Goal: Task Accomplishment & Management: Complete application form

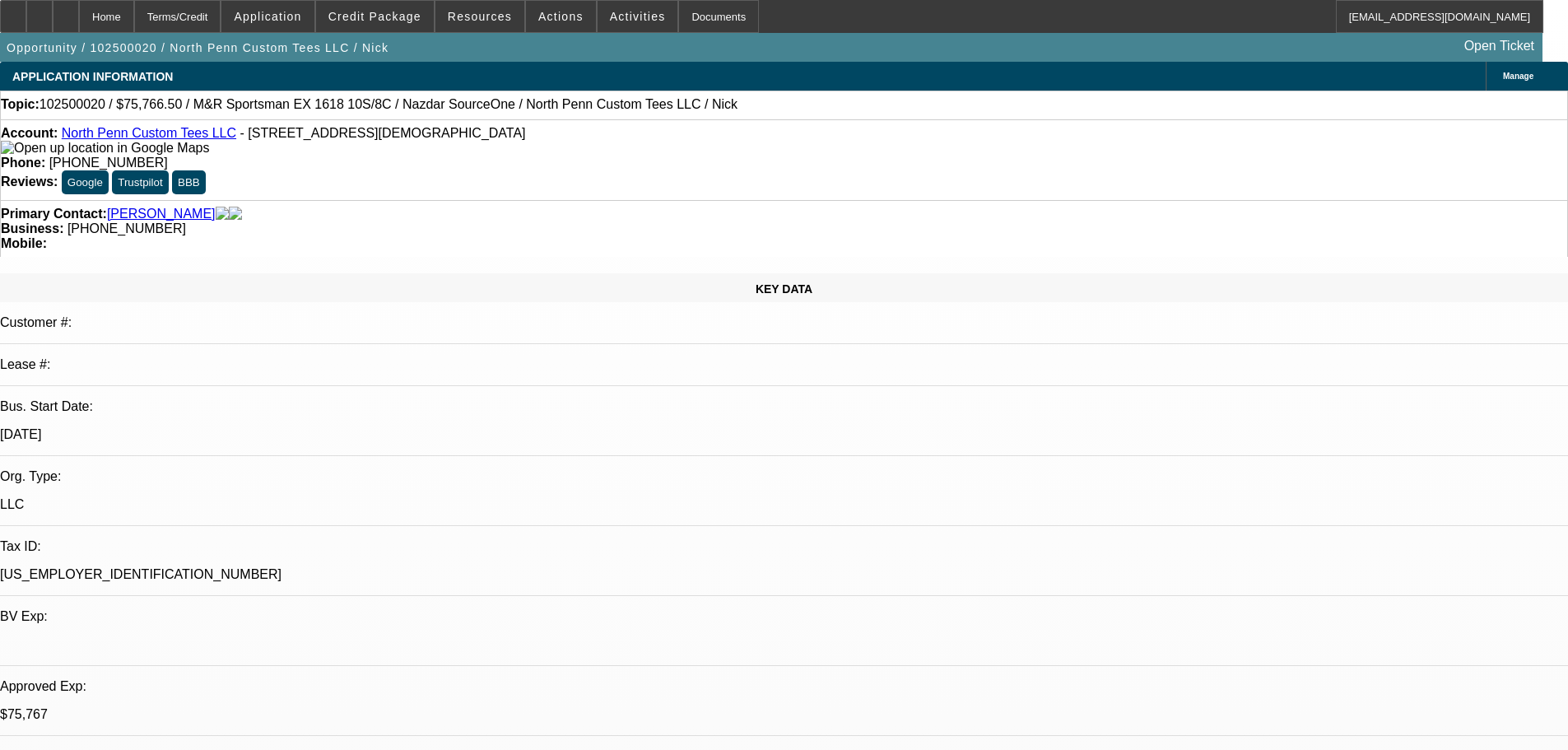
select select "0.1"
select select "2"
select select "0.1"
select select "4"
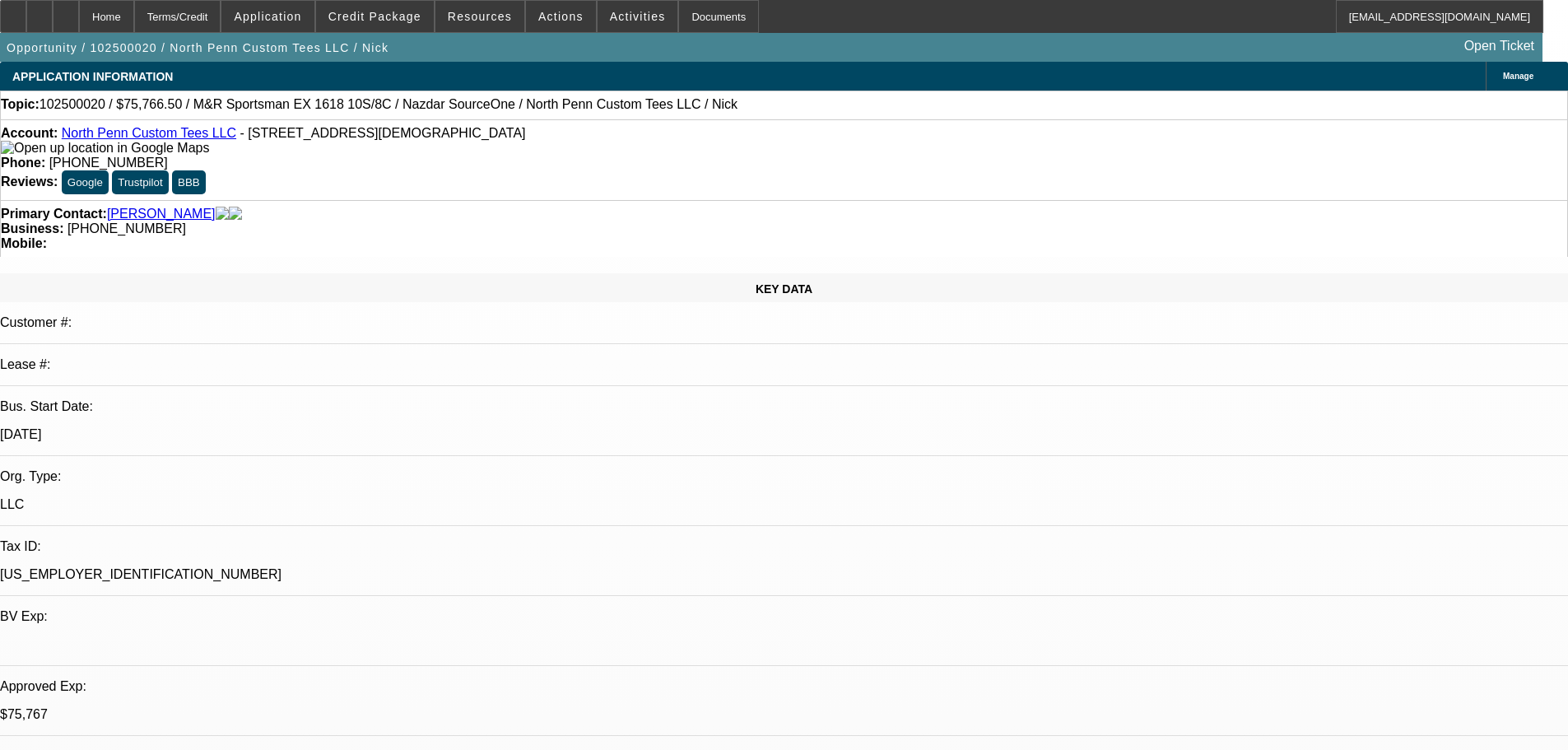
select select "0"
select select "0.1"
select select "4"
select select "0"
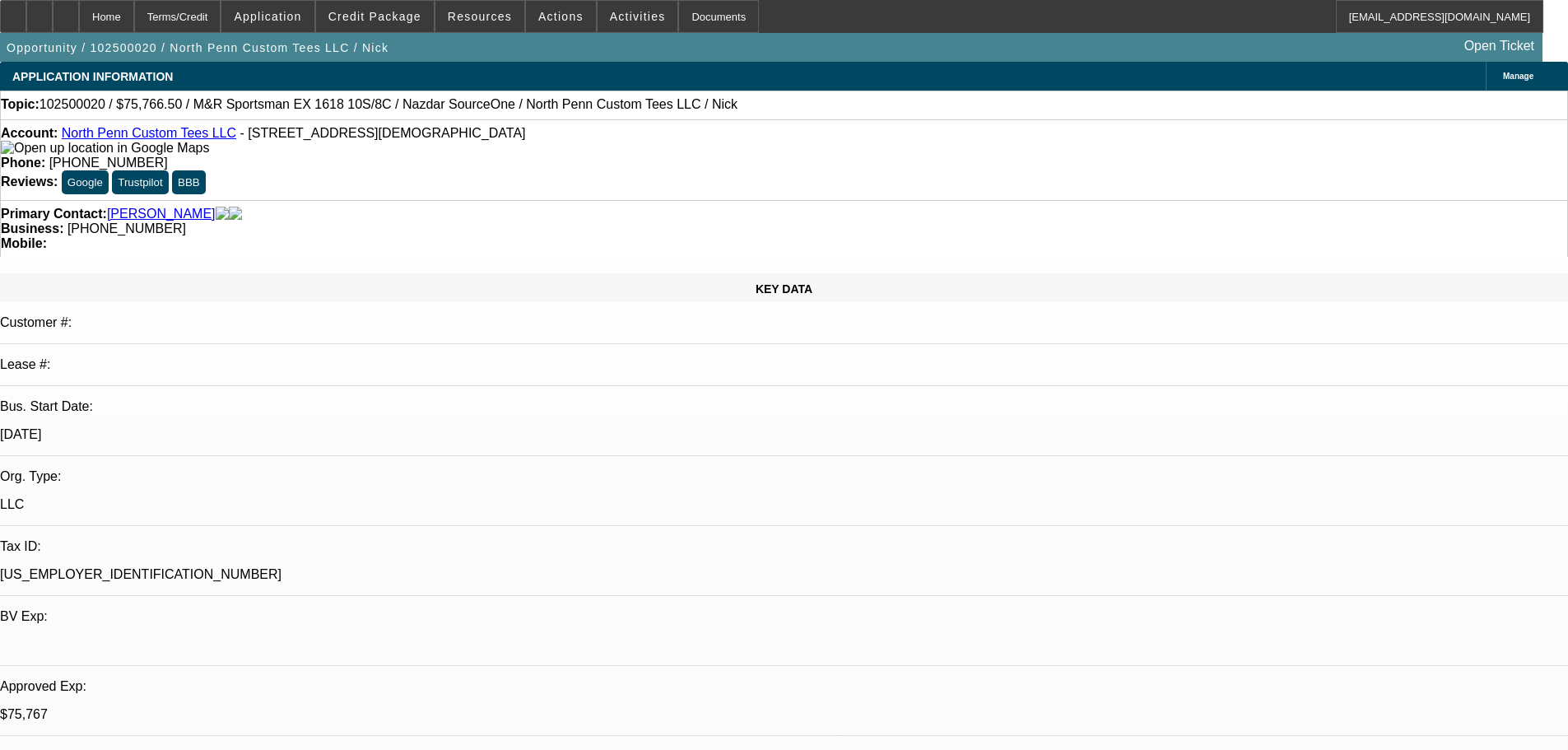
select select "0"
select select "0.1"
select select "4"
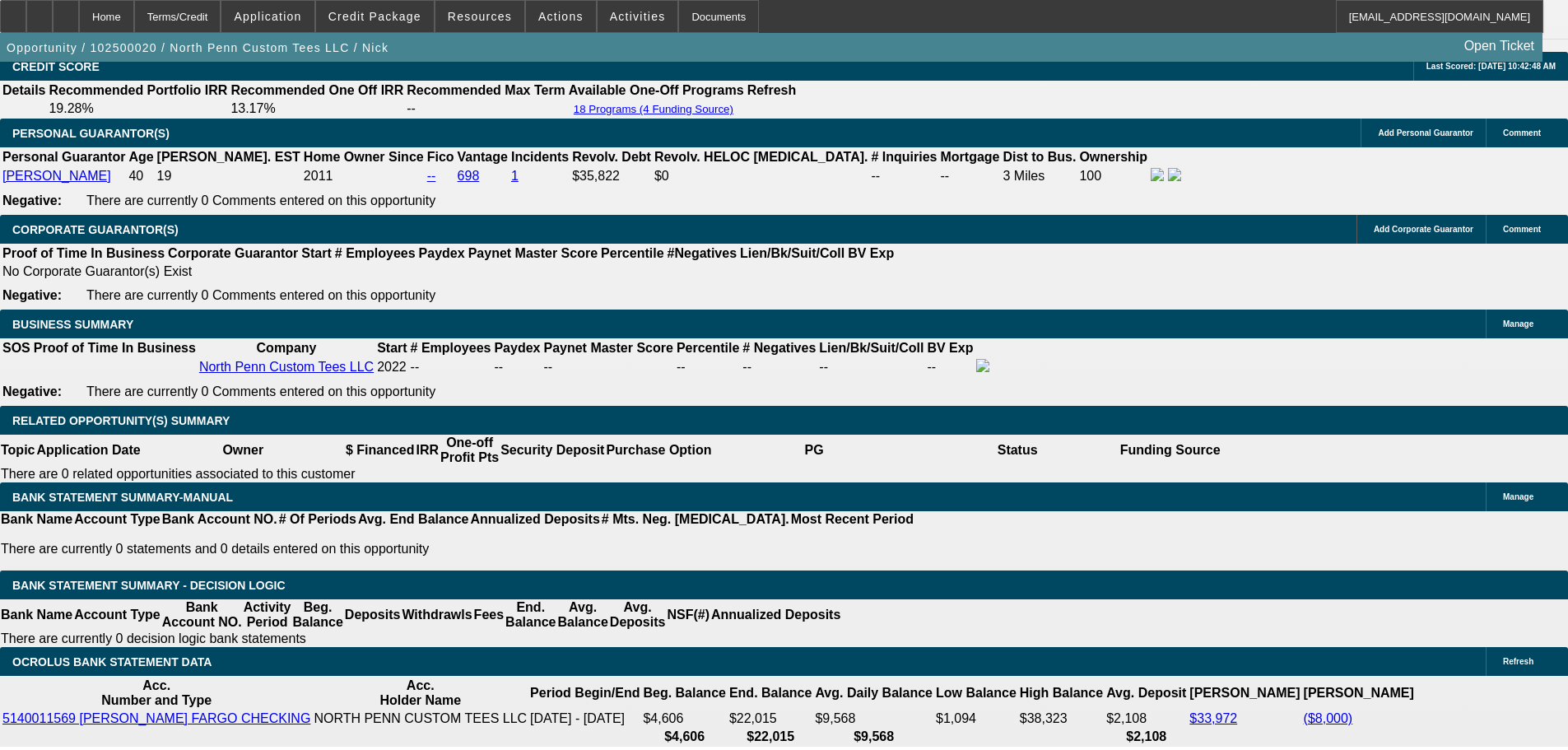
scroll to position [2498, 0]
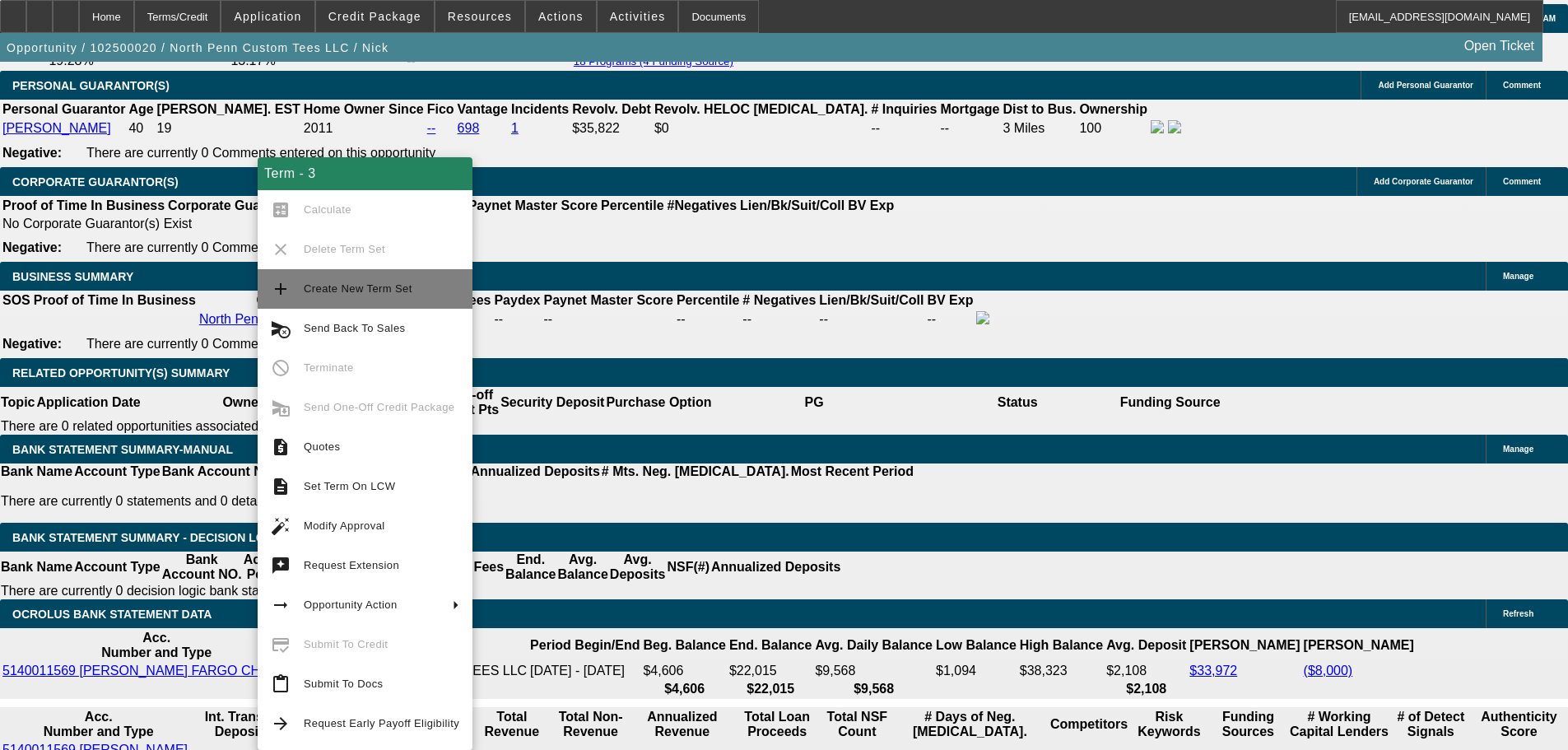
click at [388, 288] on span "Create New Term Set" at bounding box center [358, 289] width 109 height 12
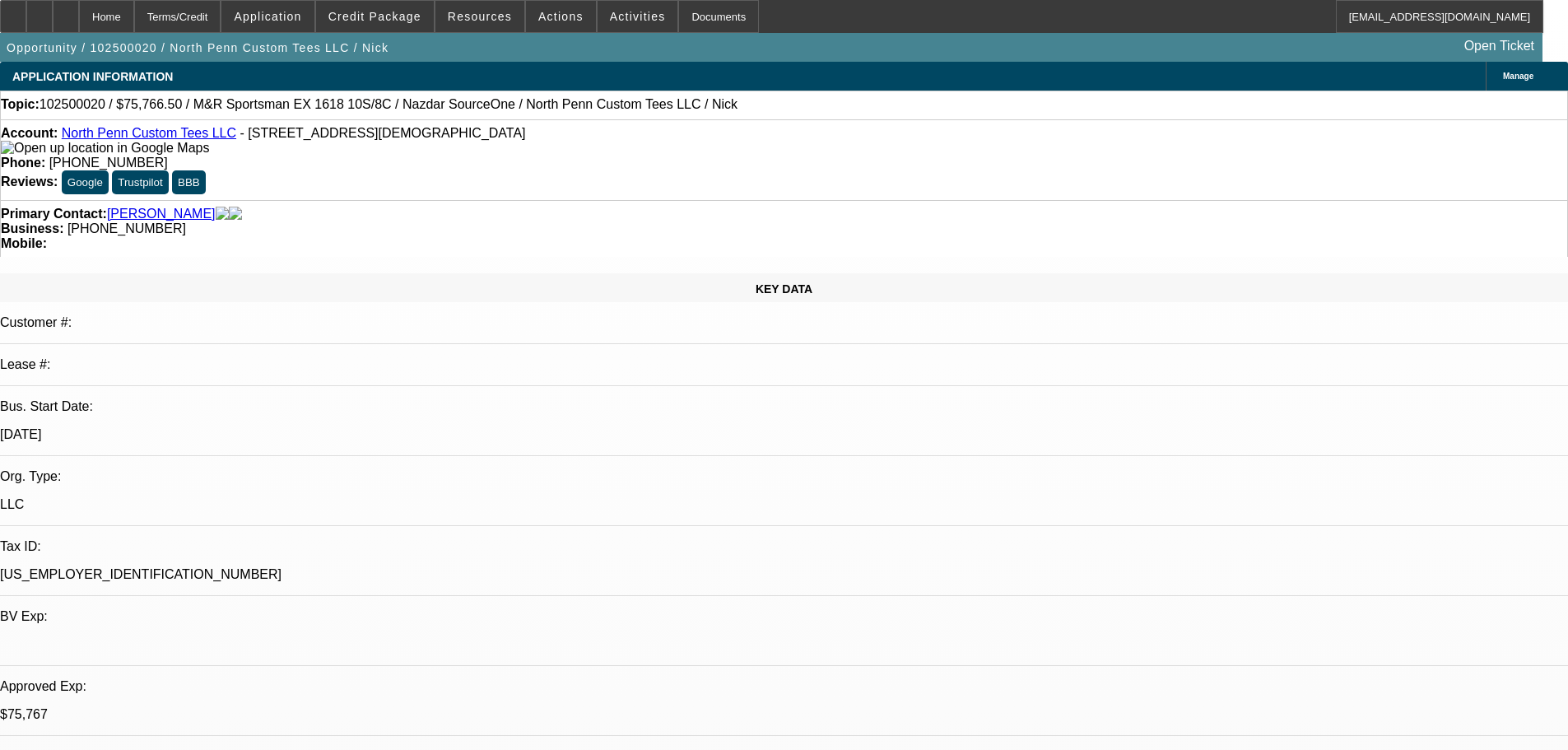
select select "0.1"
select select "2"
select select "0.1"
select select "4"
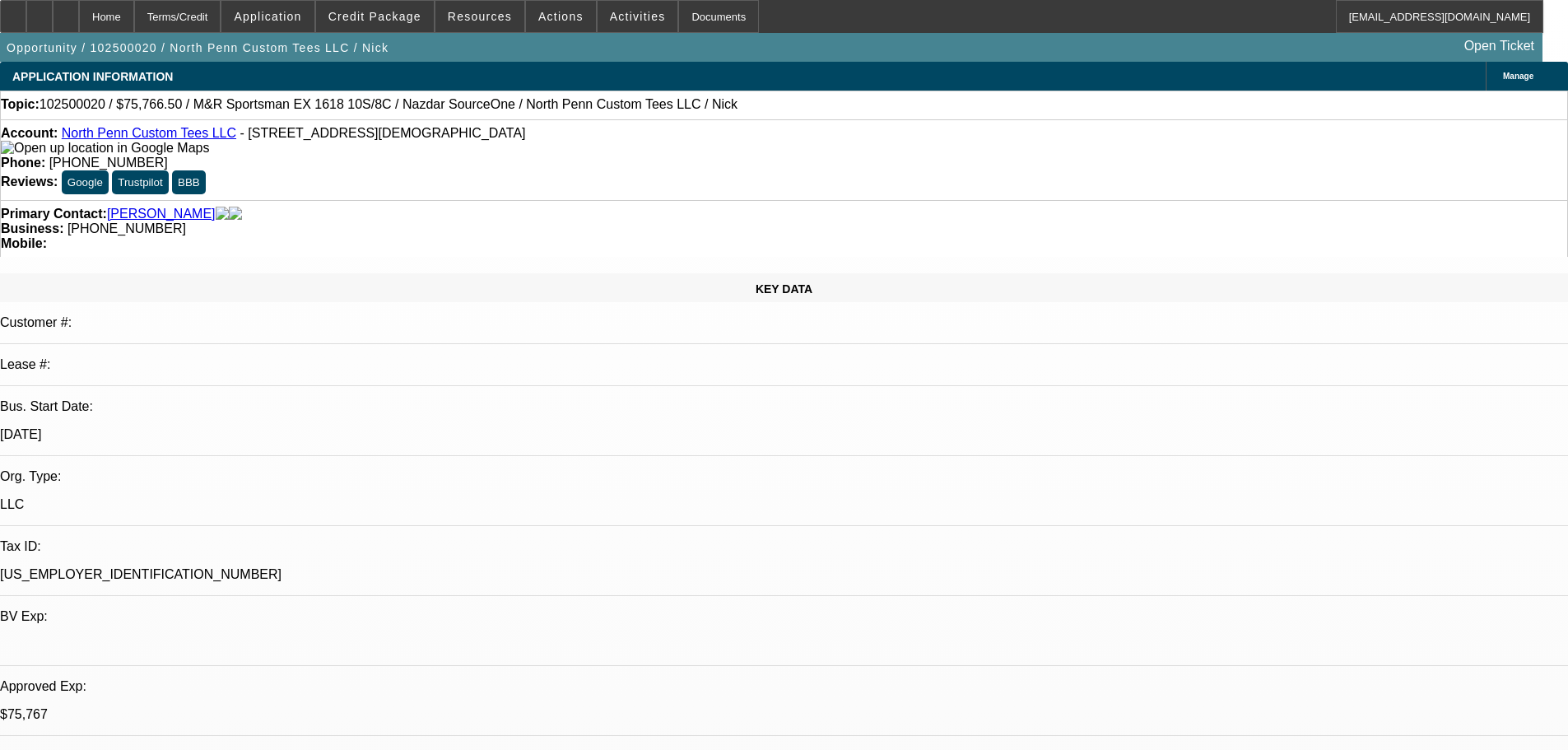
select select "0.1"
select select "2"
select select "0.1"
select select "4"
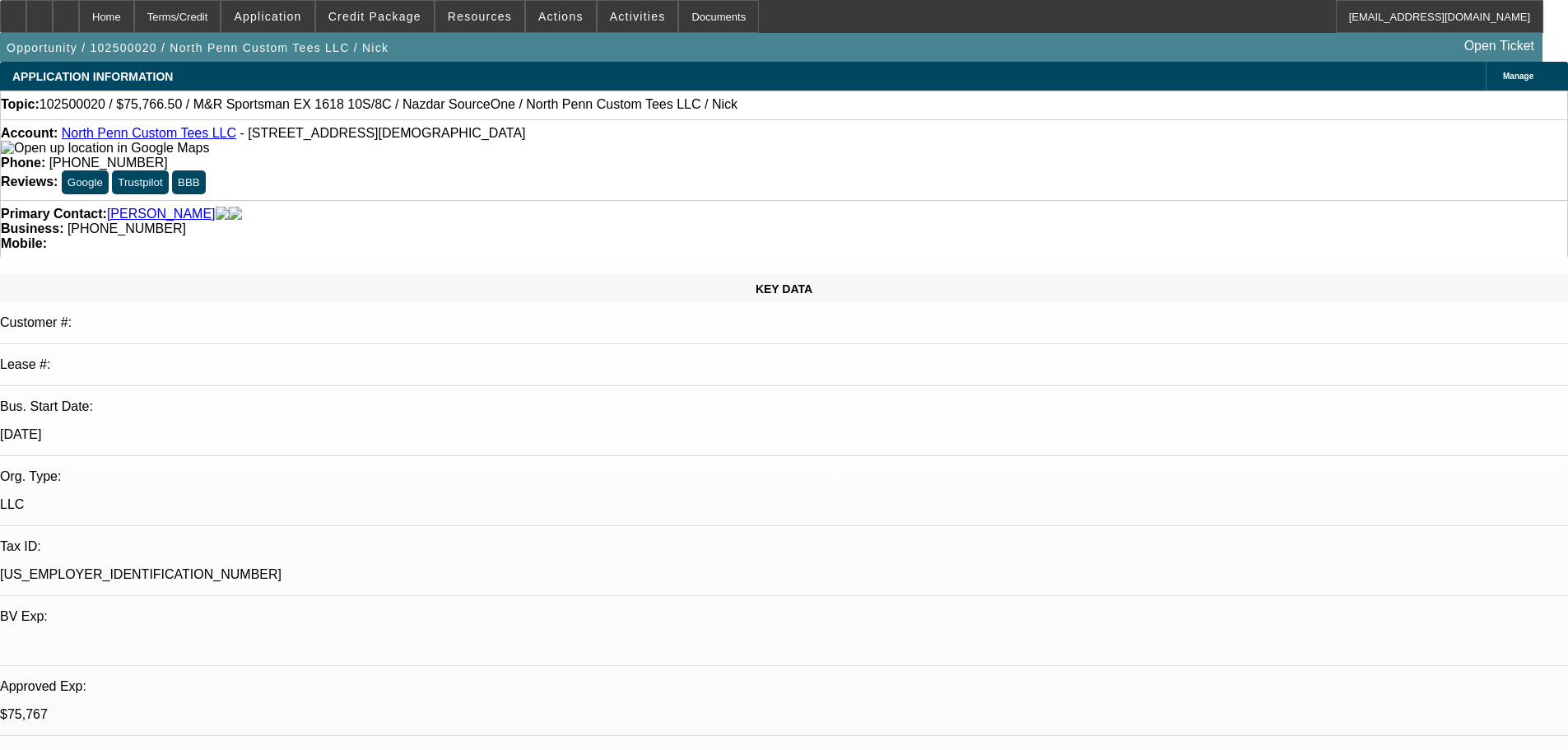
select select "0"
select select "0.1"
select select "4"
select select "0"
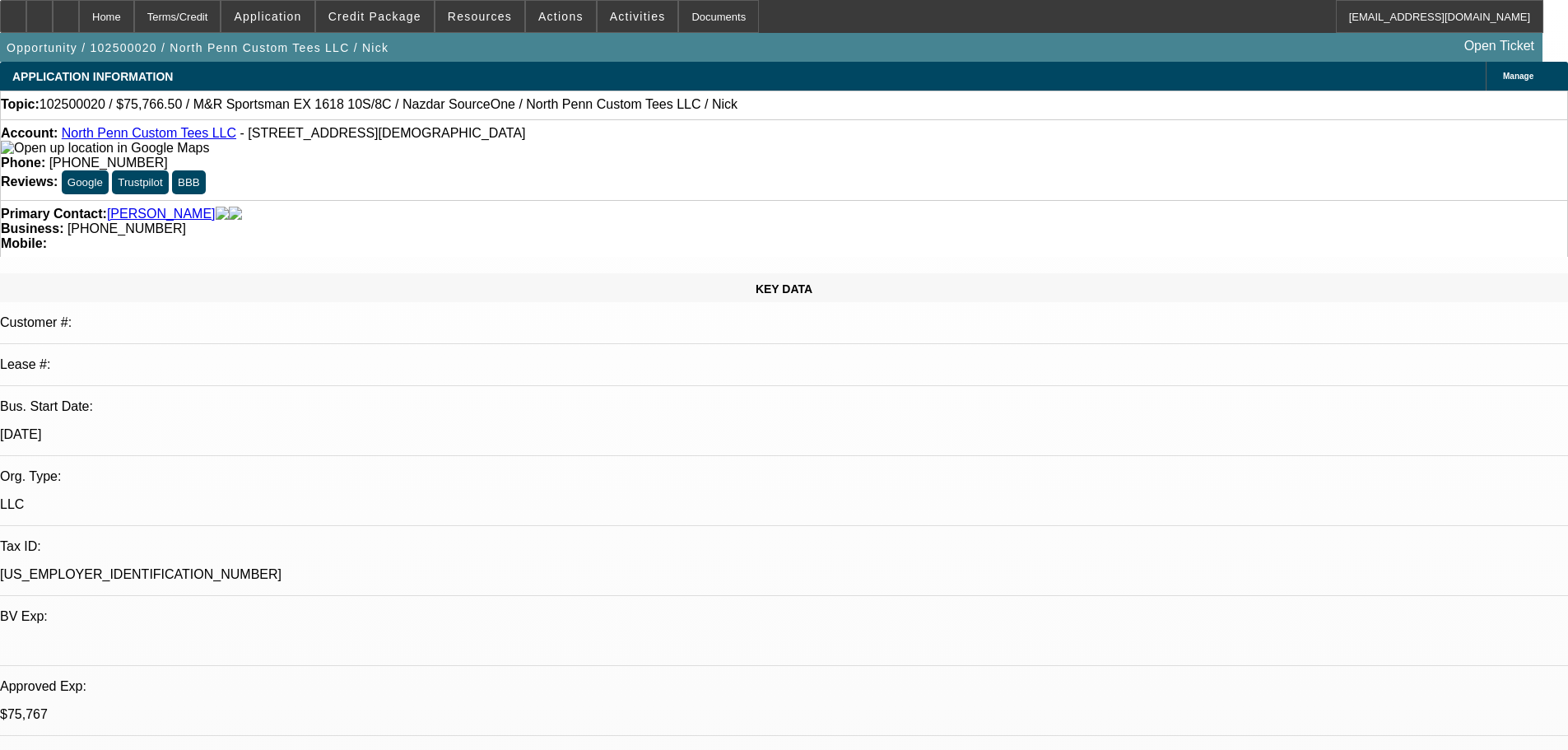
select select "0"
select select "0.1"
select select "4"
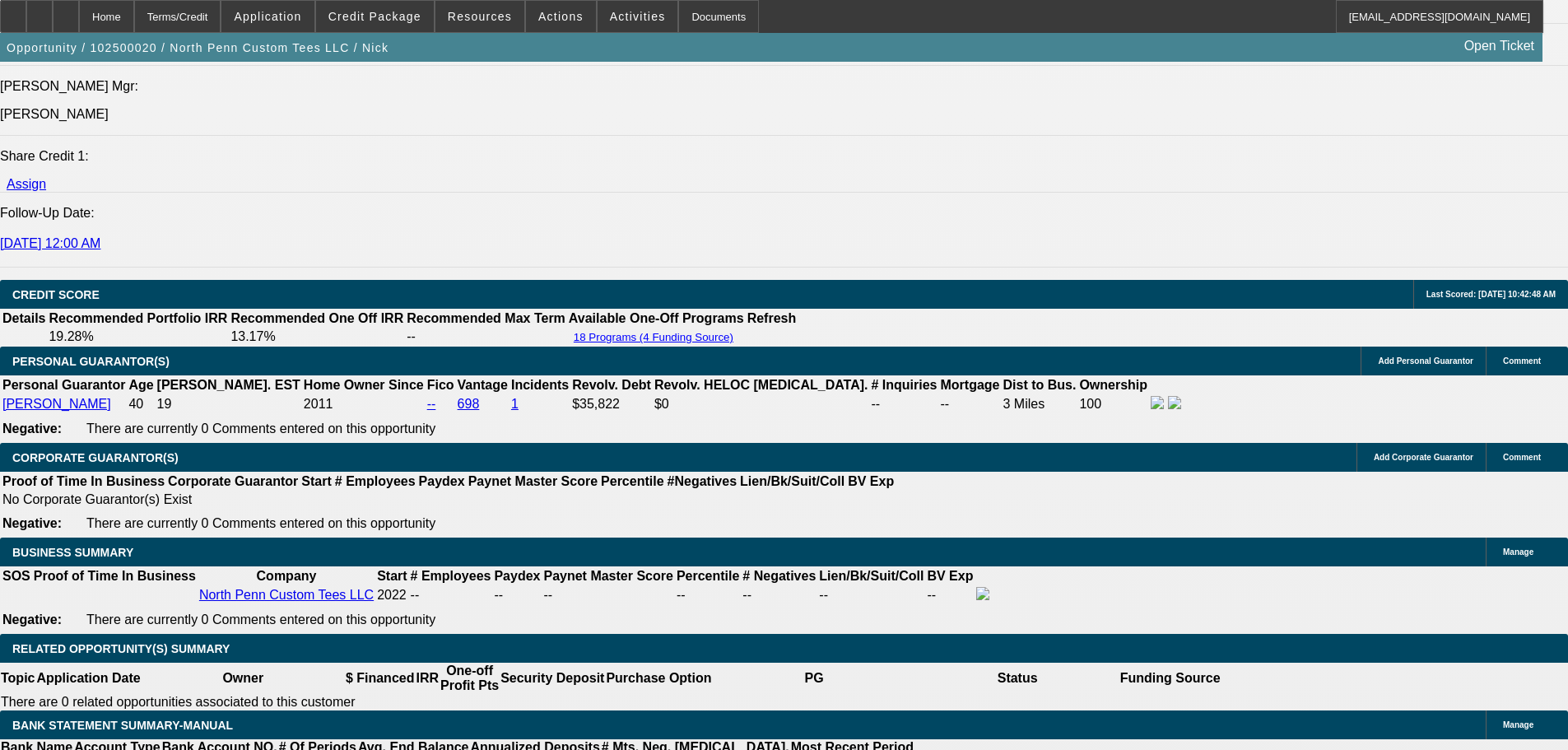
scroll to position [2469, 0]
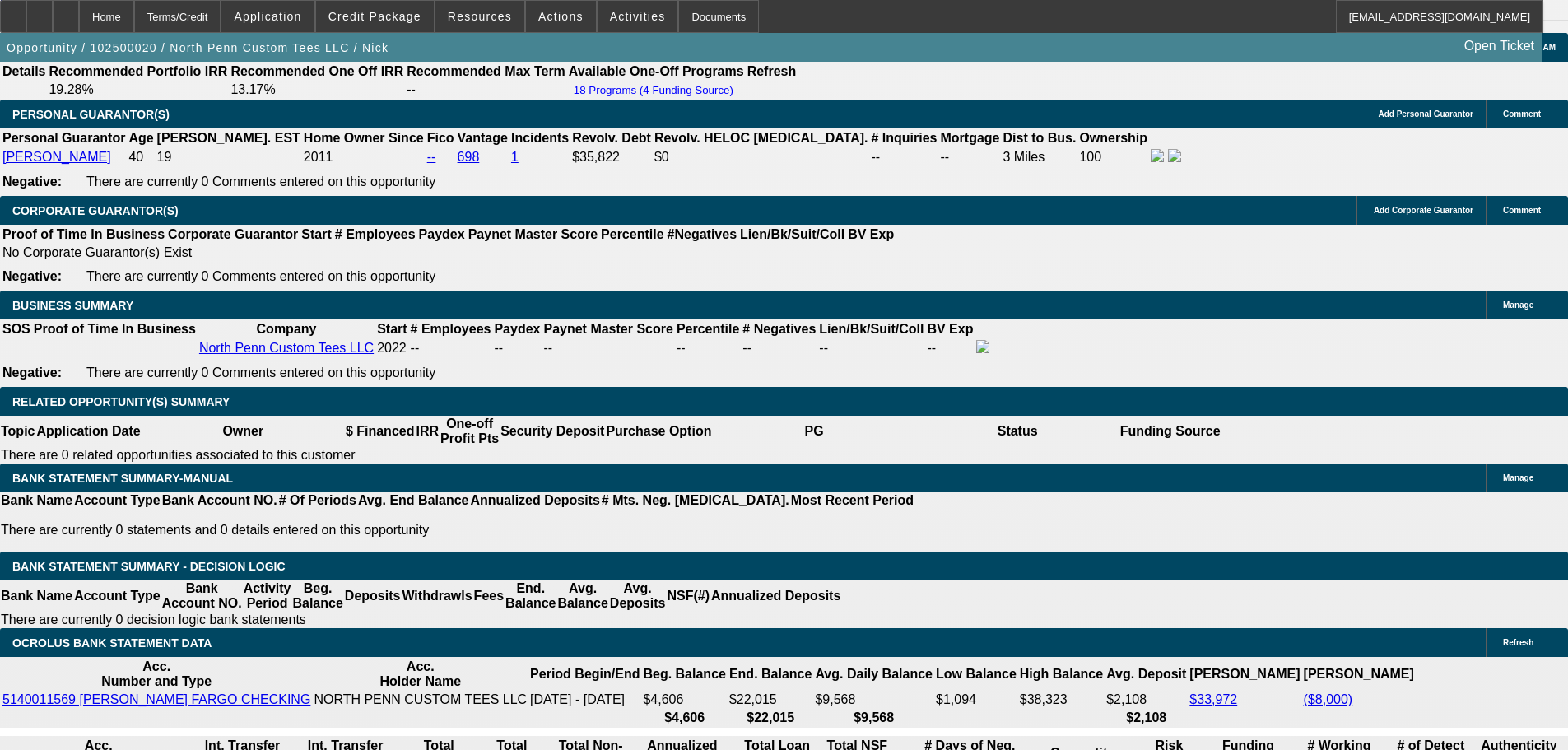
drag, startPoint x: 354, startPoint y: 341, endPoint x: 437, endPoint y: 341, distance: 83.0
type input "1"
type input "UNKNOWN"
type input "15"
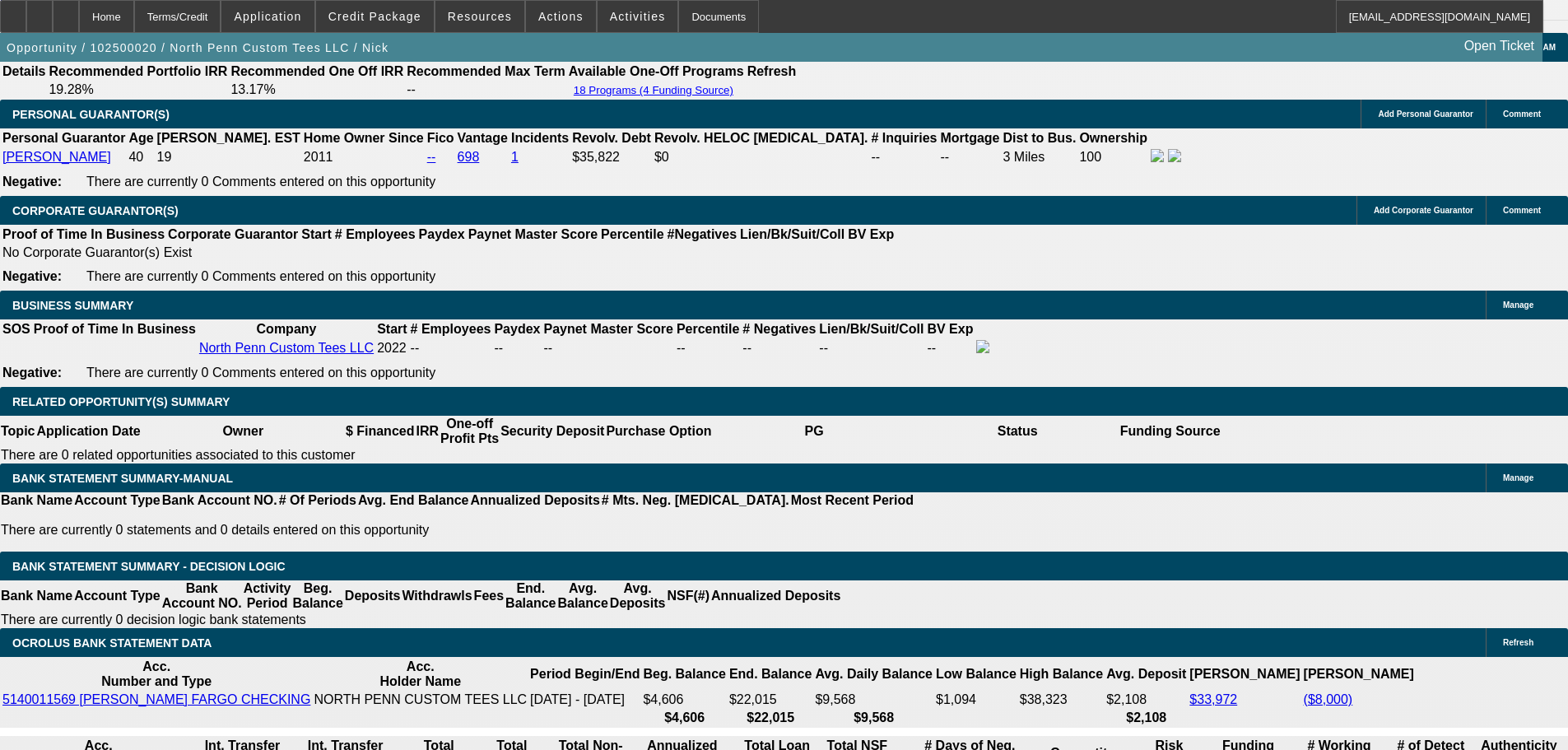
type input "$1,295.13"
type input "$2,590.26"
type input "$1,802.48"
type input "$3,604.96"
type input "15.2"
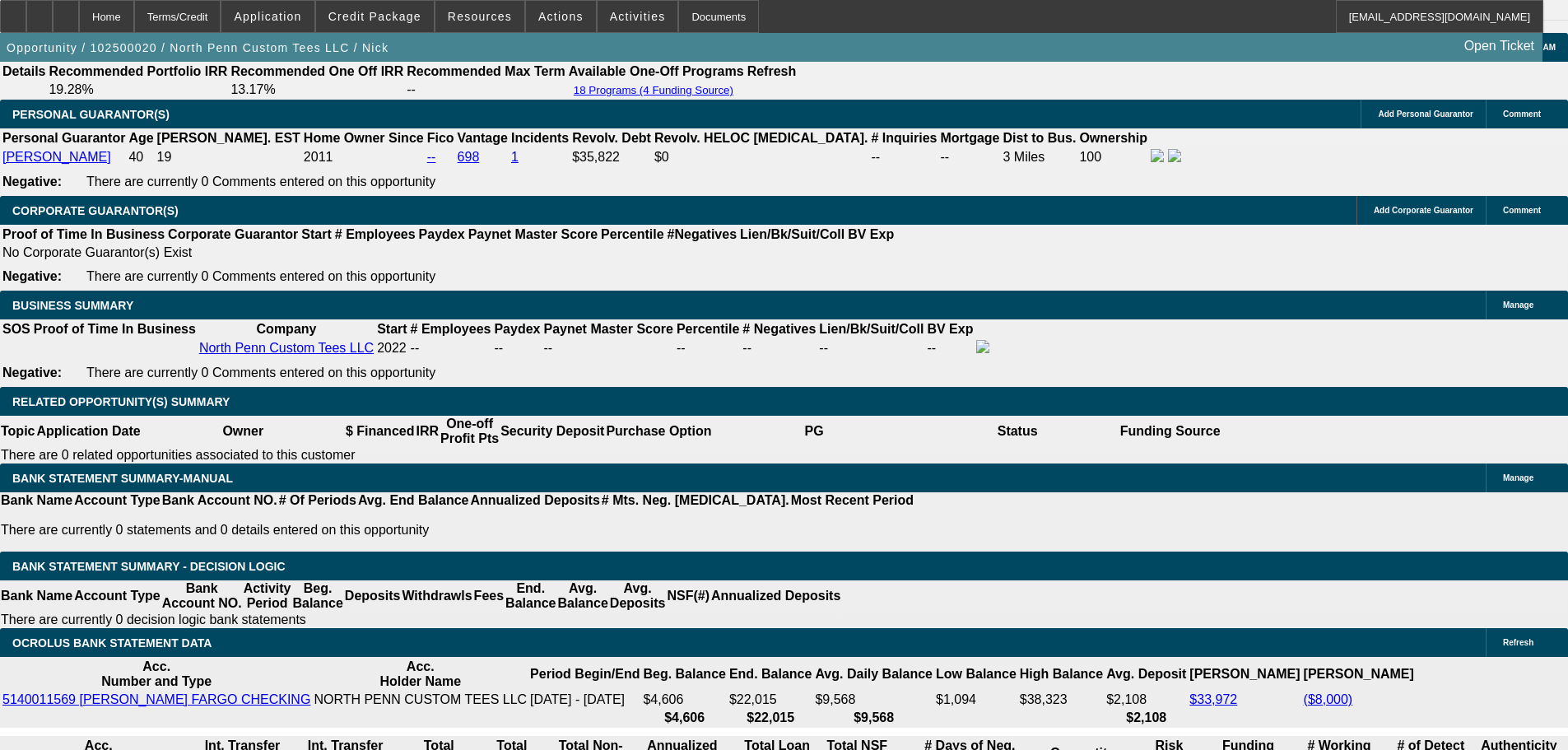
type input "$1,810.44"
type input "$3,620.88"
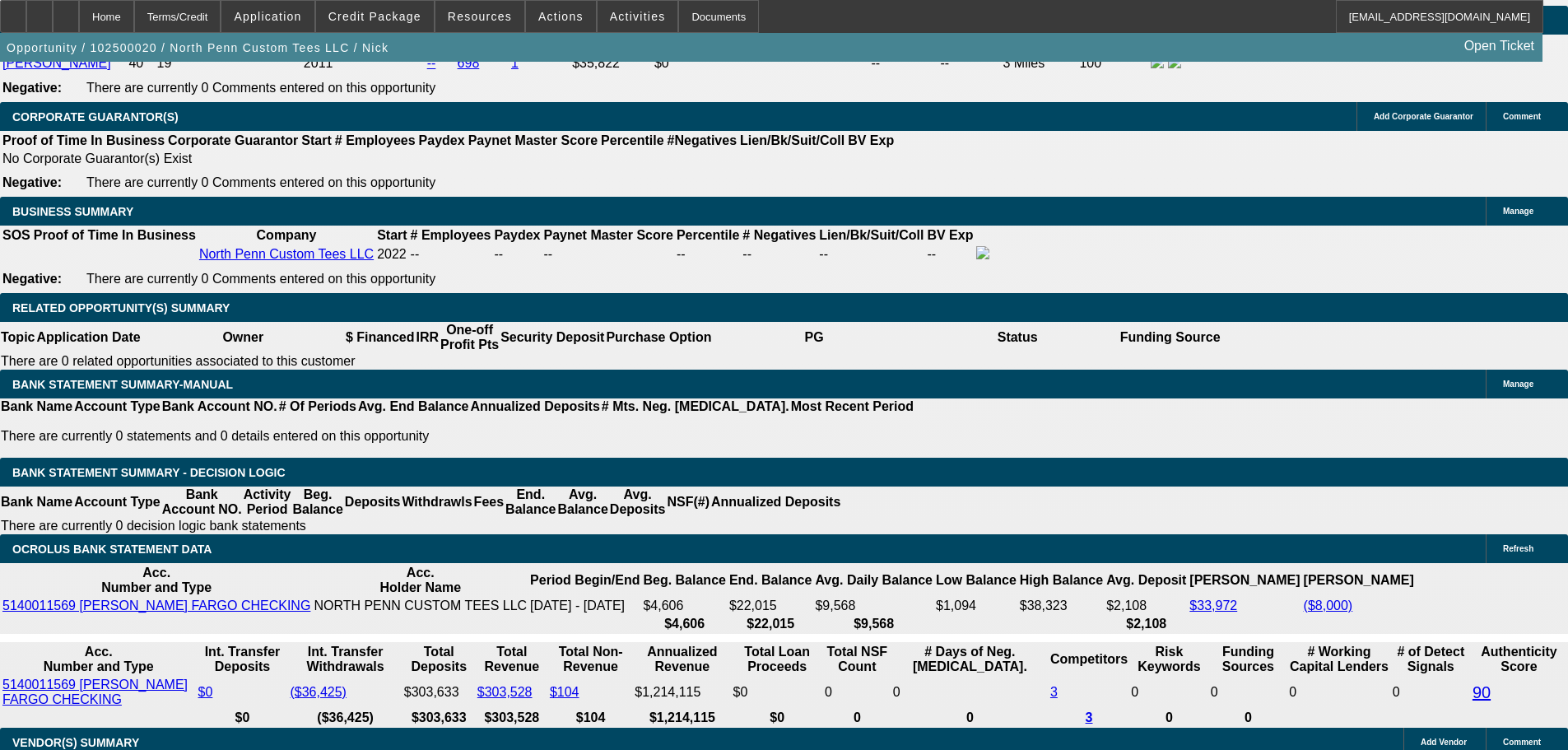
type input "15.2"
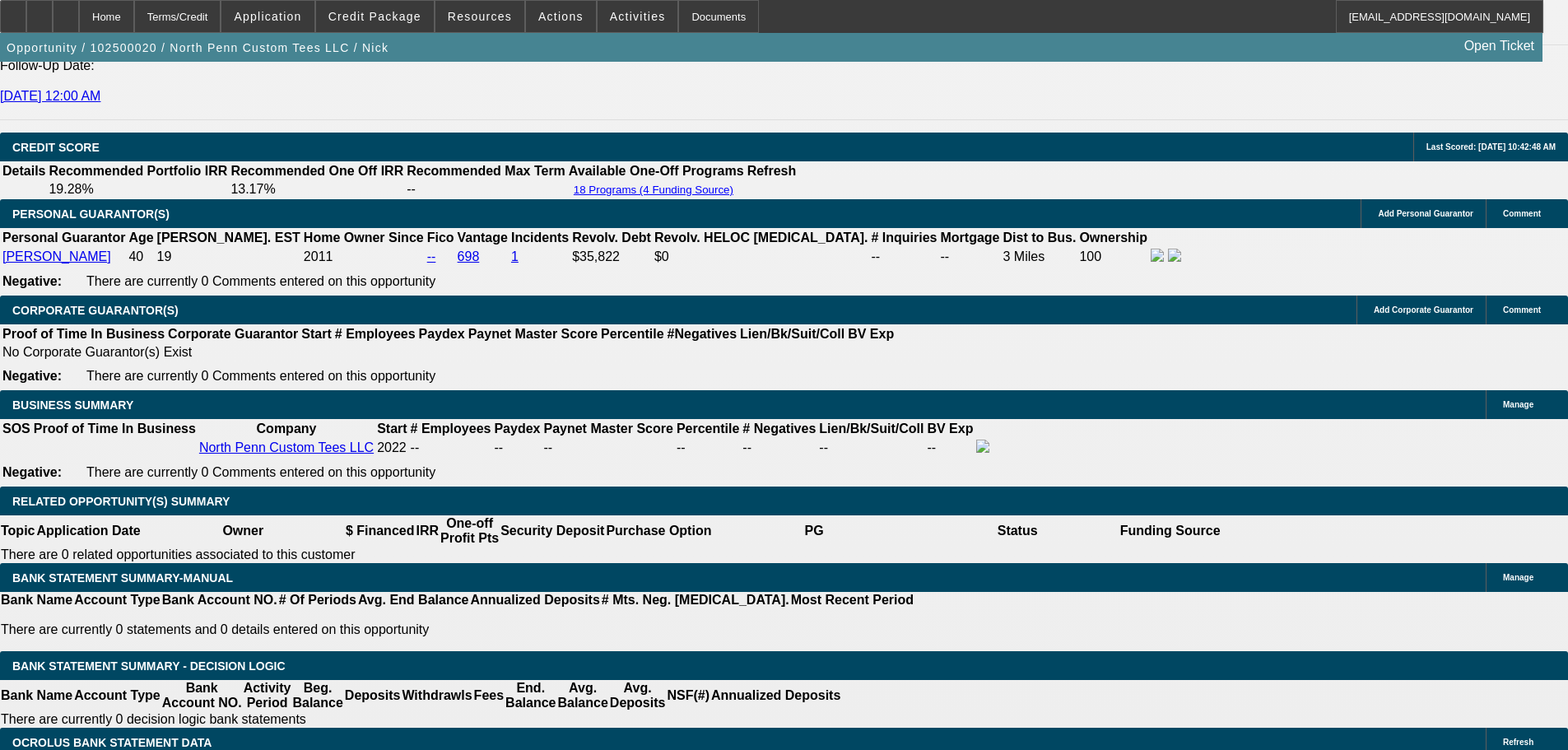
scroll to position [2234, 0]
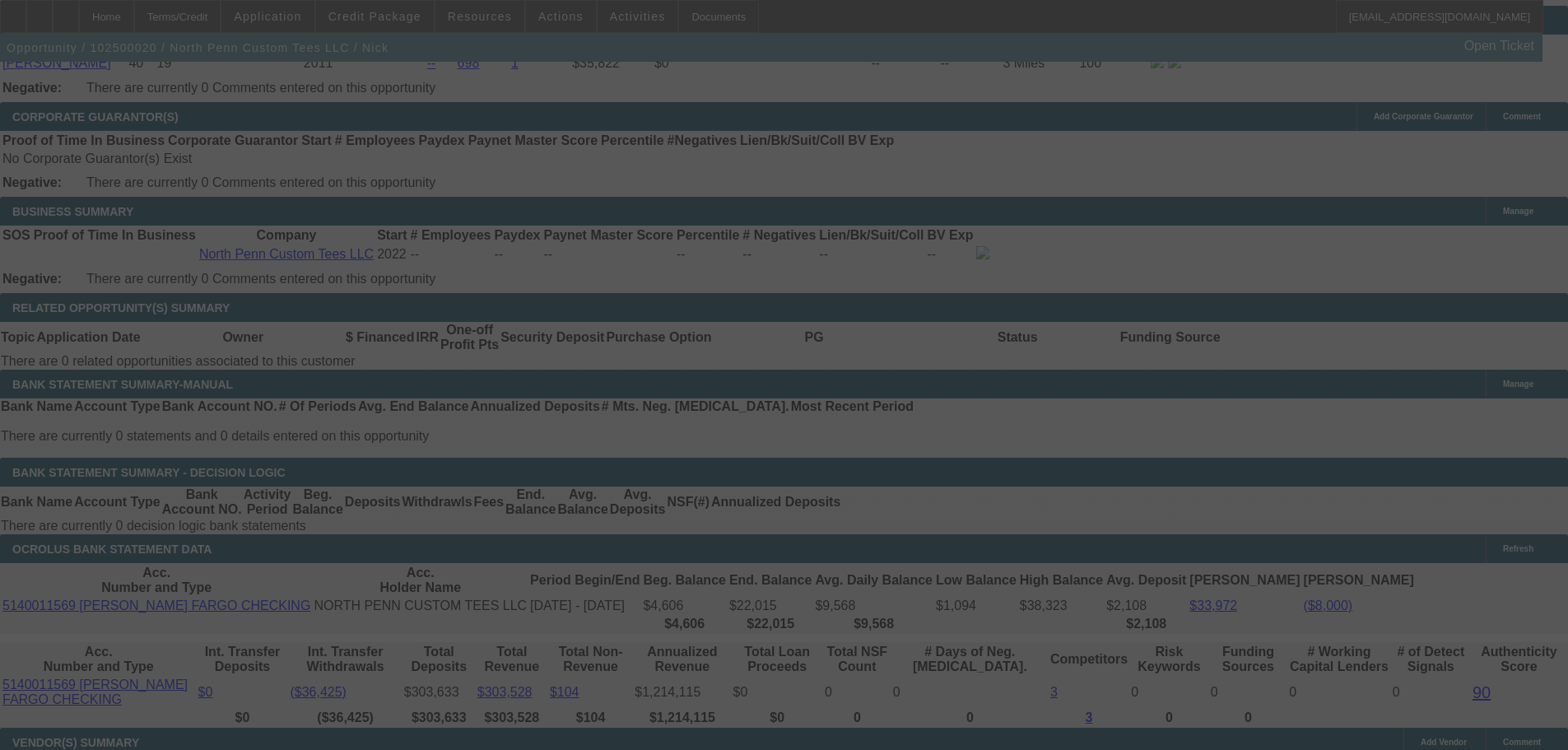
scroll to position [2554, 0]
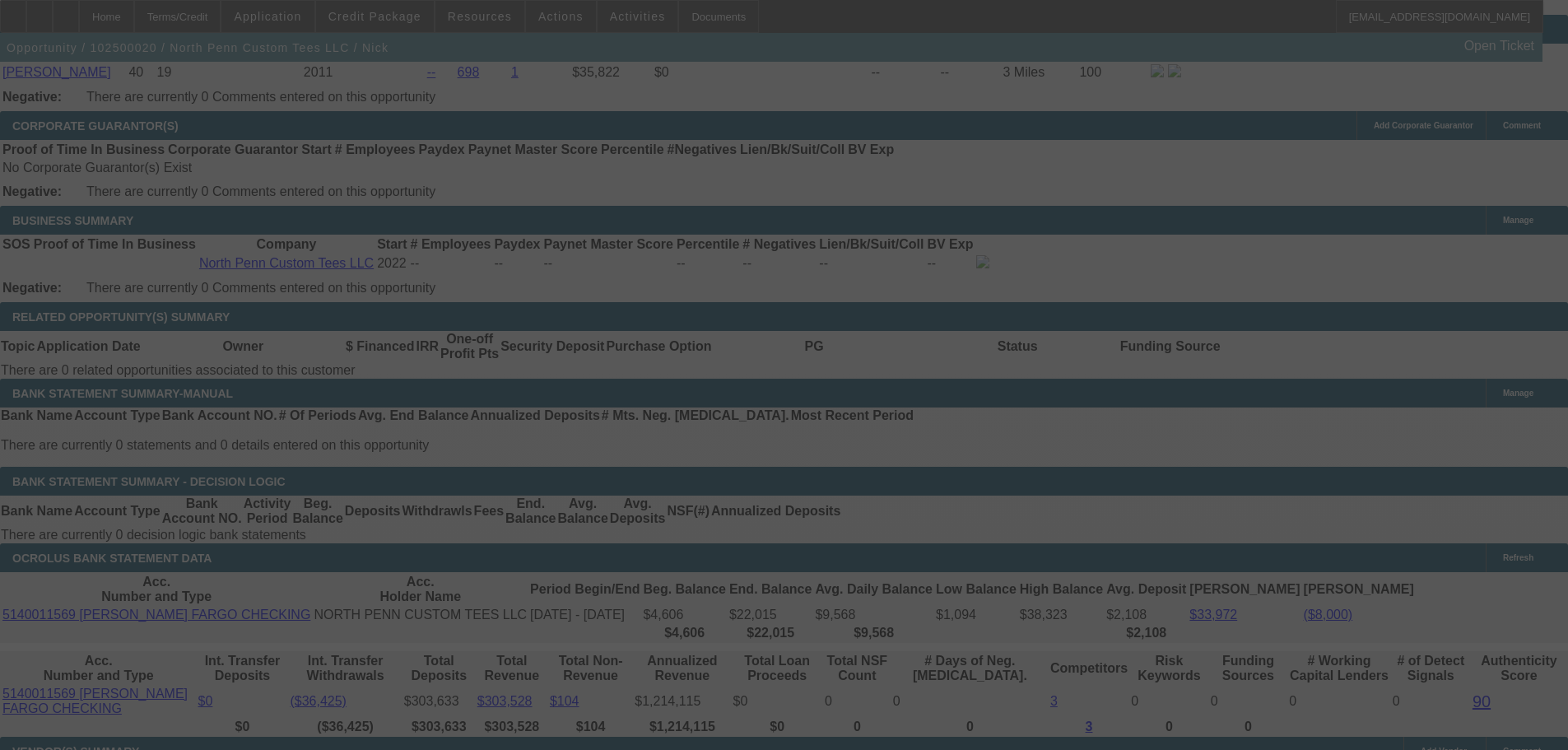
select select "0.1"
select select "2"
select select "0.1"
select select "4"
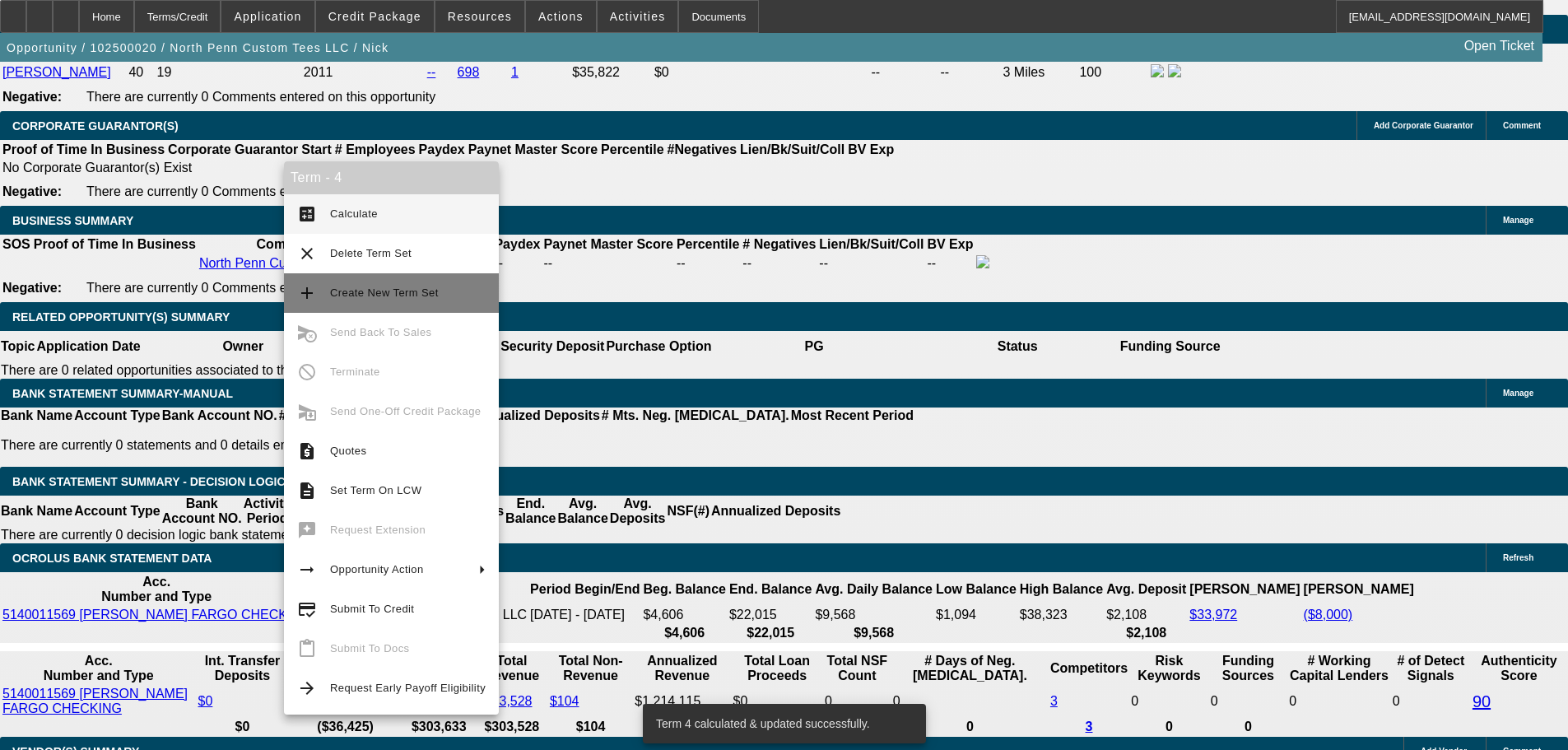
click at [392, 288] on span "Create New Term Set" at bounding box center [384, 292] width 109 height 12
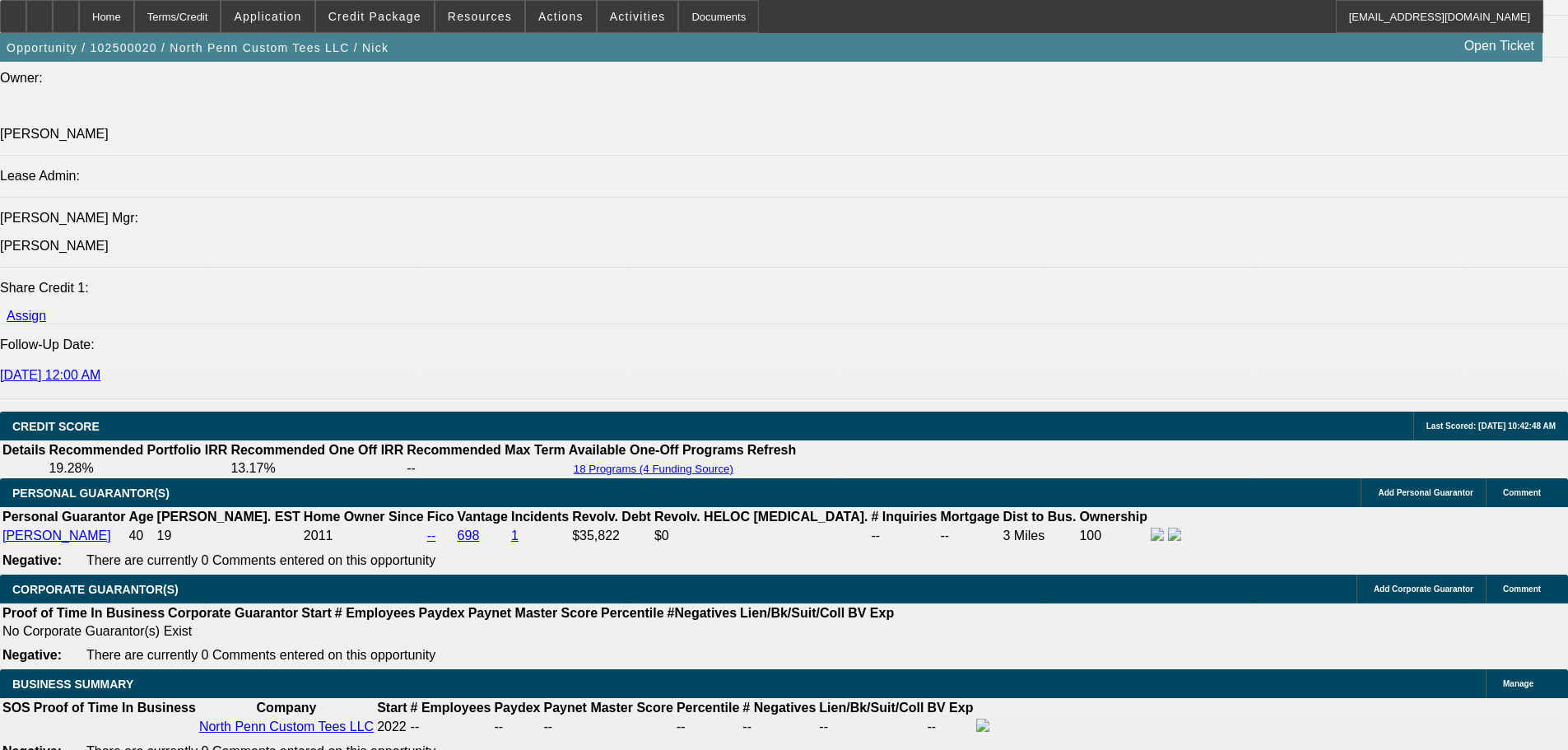
select select "0.1"
select select "2"
select select "0.1"
select select "4"
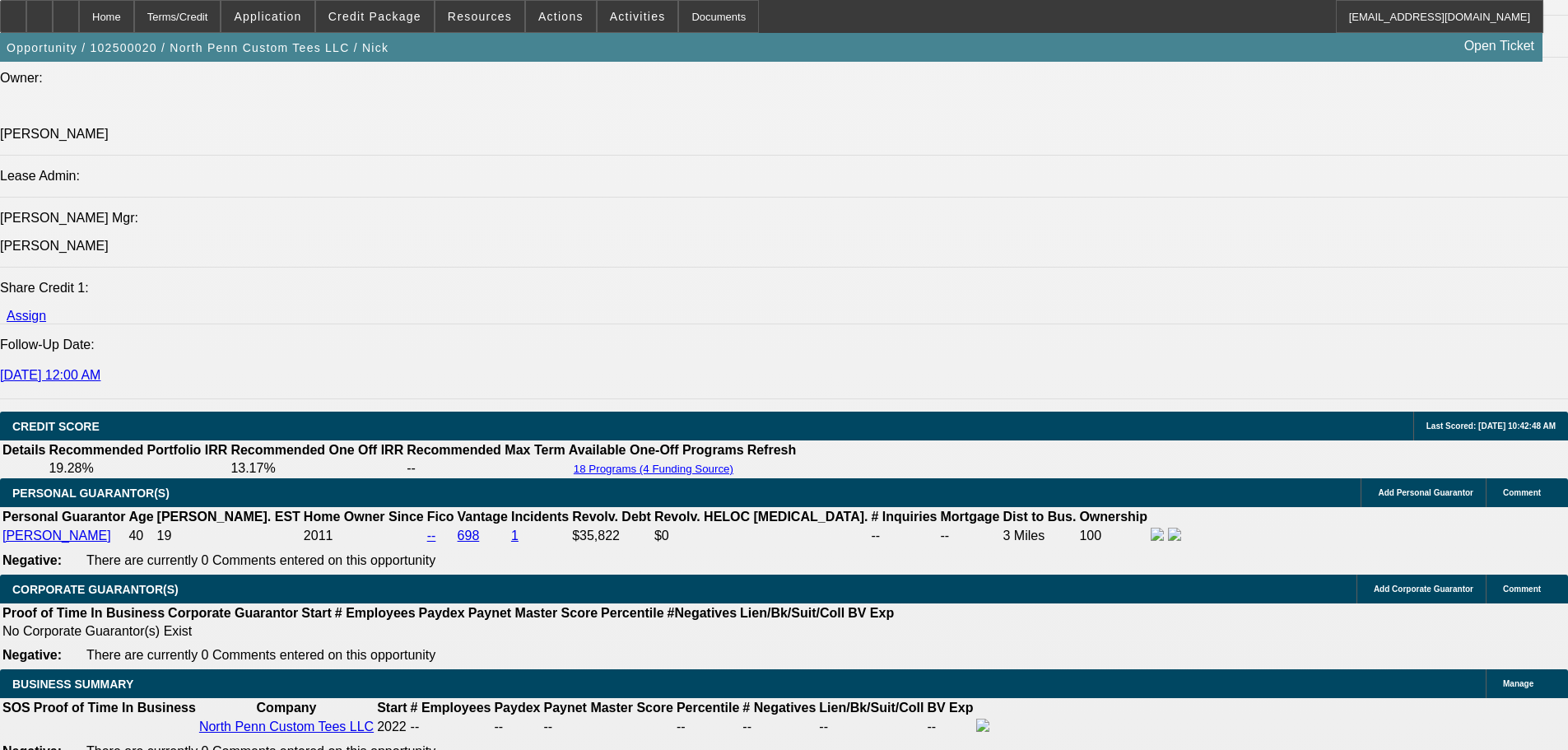
select select "0.1"
select select "2"
select select "0.1"
select select "4"
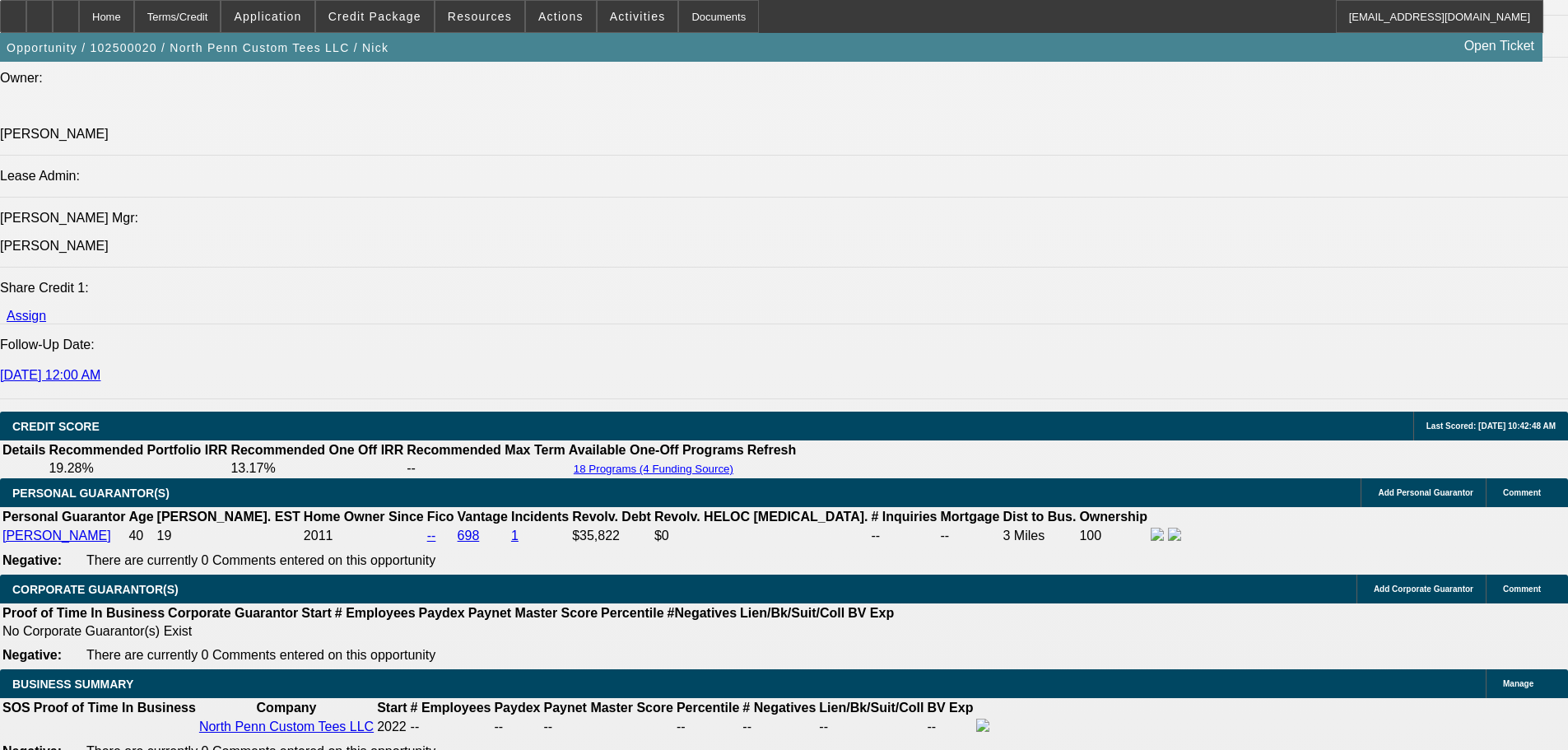
select select "0.1"
select select "2"
select select "0.1"
select select "4"
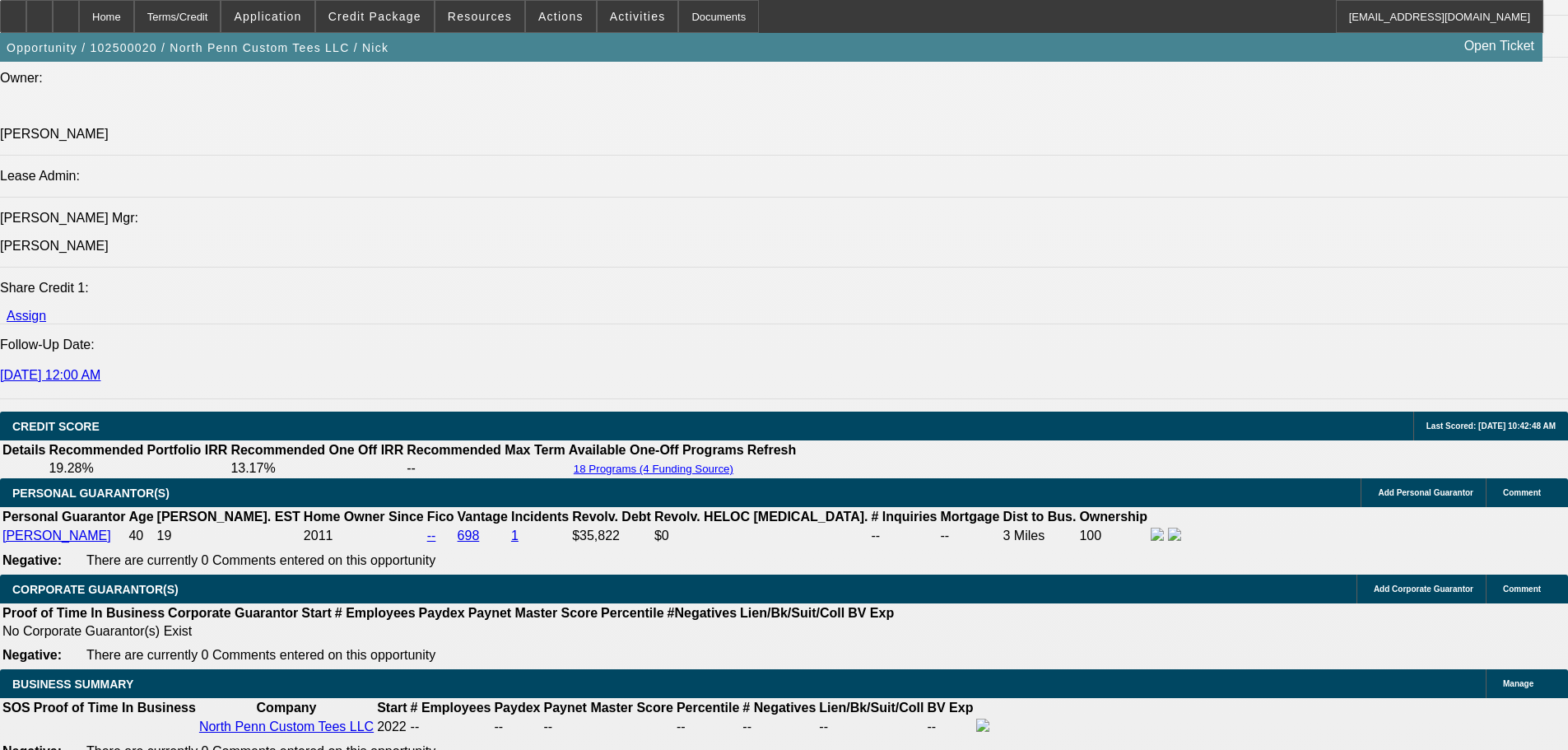
select select "0"
select select "0.1"
select select "4"
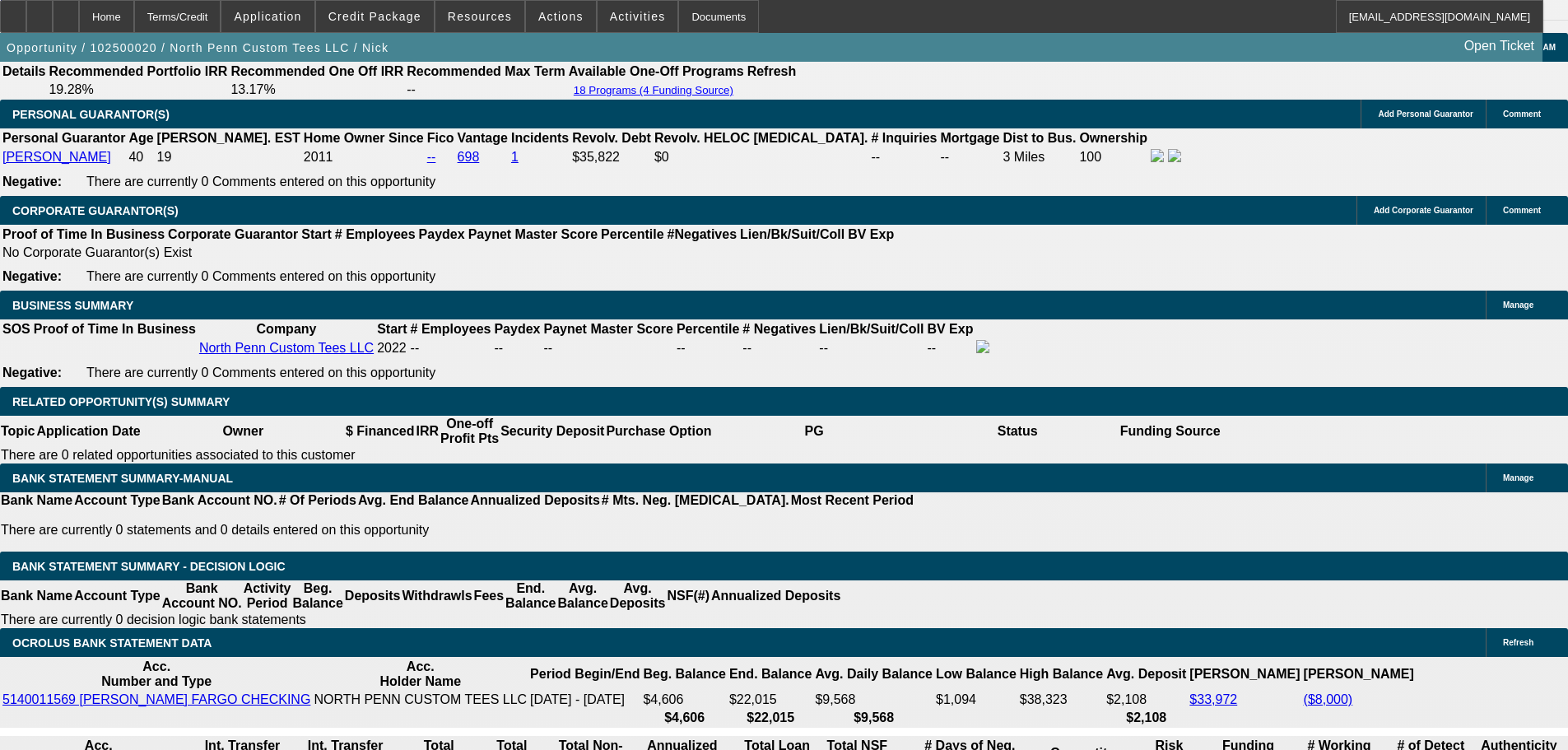
drag, startPoint x: 319, startPoint y: 340, endPoint x: 445, endPoint y: 252, distance: 153.7
type input "7"
type input "UNKNOWN"
type input "72"
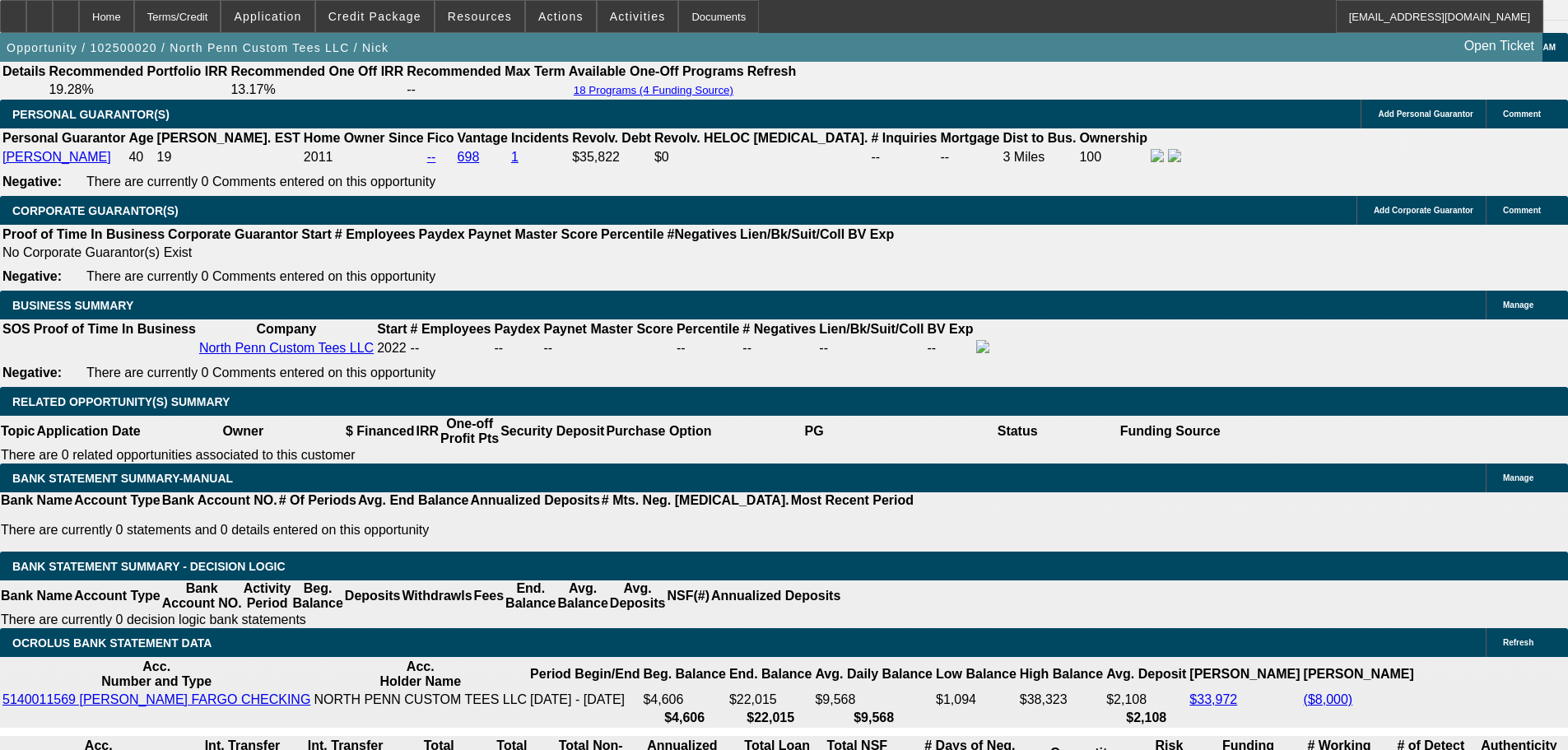
type input "$11,379.09"
type input "$22,758.18"
type input "$1,610.32"
type input "$3,220.64"
type input "72"
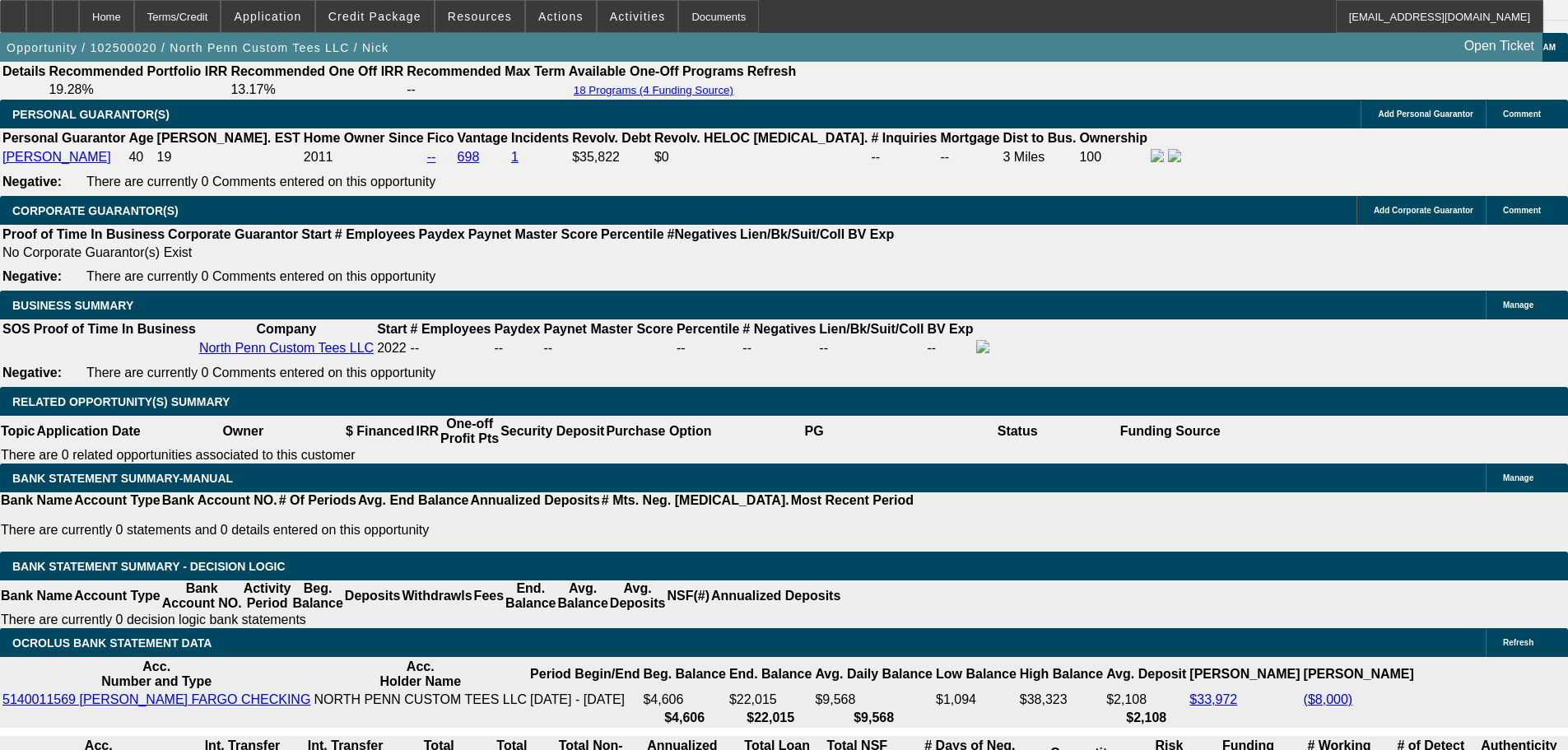
drag, startPoint x: 353, startPoint y: 342, endPoint x: 477, endPoint y: 294, distance: 133.0
type input "1"
type input "$1,084.64"
type input "$2,169.28"
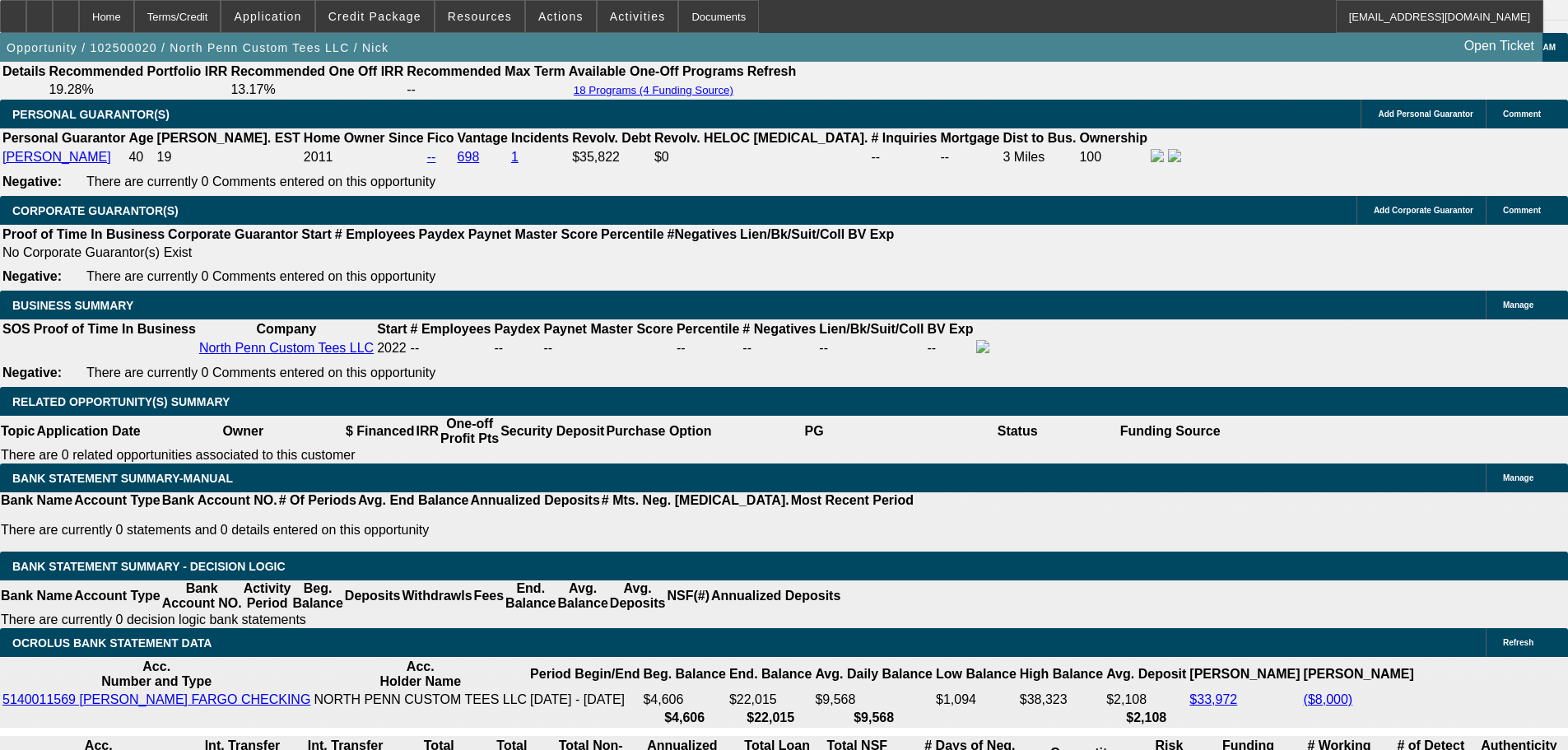
type input "17"
type input "$1,685.51"
type input "$3,371.02"
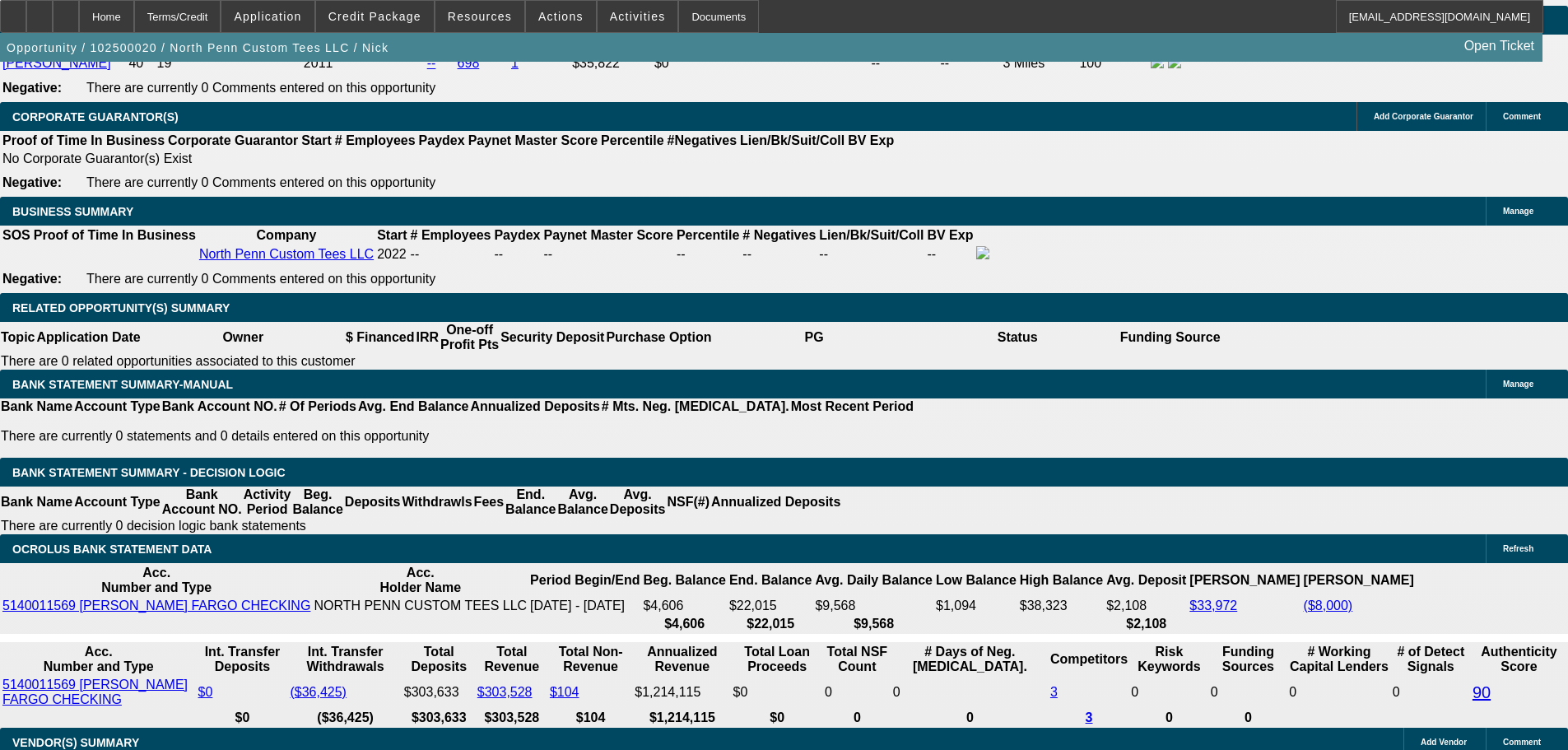
type input "17.5"
type input "$1,706.72"
type input "$3,413.44"
type input "17.5"
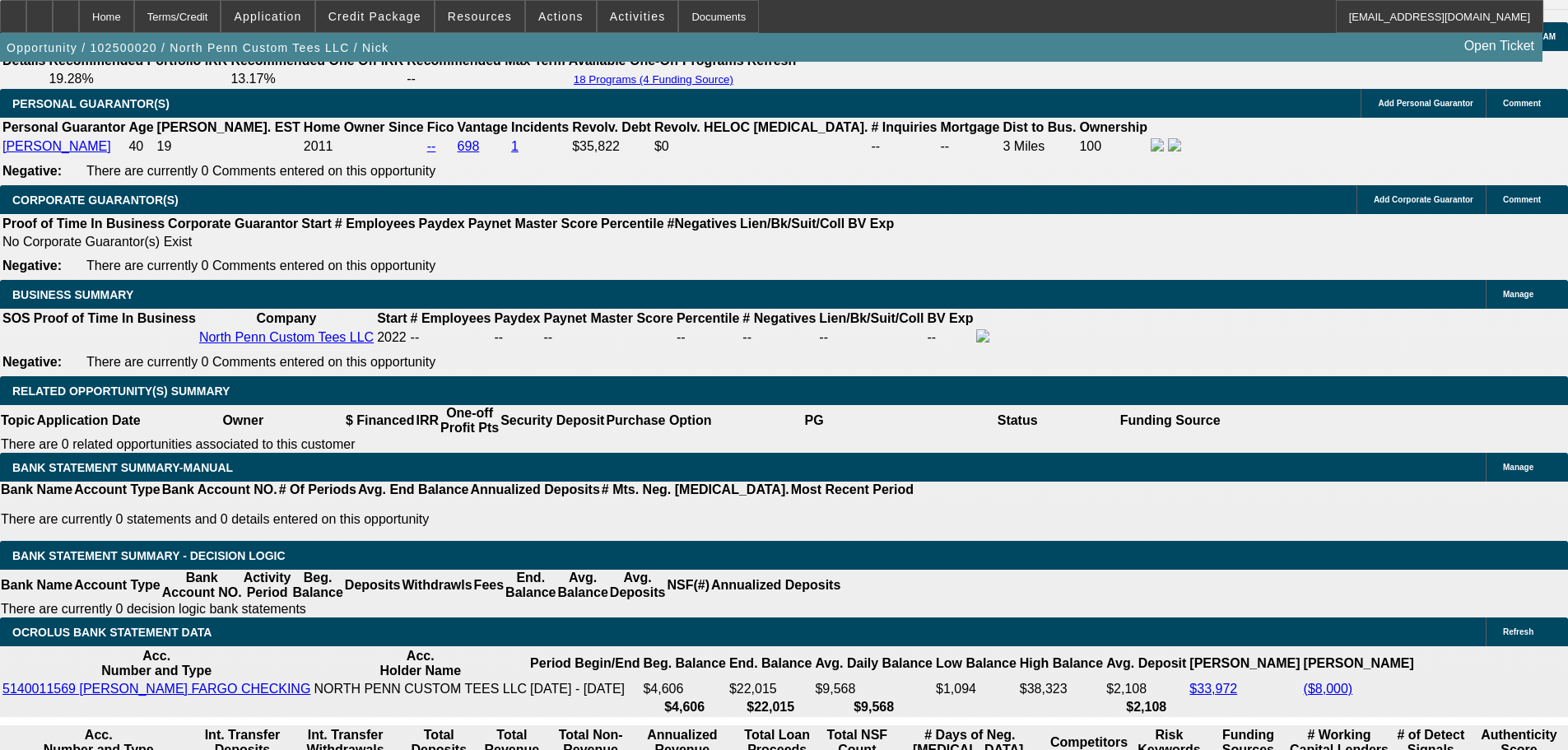
scroll to position [2316, 0]
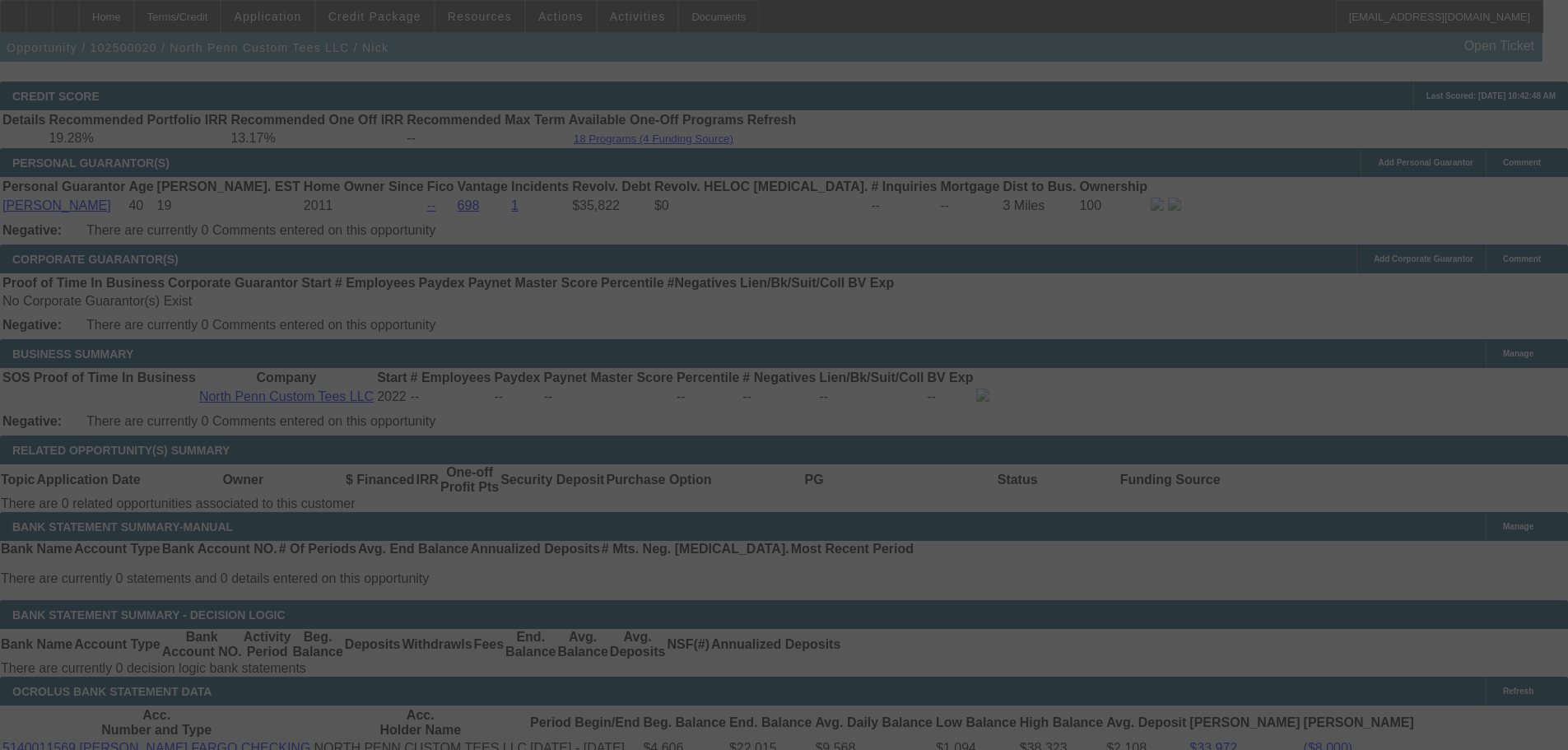
scroll to position [2564, 0]
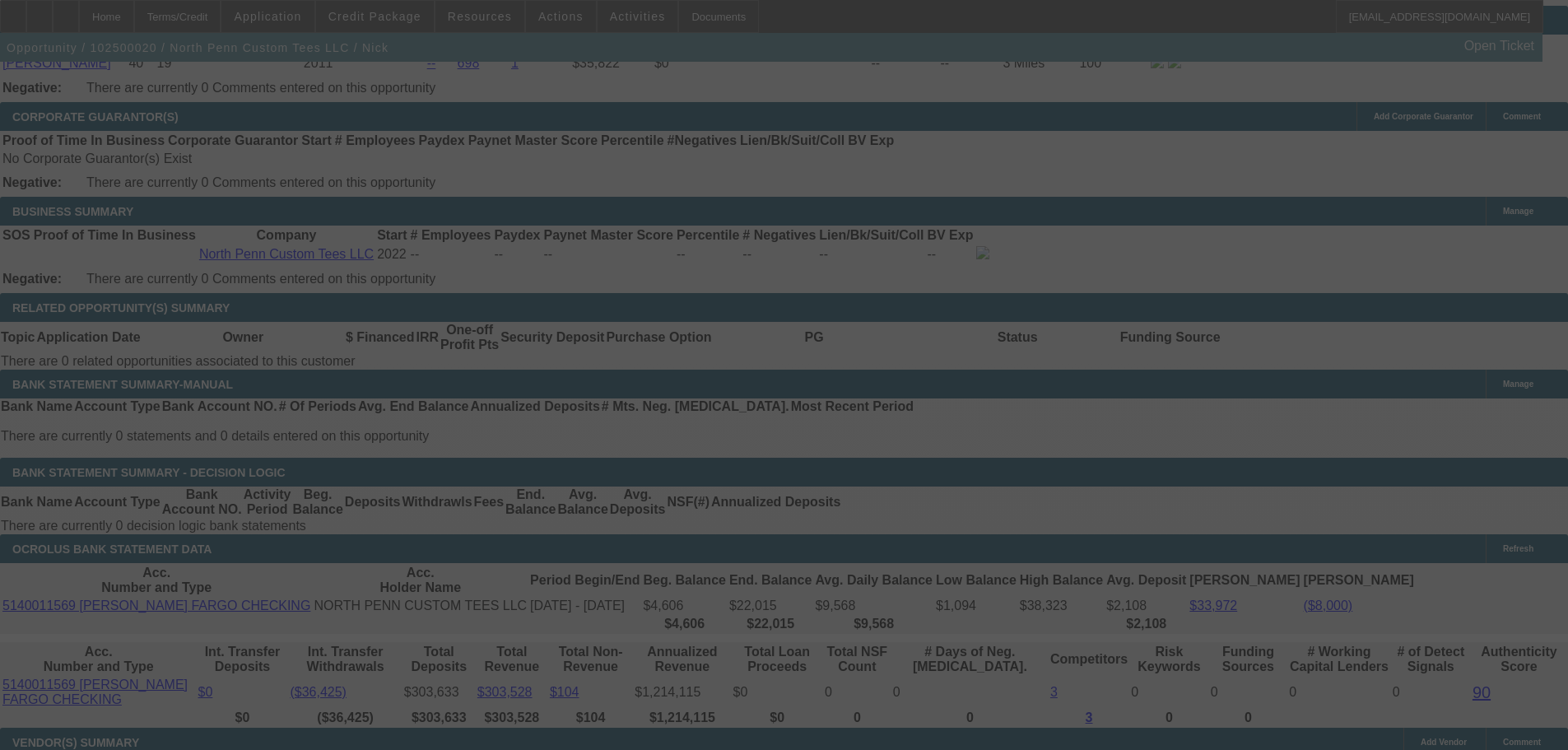
select select "0.1"
select select "2"
select select "0.1"
select select "4"
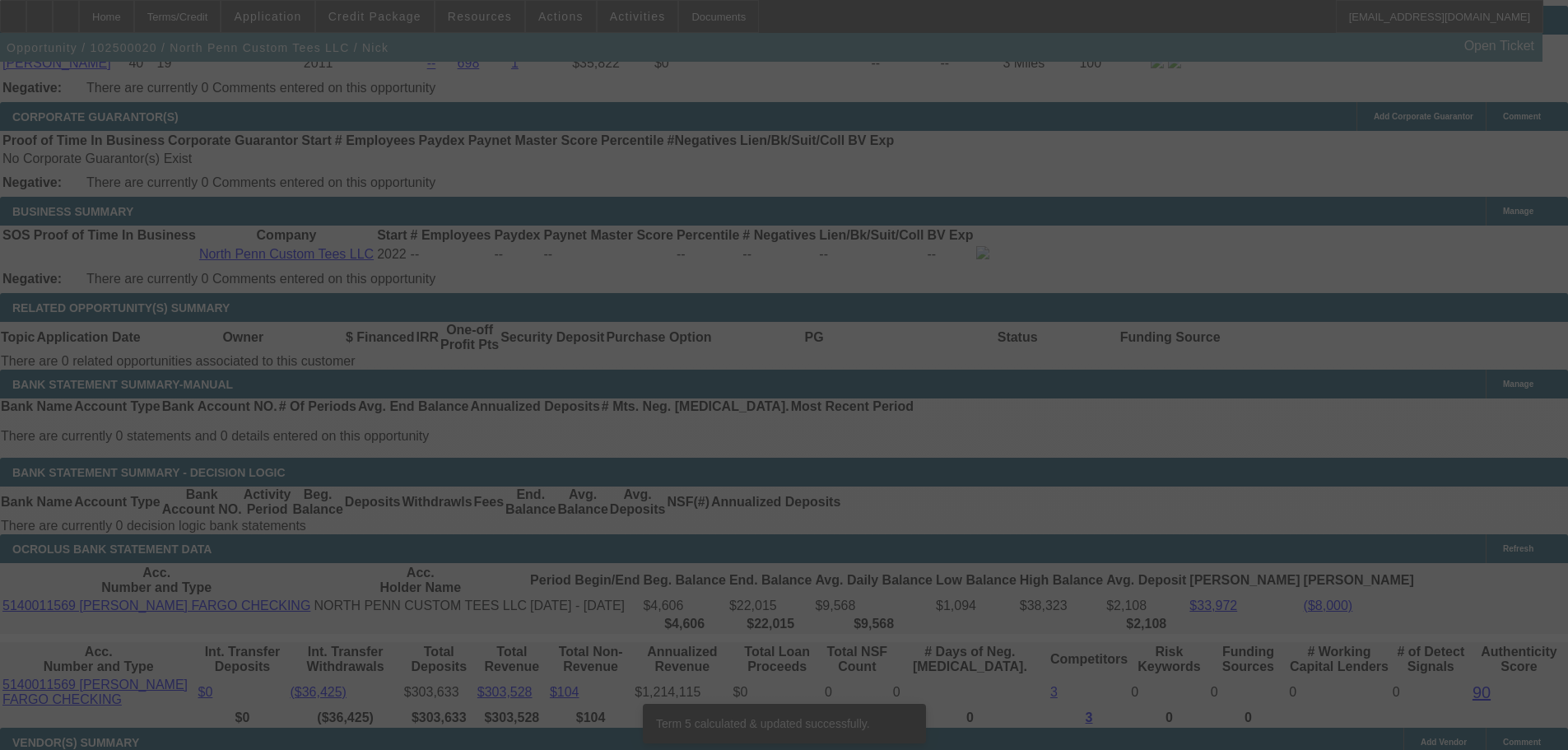
scroll to position [2554, 0]
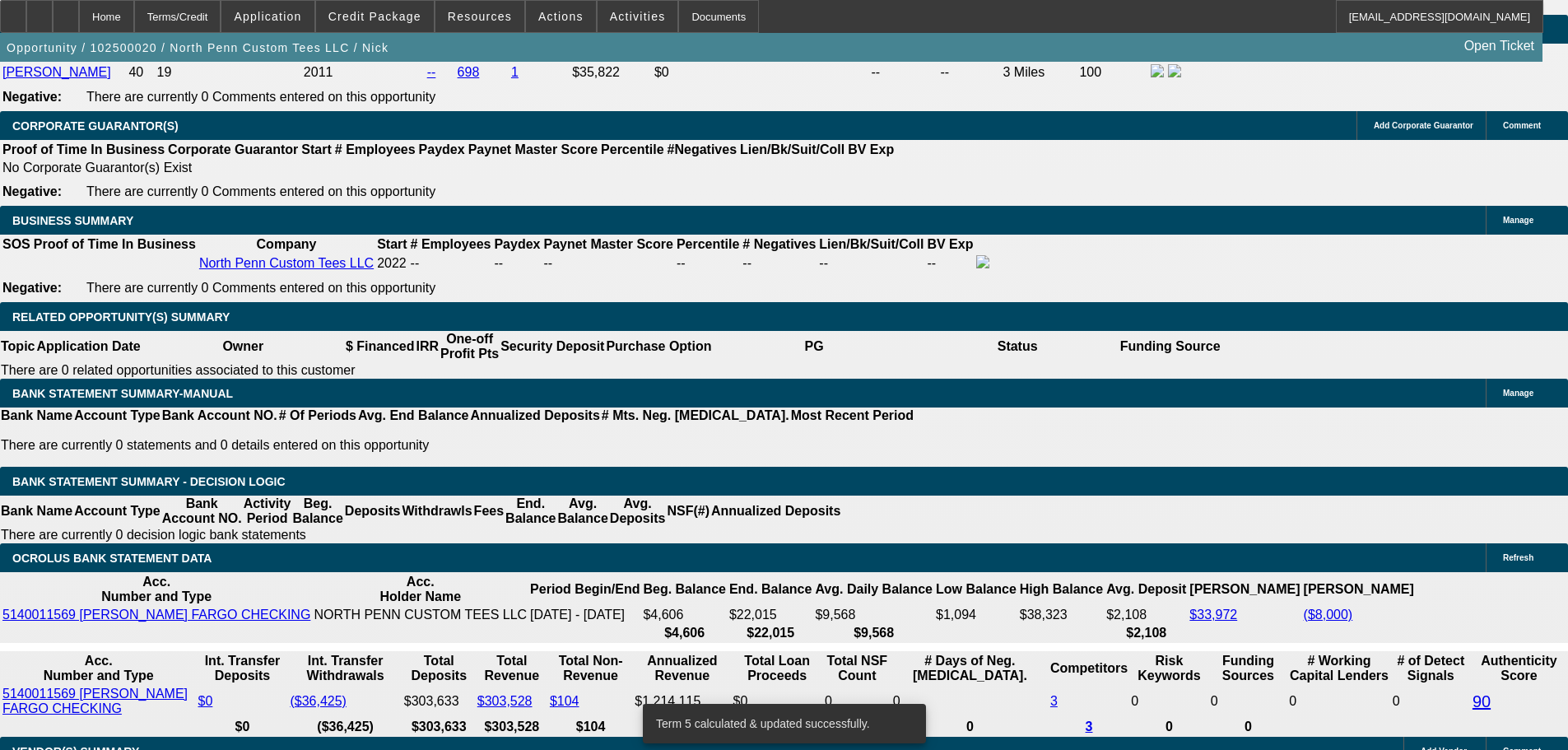
drag, startPoint x: 320, startPoint y: 352, endPoint x: 407, endPoint y: 337, distance: 88.3
type input "UNKNOWN"
type input "66"
type input "$26,560.14"
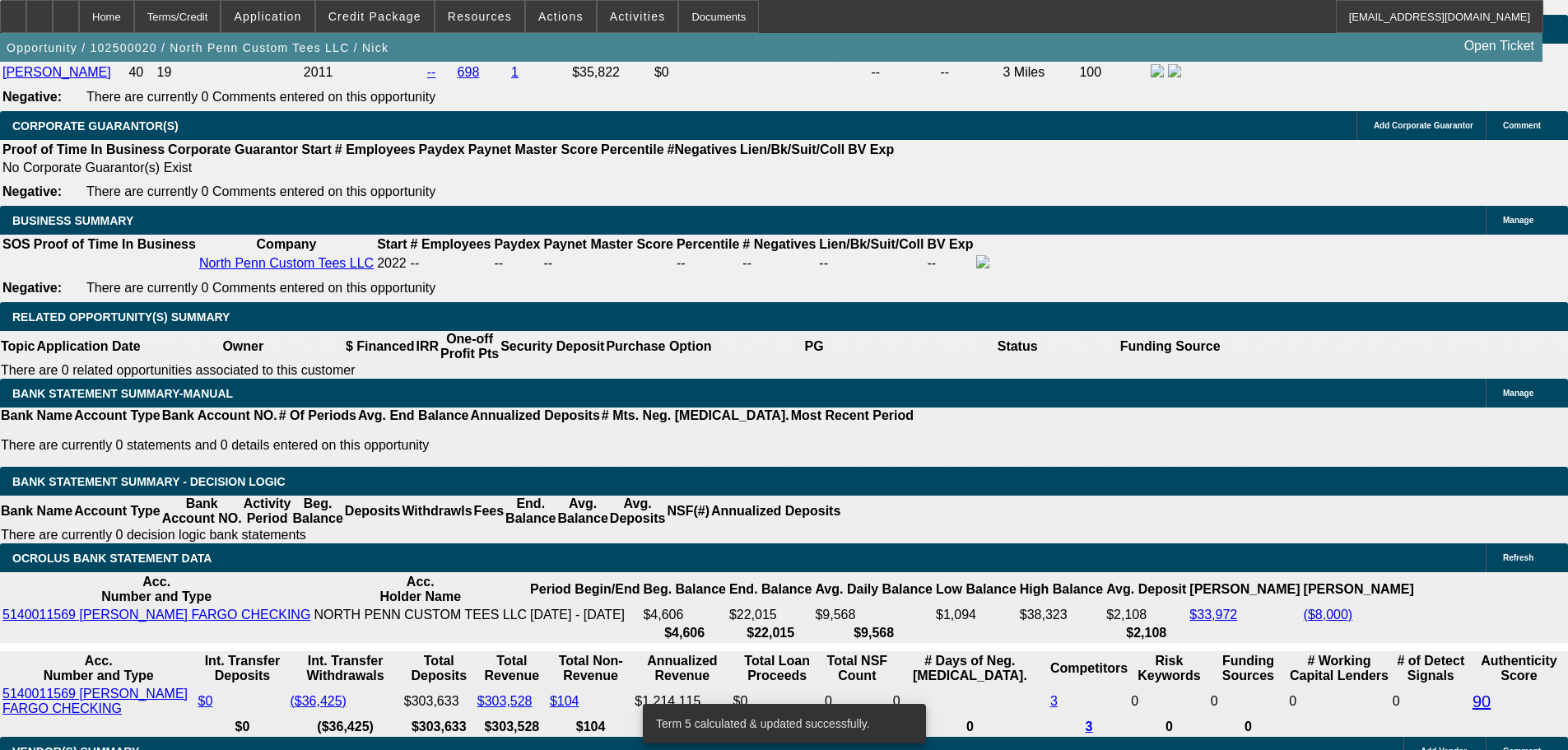
type input "$13,280.07"
type input "$3,590.94"
type input "$1,795.47"
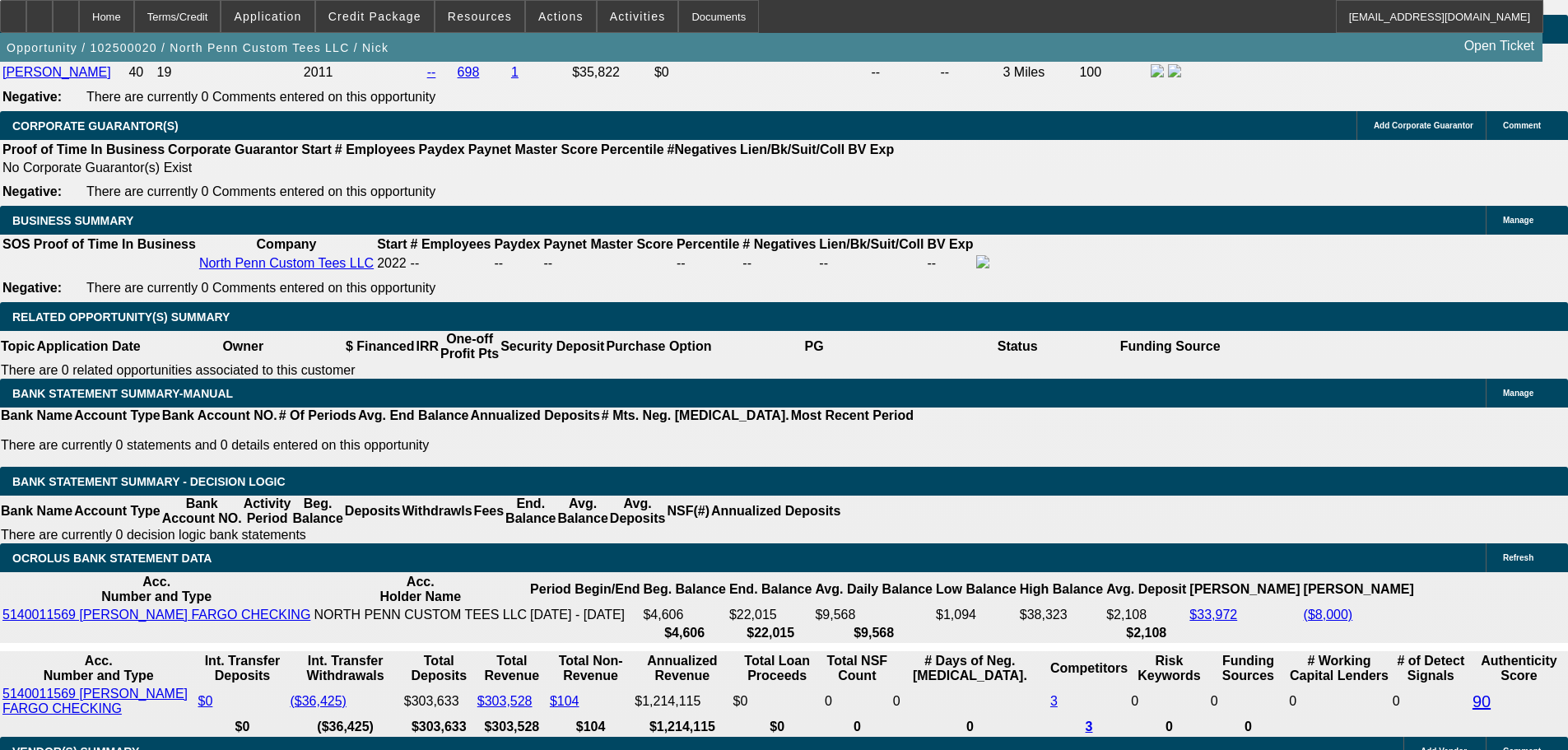
type input "66"
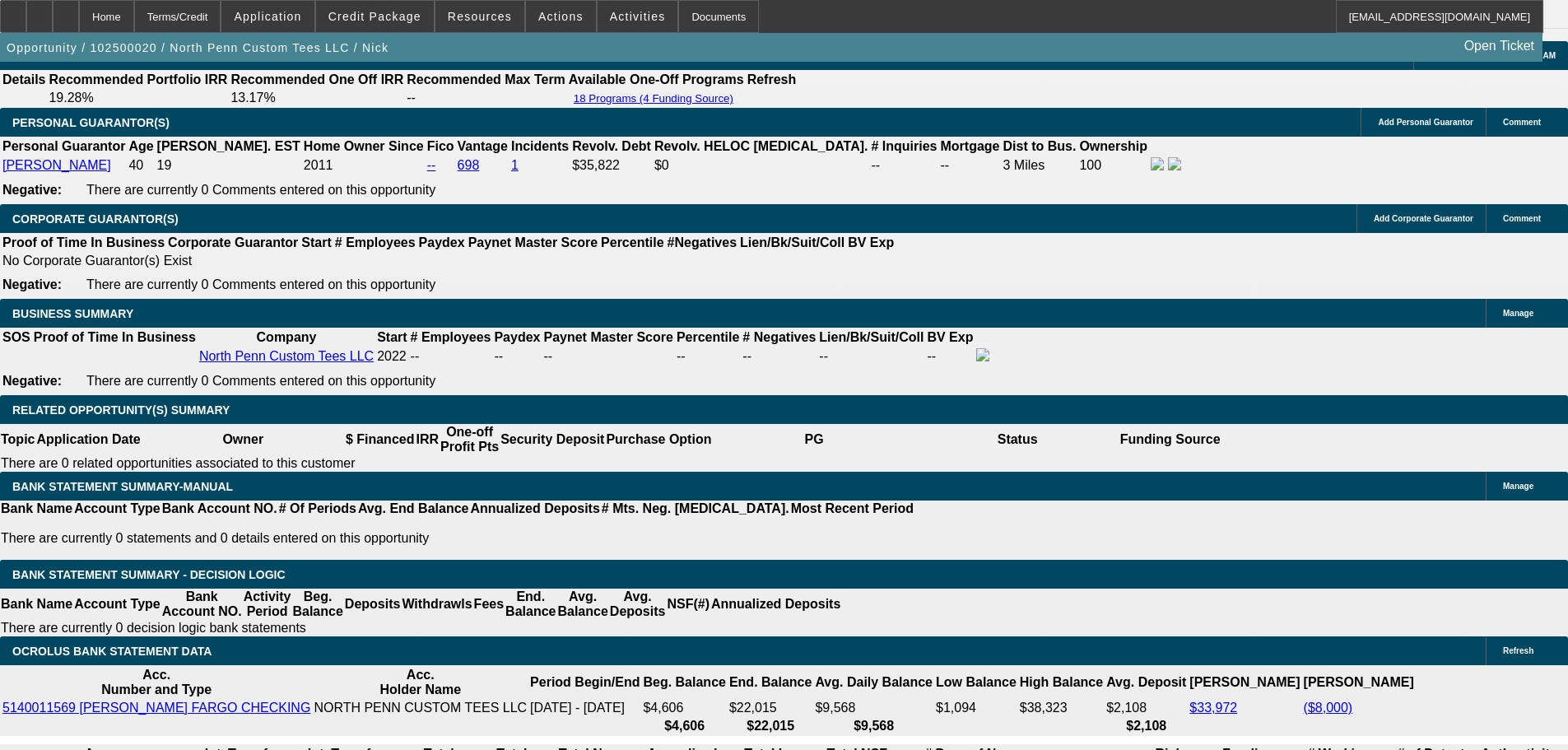
scroll to position [2307, 0]
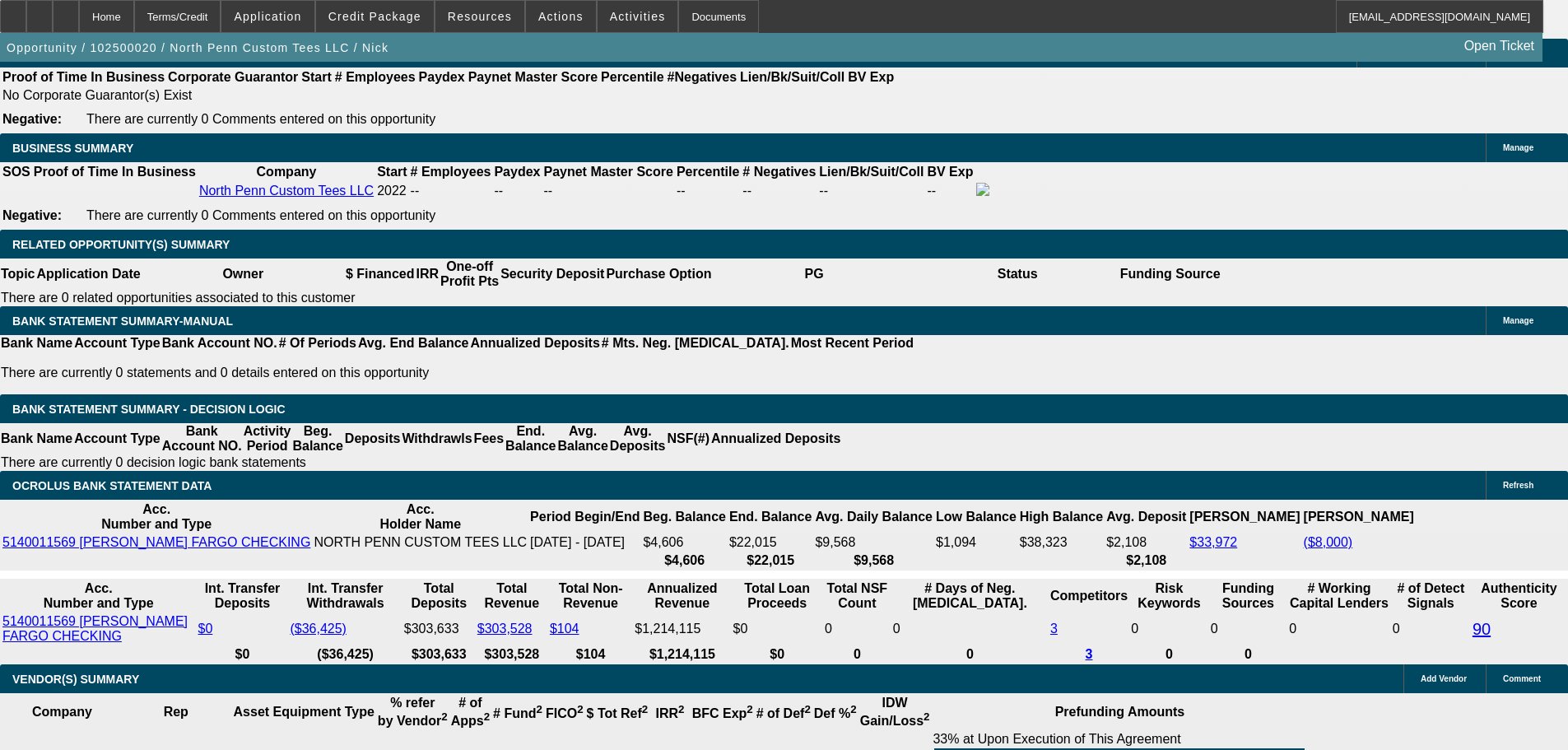
scroll to position [2637, 0]
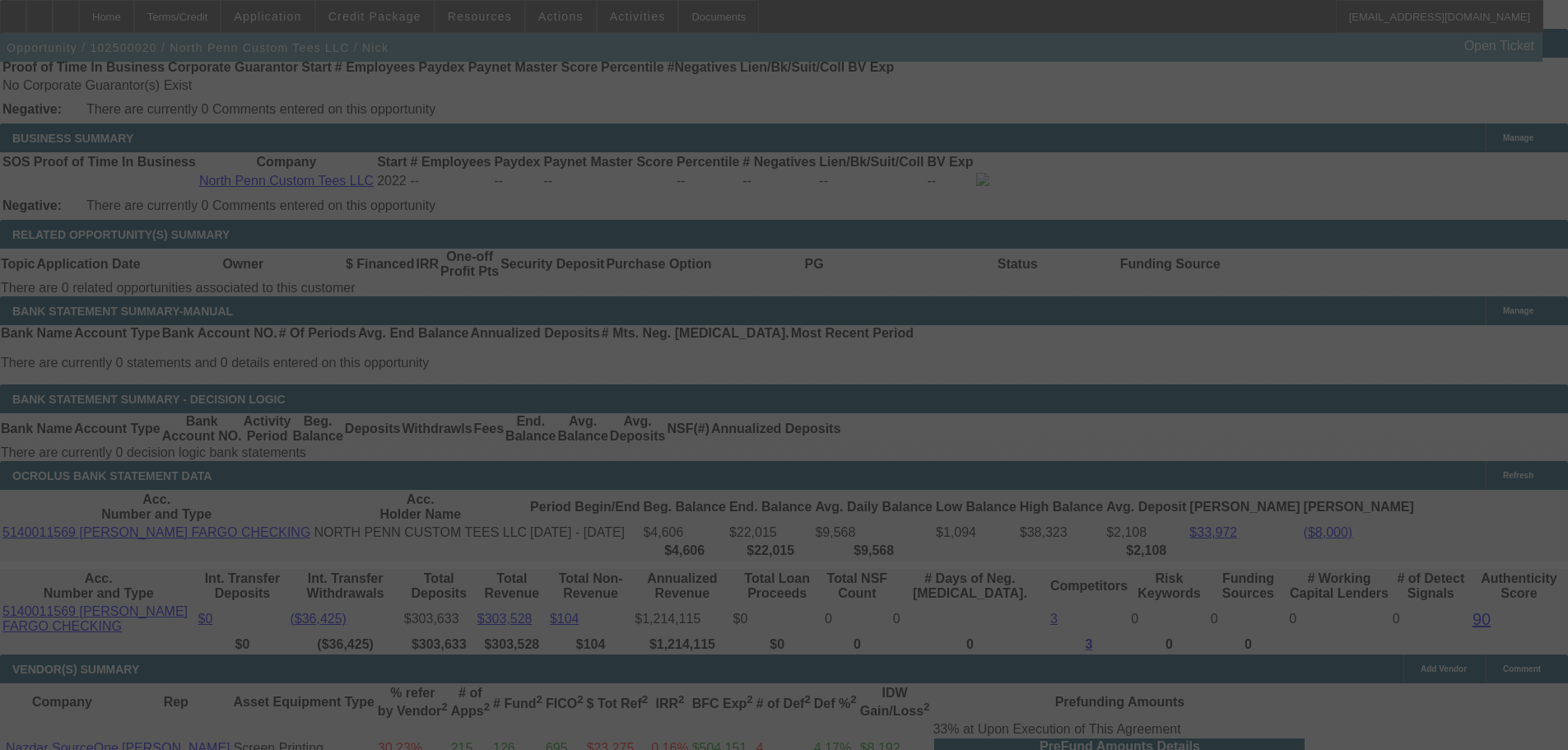
select select "0.1"
select select "2"
select select "0.1"
select select "4"
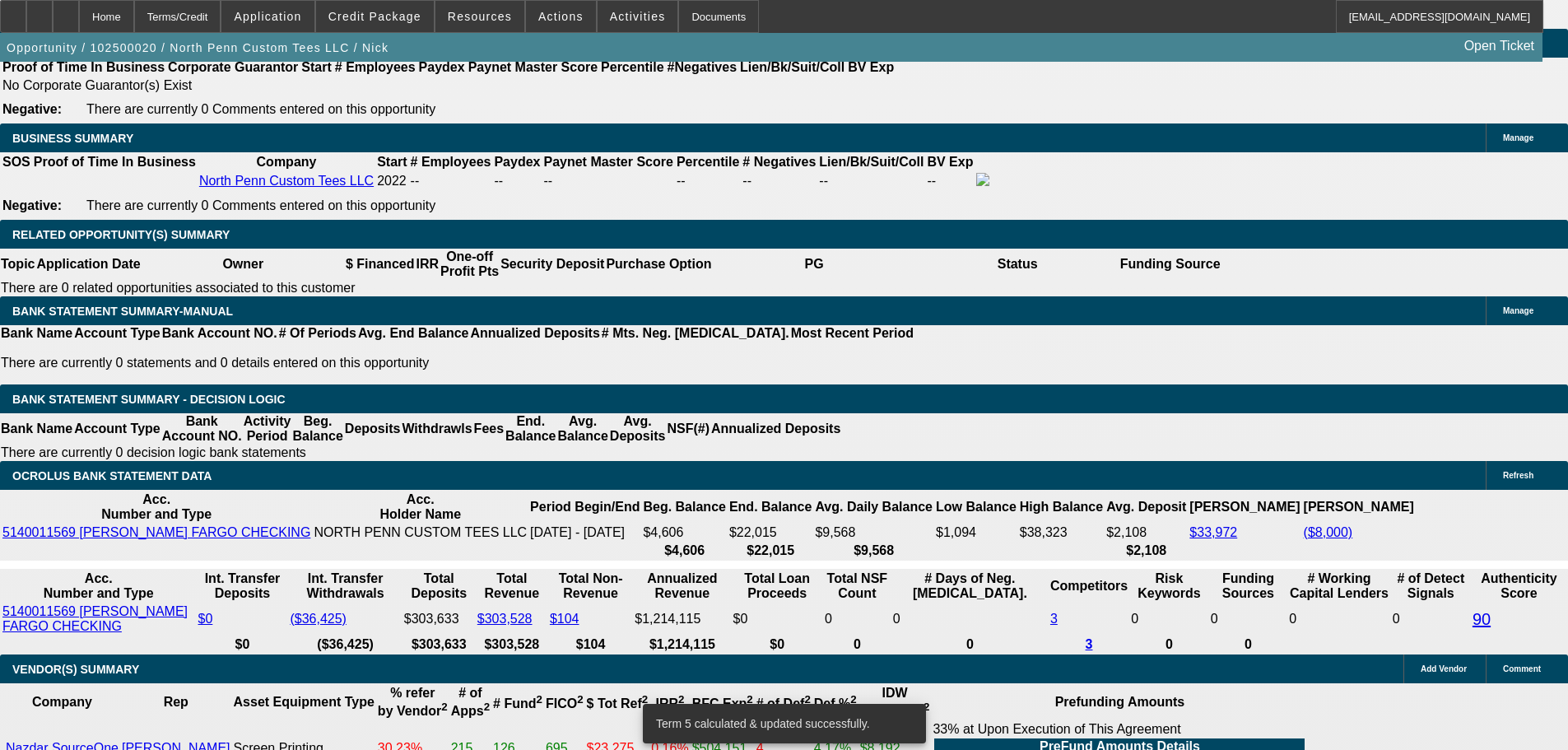
drag, startPoint x: 355, startPoint y: 272, endPoint x: 449, endPoint y: 242, distance: 98.7
type input "UNKNOWN"
type input "17"
type input "$2,360.62"
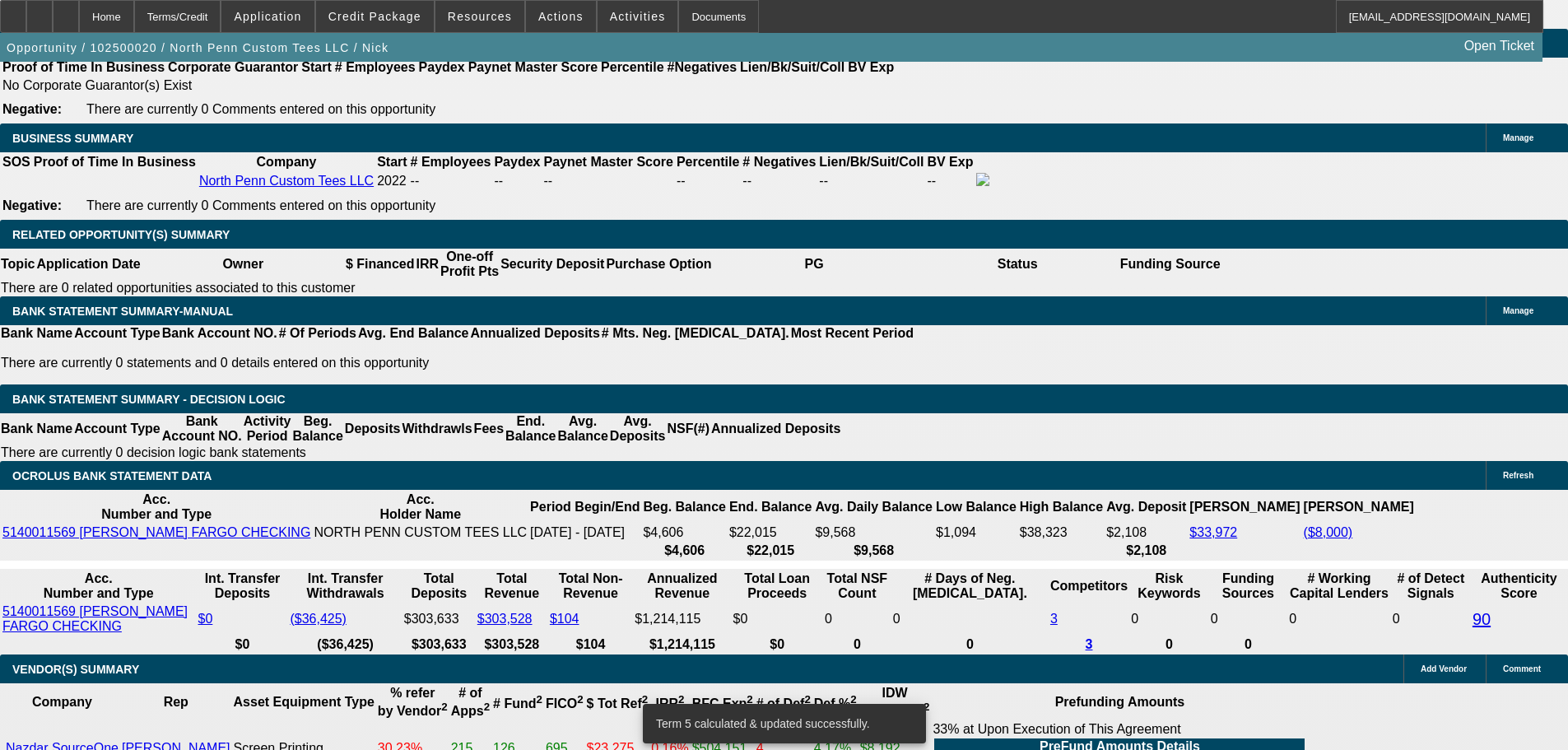
type input "$1,180.31"
type input "$3,549.30"
type input "$1,774.65"
type input "17.2"
type input "$3,565.92"
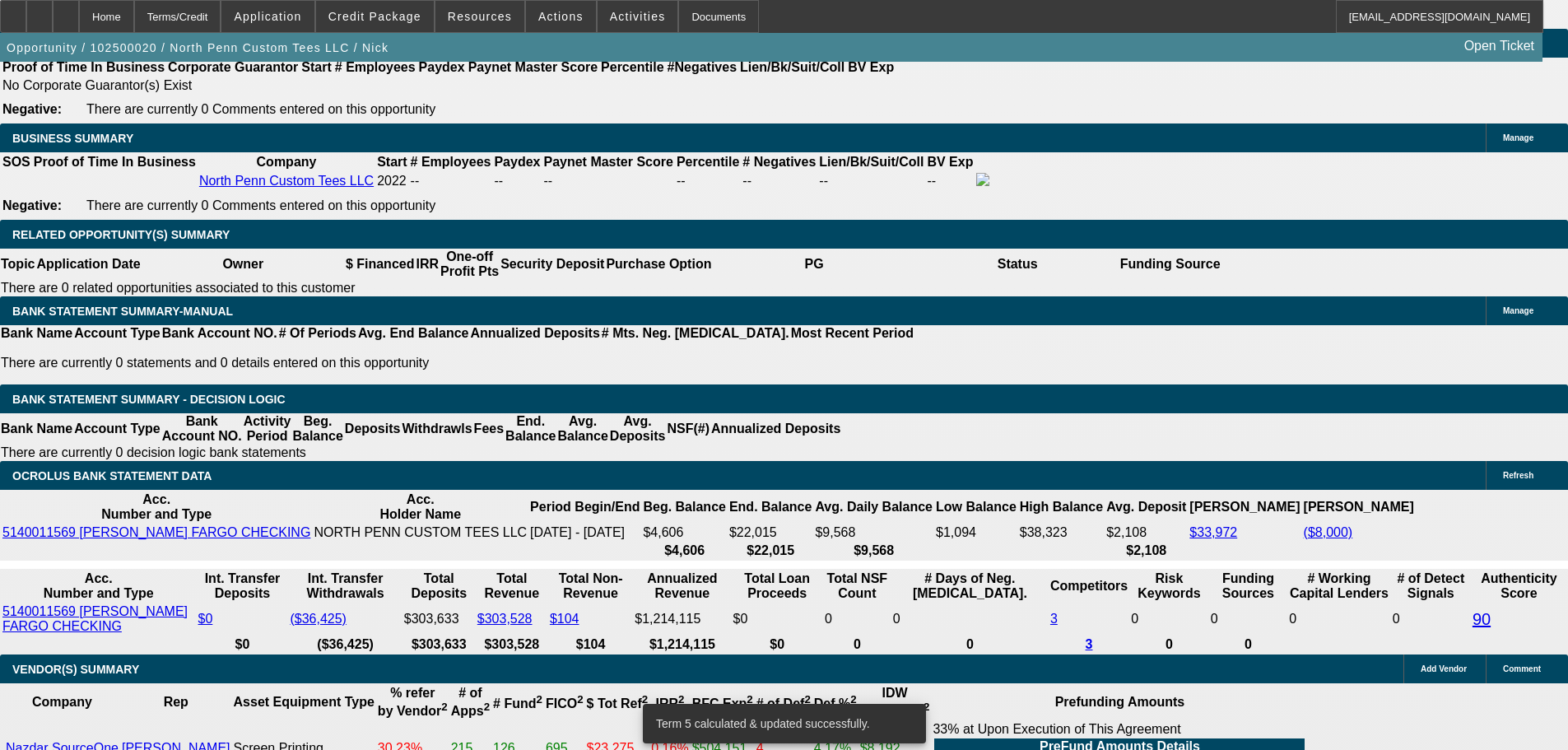
type input "$1,782.96"
type input "17.2"
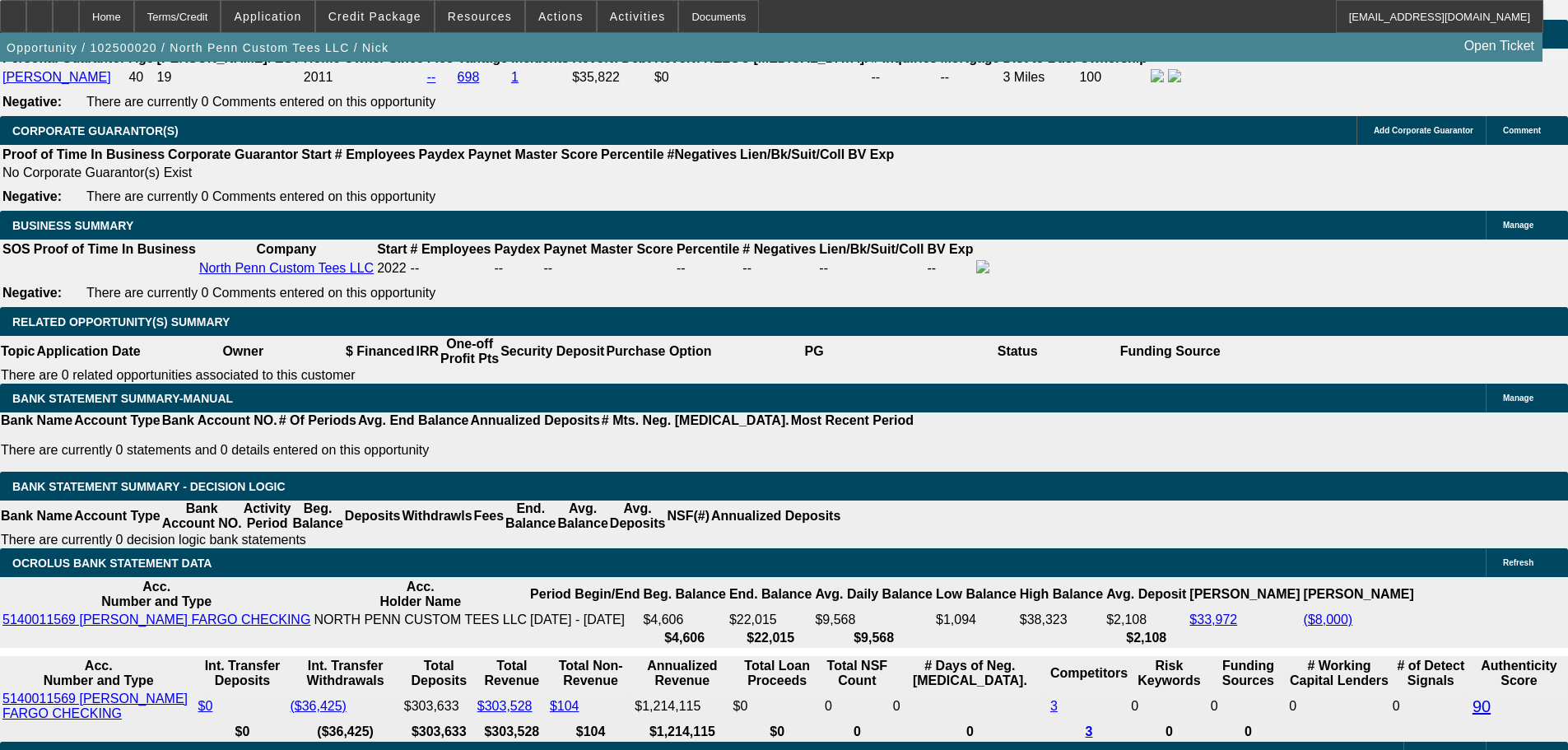
scroll to position [2390, 0]
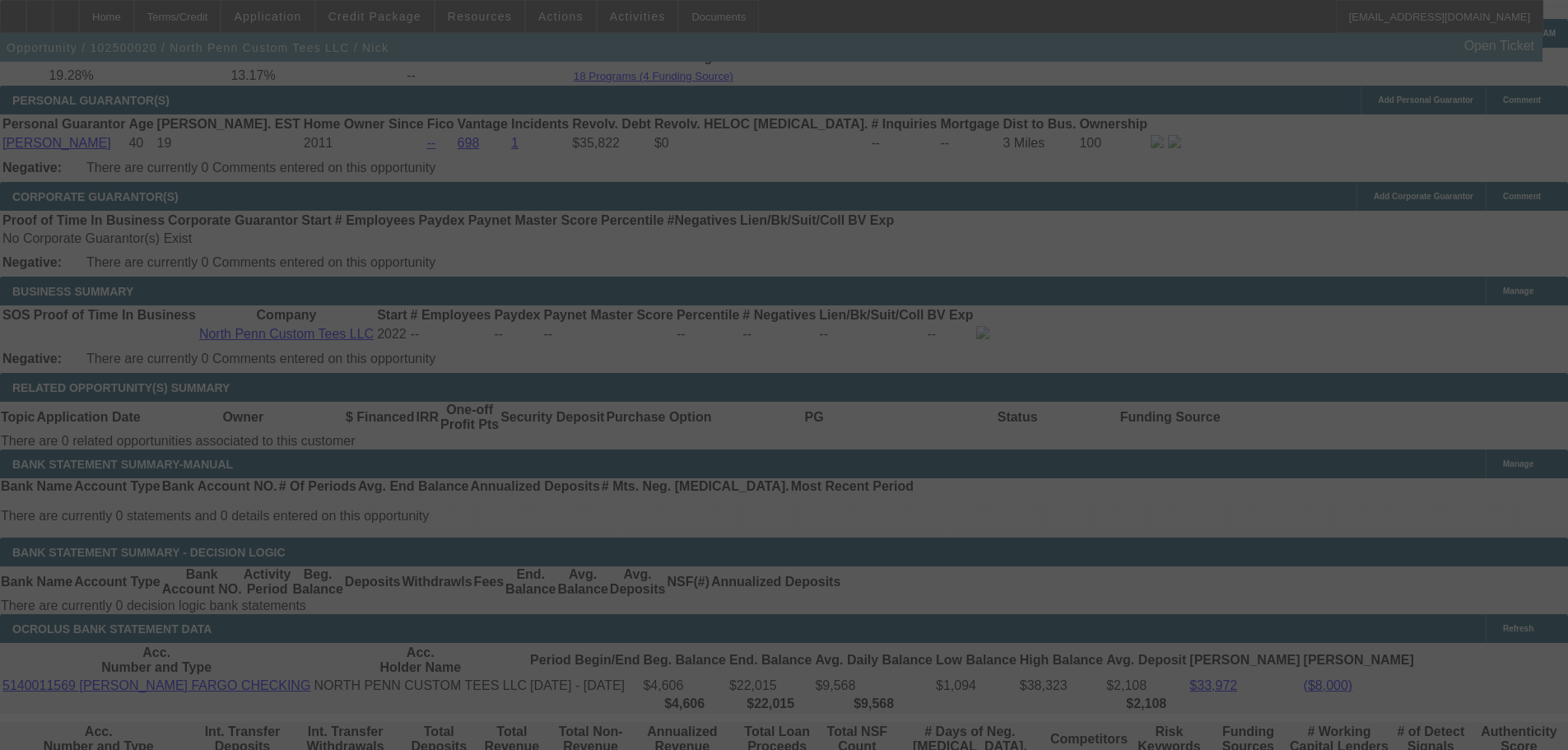
scroll to position [2554, 0]
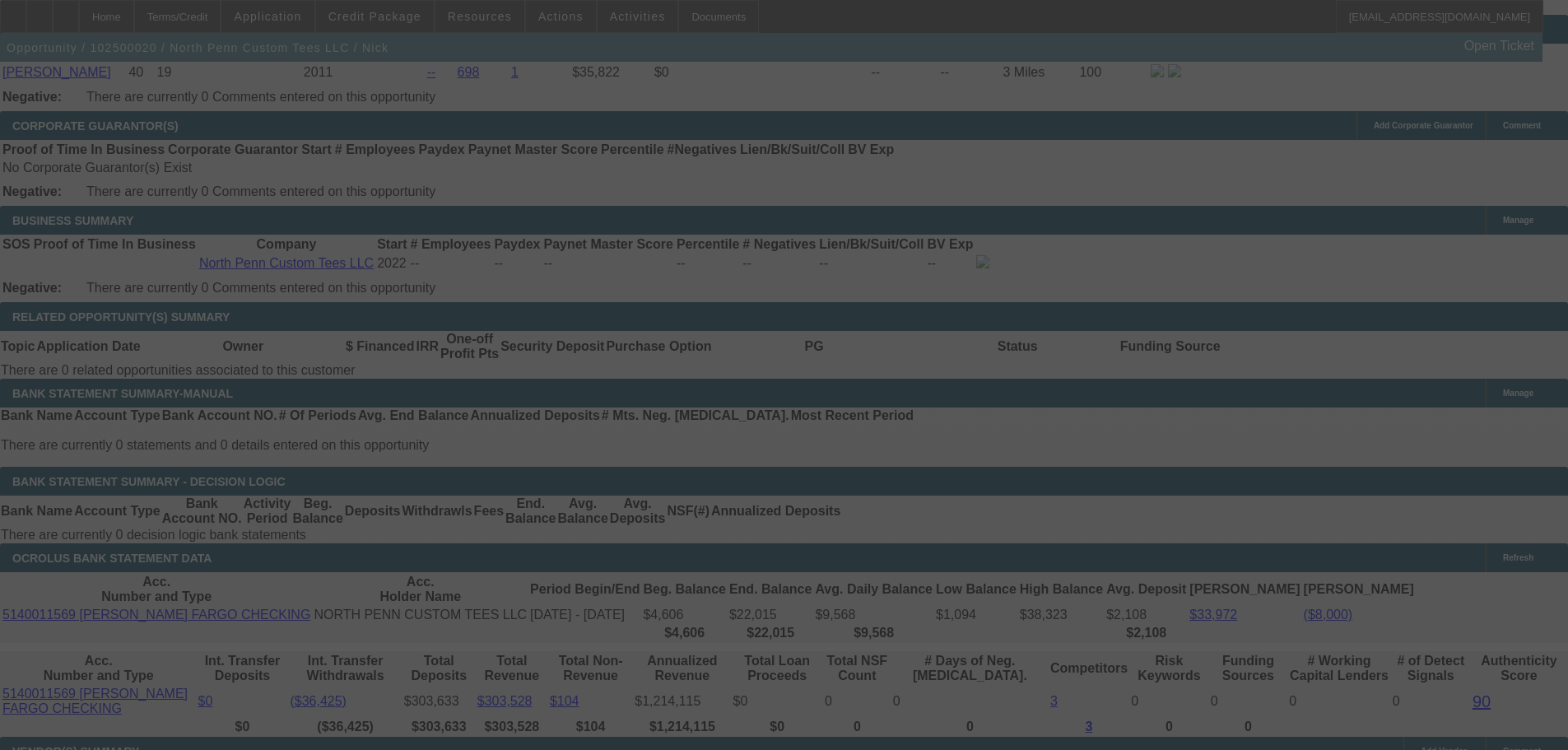
select select "0.1"
select select "2"
select select "0.1"
select select "4"
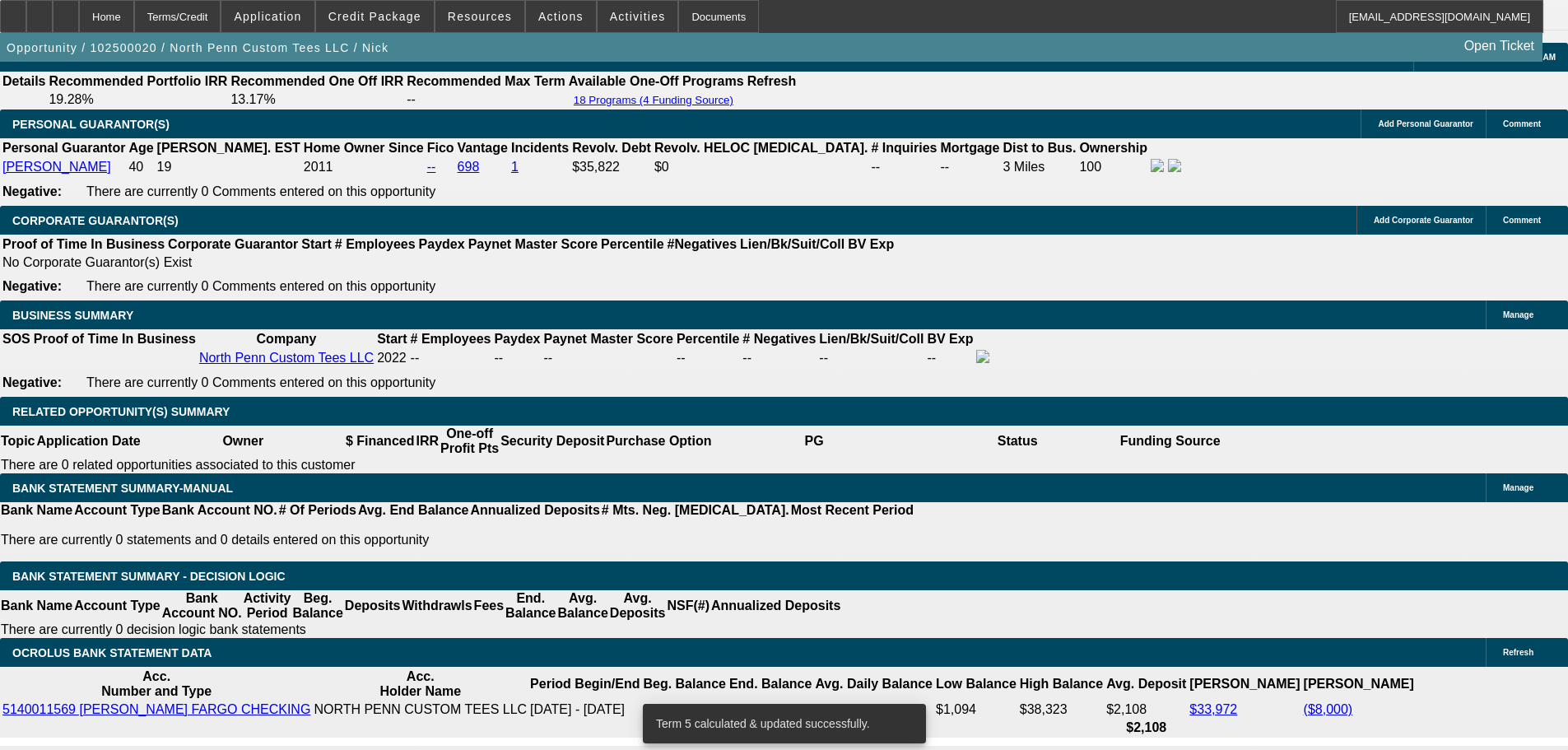
scroll to position [2299, 0]
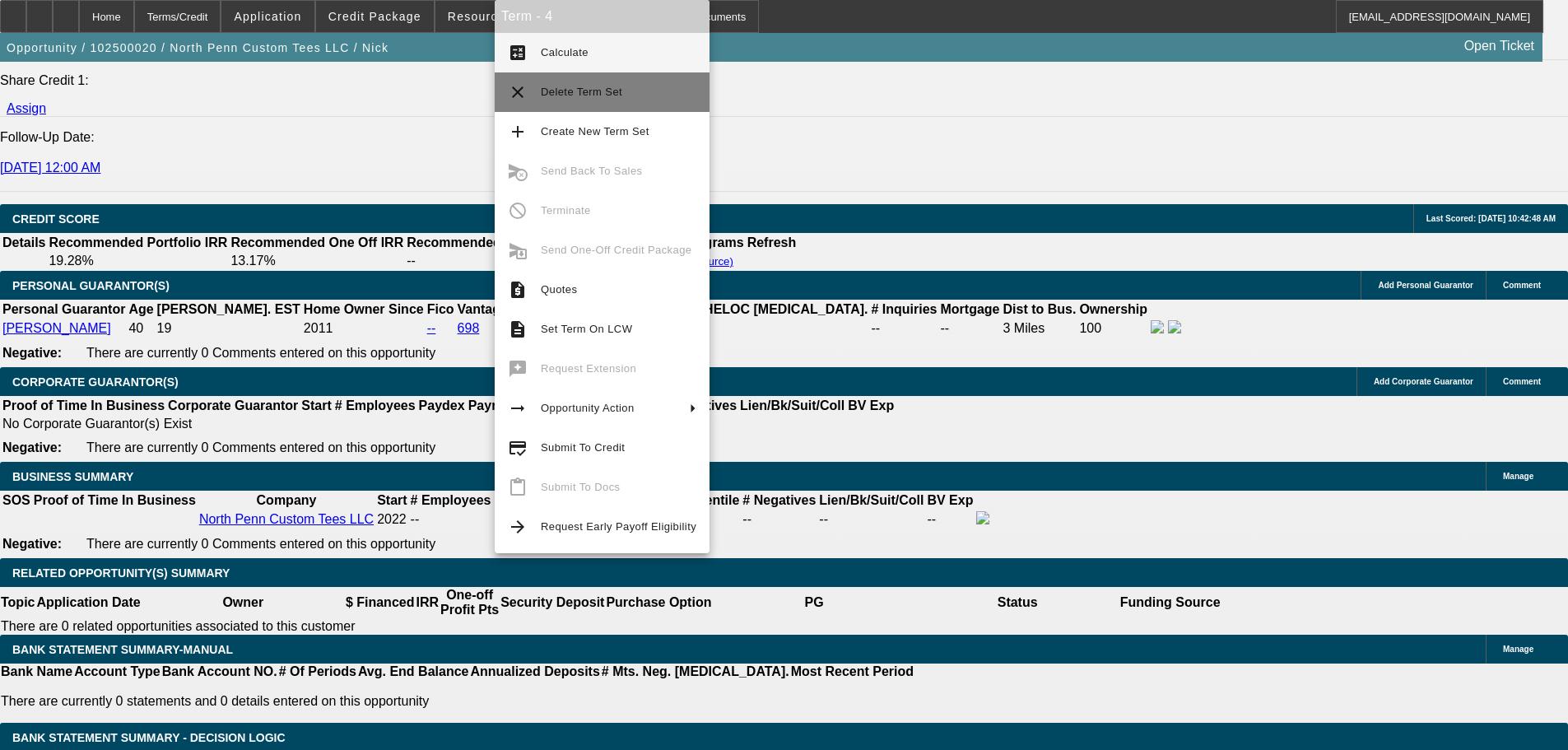
click at [624, 88] on span "Delete Term Set" at bounding box center [618, 92] width 155 height 19
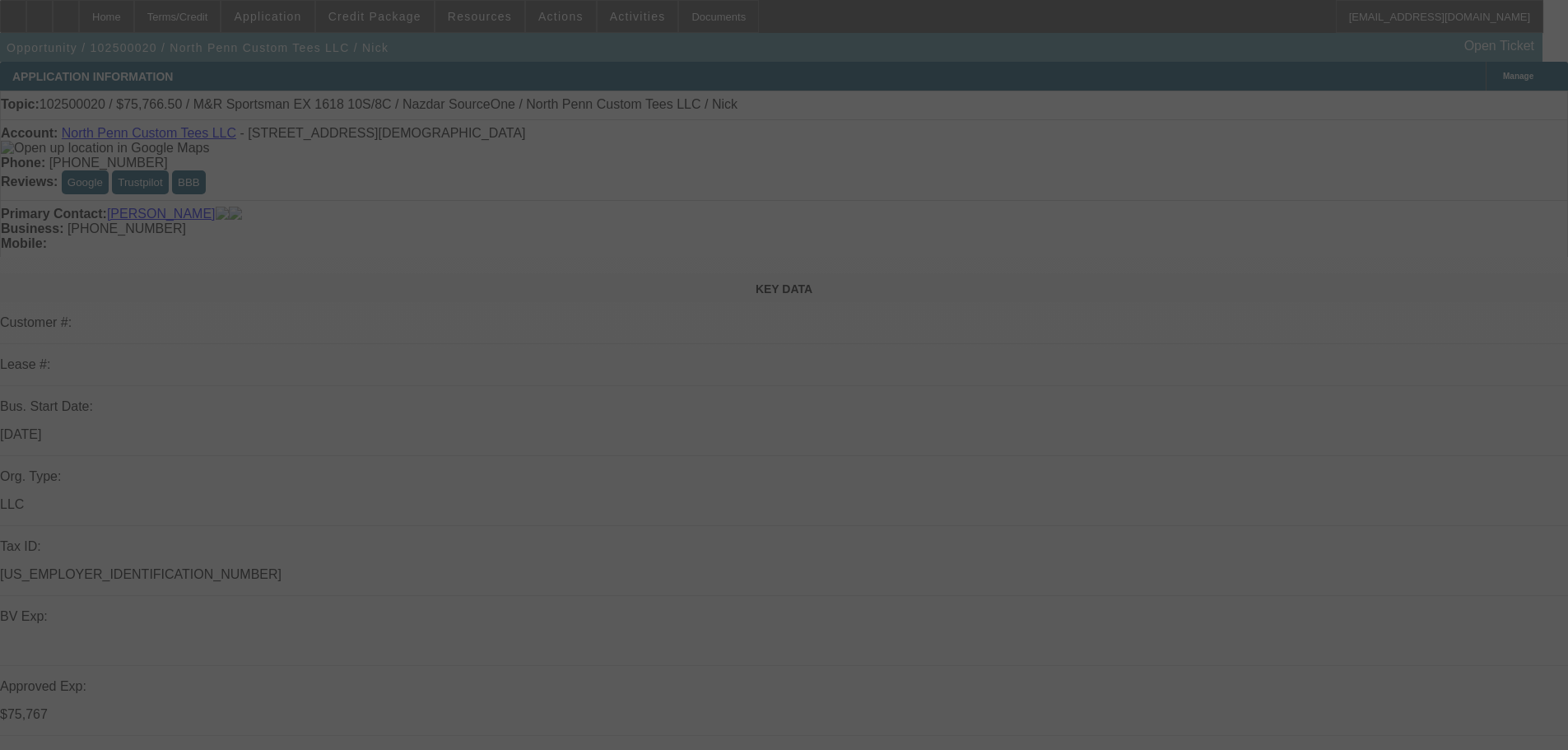
select select "0.1"
select select "2"
select select "0.1"
select select "4"
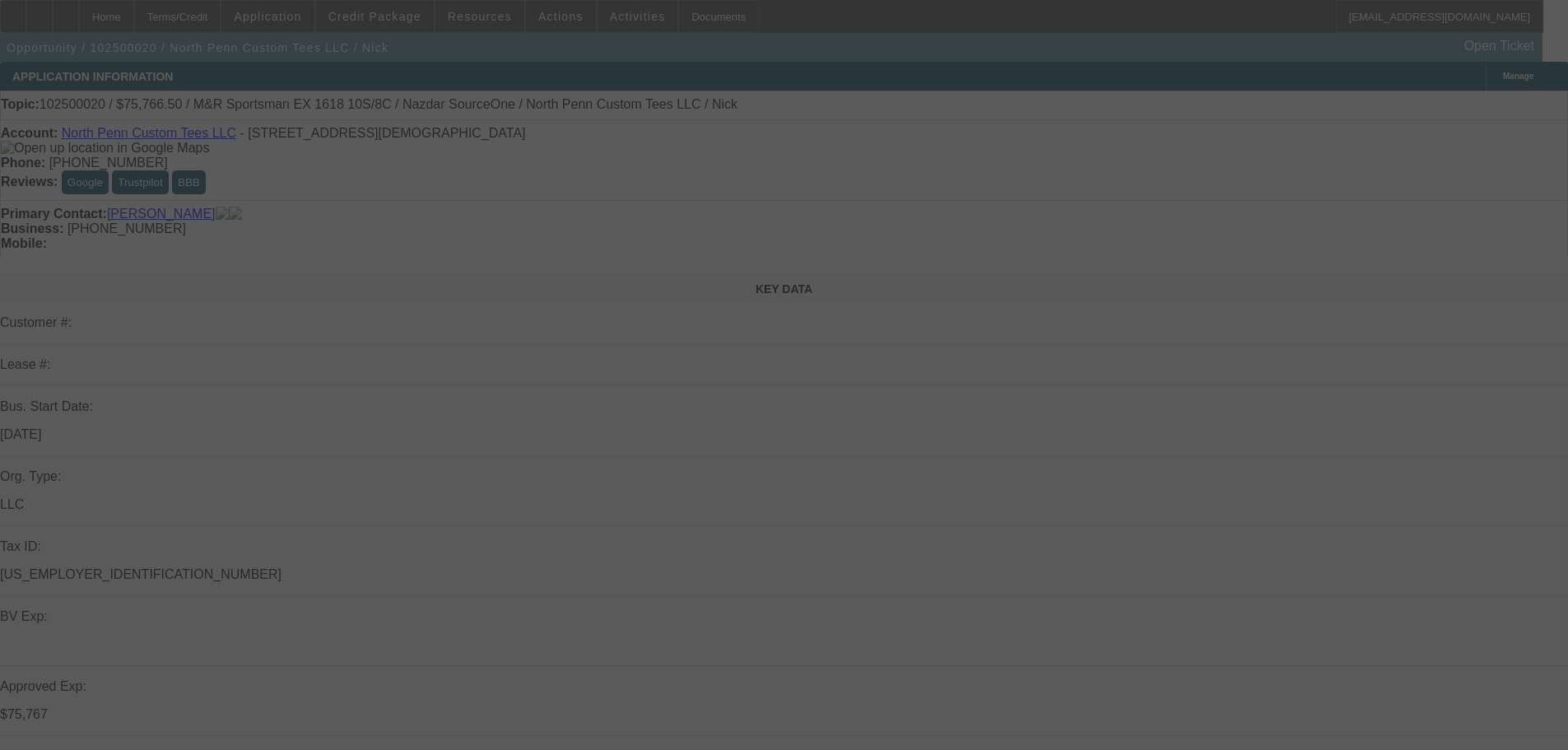
select select "0.1"
select select "2"
select select "0.1"
select select "4"
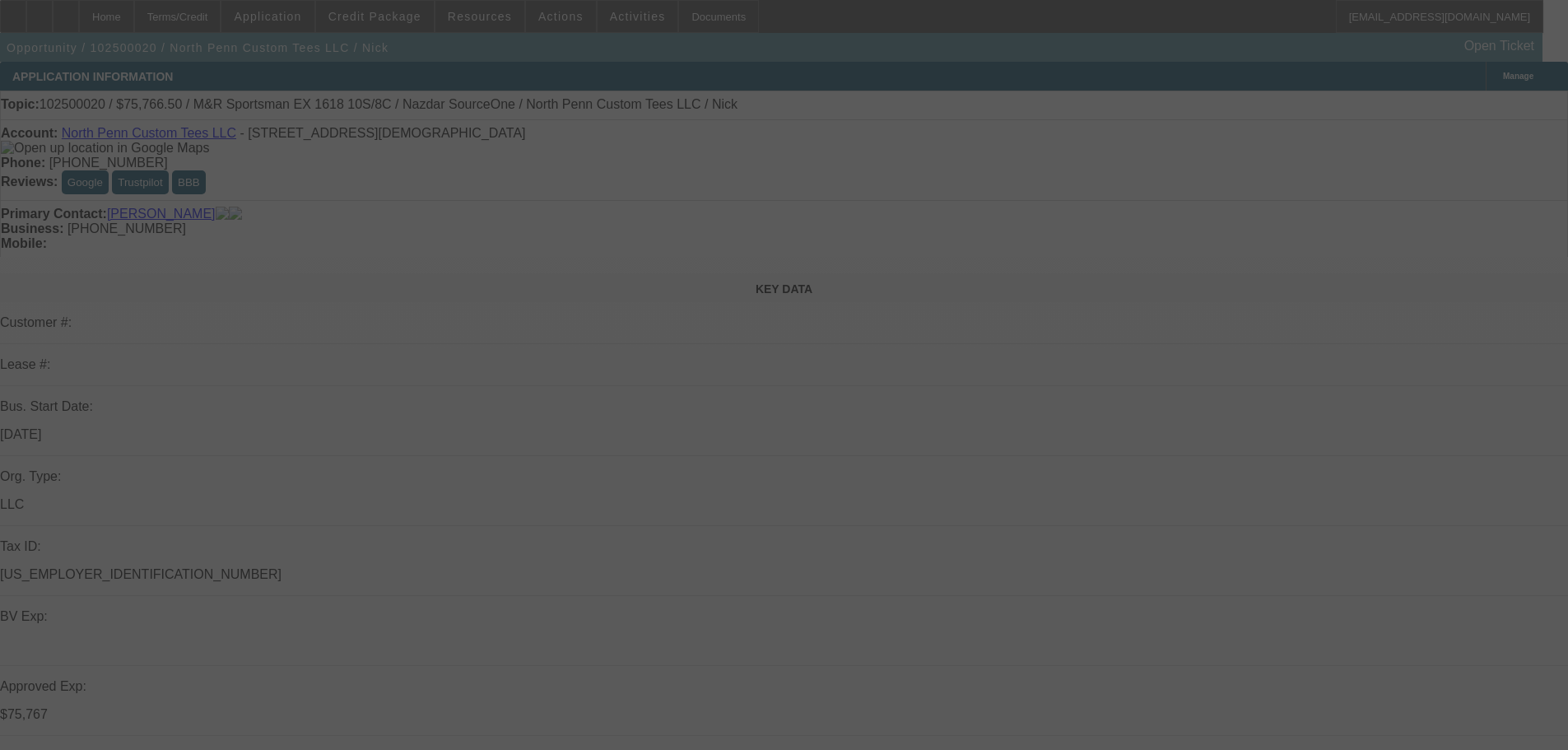
select select "0"
select select "0.1"
select select "4"
select select "0"
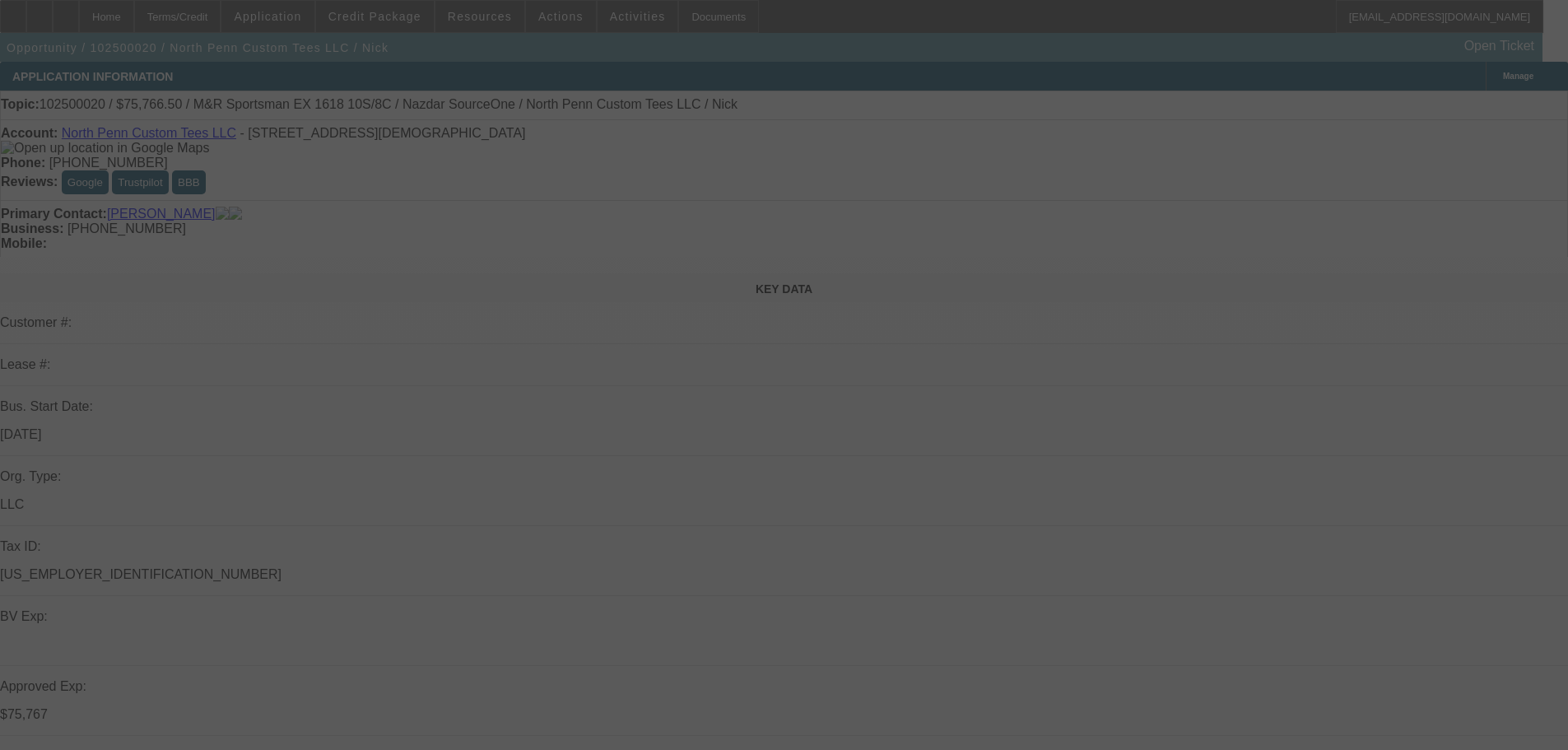
select select "0"
select select "0.1"
select select "4"
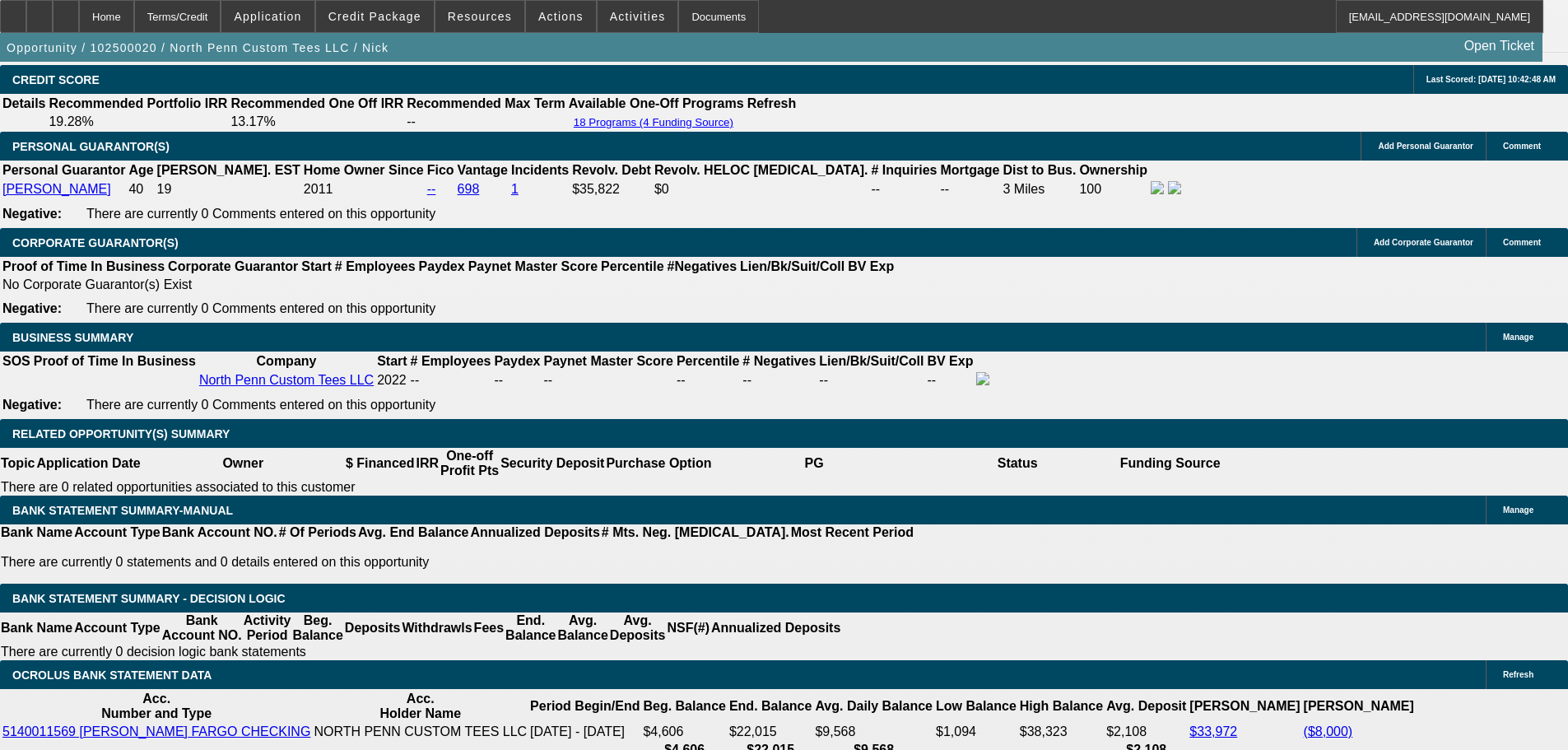
scroll to position [2469, 0]
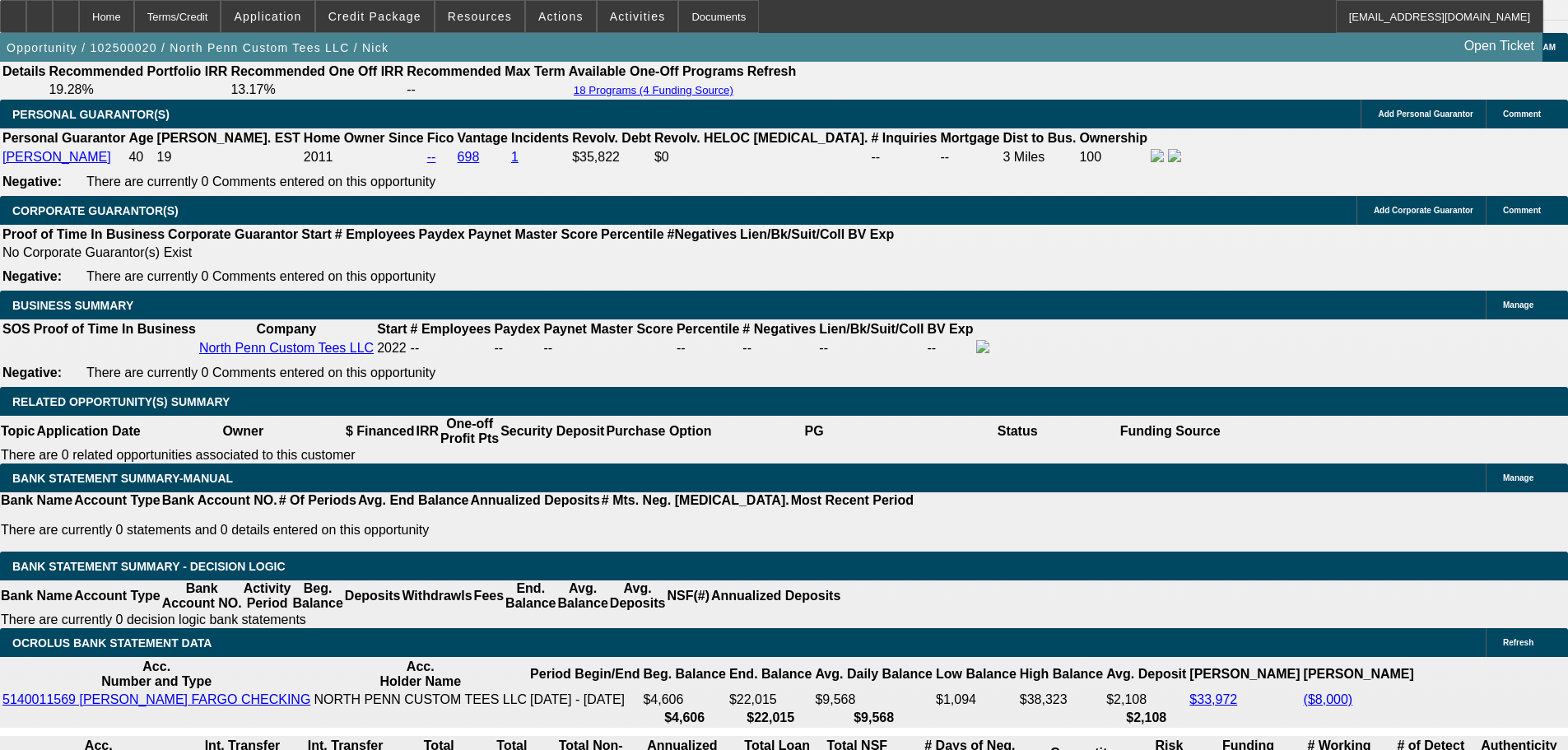
drag, startPoint x: 348, startPoint y: 442, endPoint x: 451, endPoint y: 441, distance: 103.0
type input "1"
type input "UNKNOWN"
type input "16"
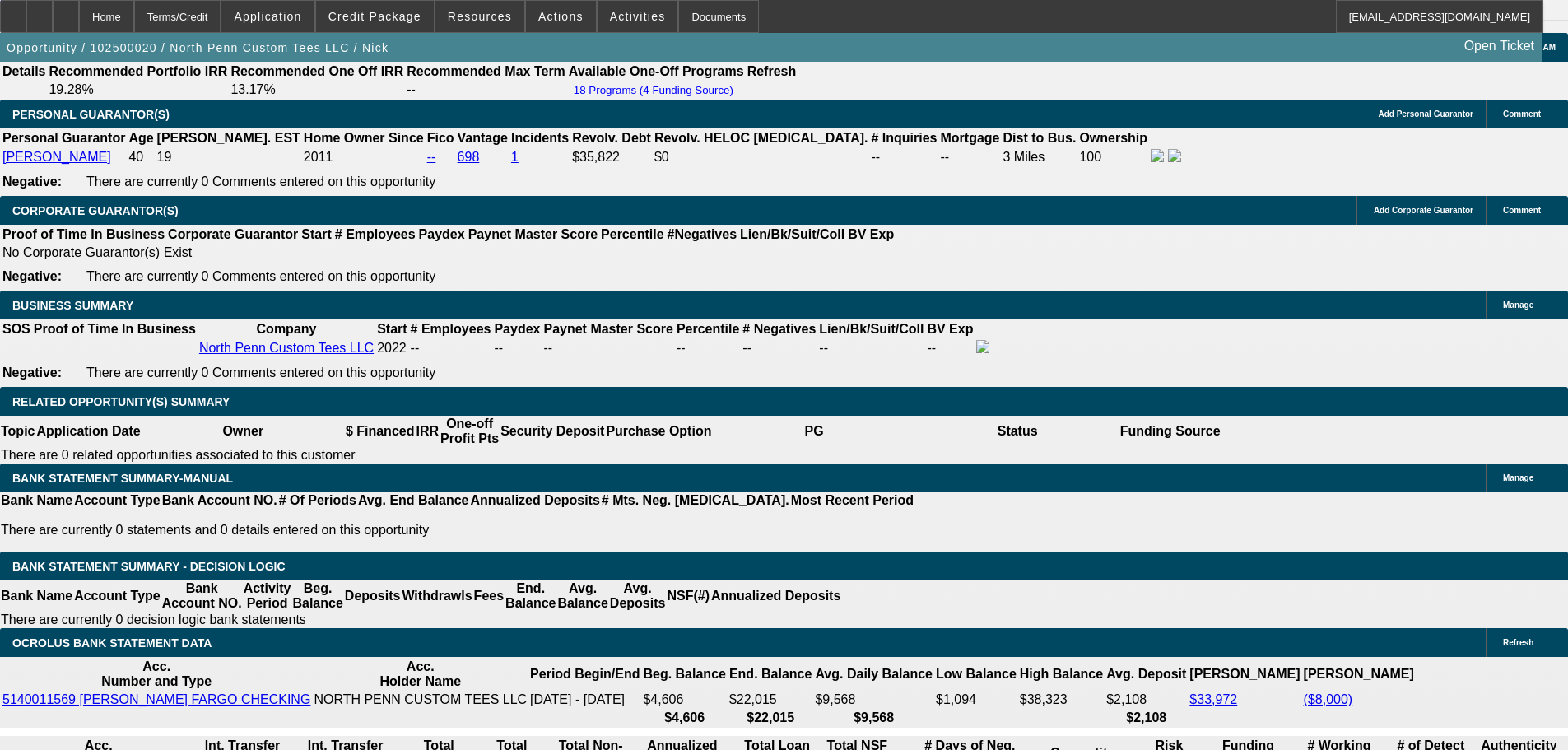
type input "$1,180.31"
type input "$2,360.62"
type input "16."
type input "$1,733.40"
type input "$3,466.80"
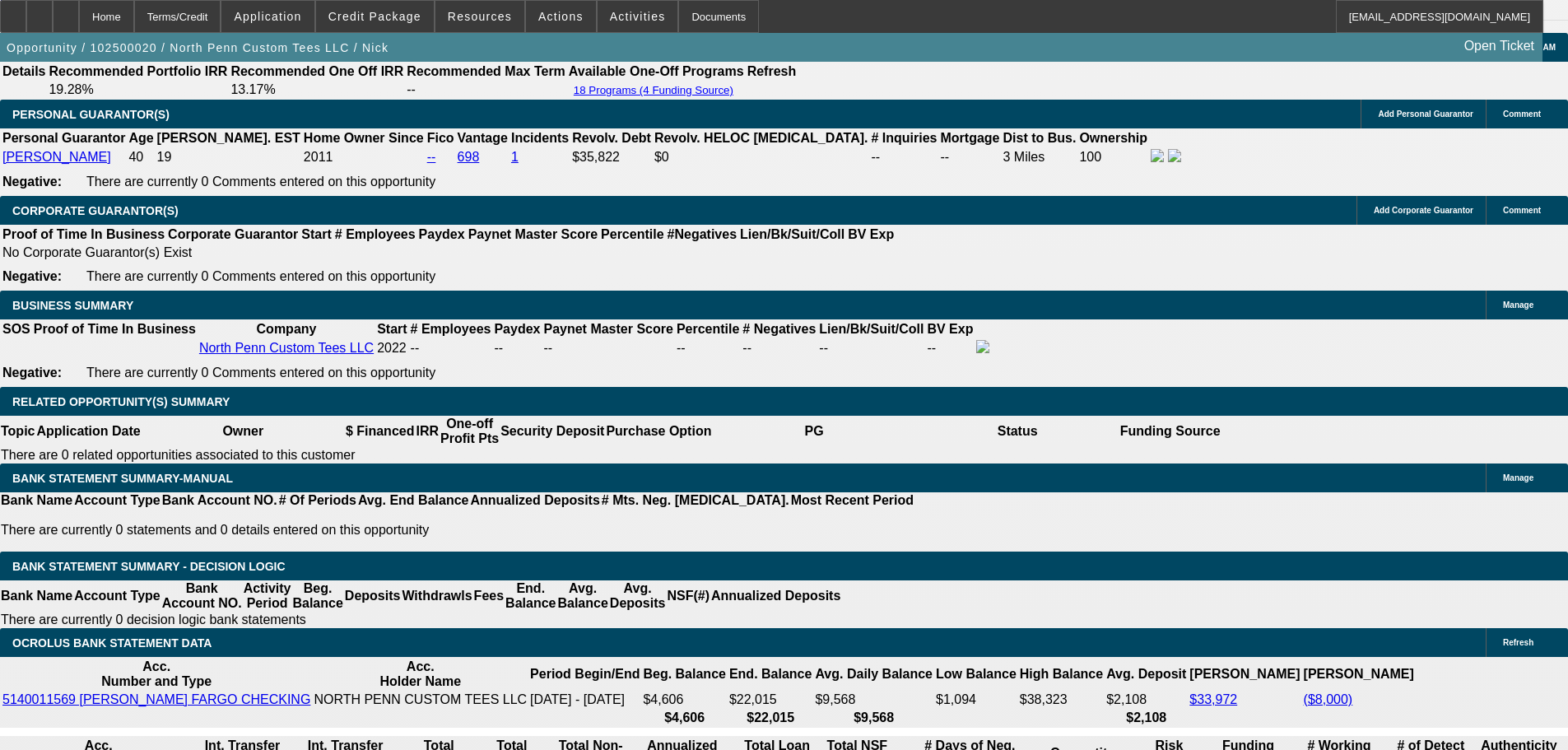
type input "16.9"
type input "$1,770.50"
type input "$3,541.00"
type input "16.9"
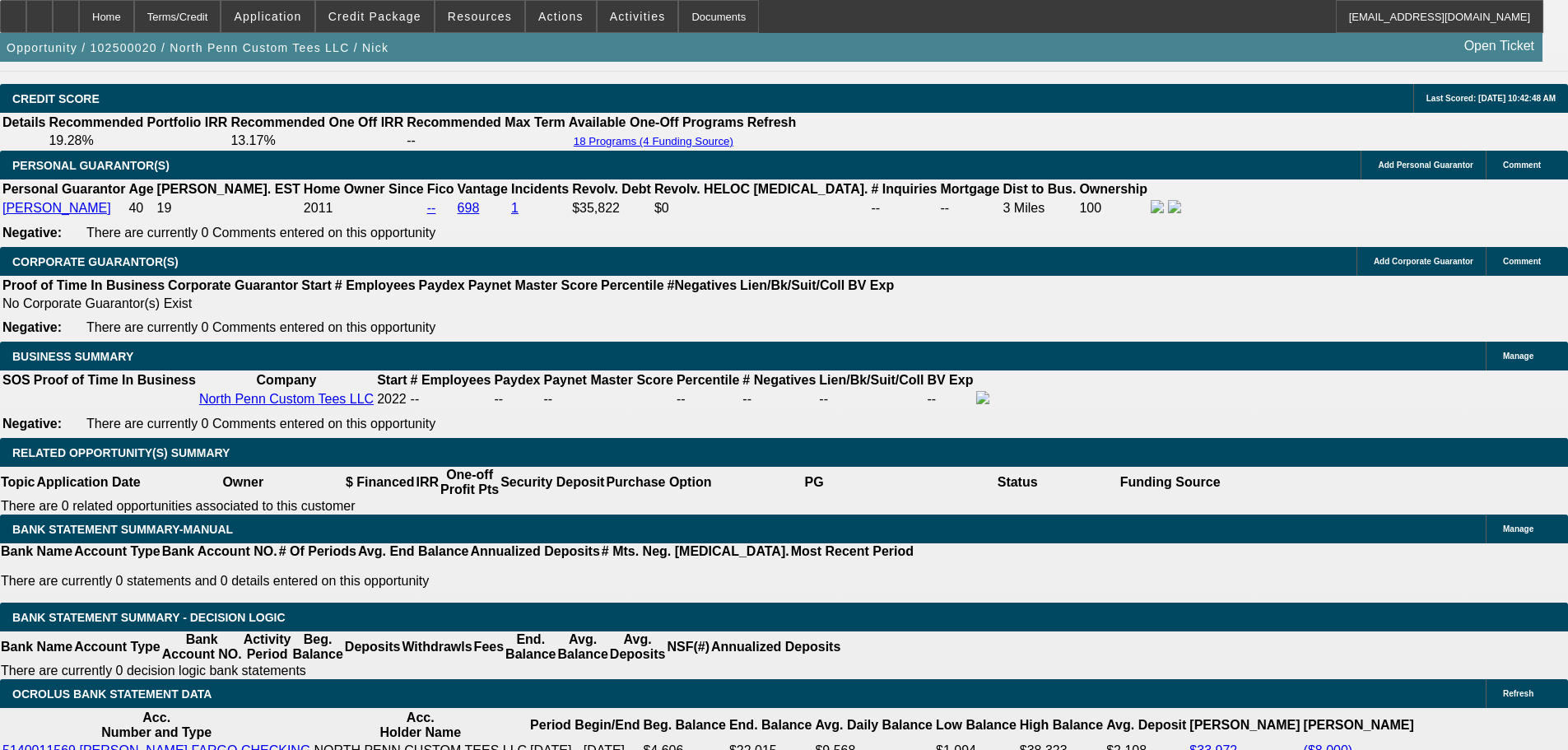
scroll to position [2223, 0]
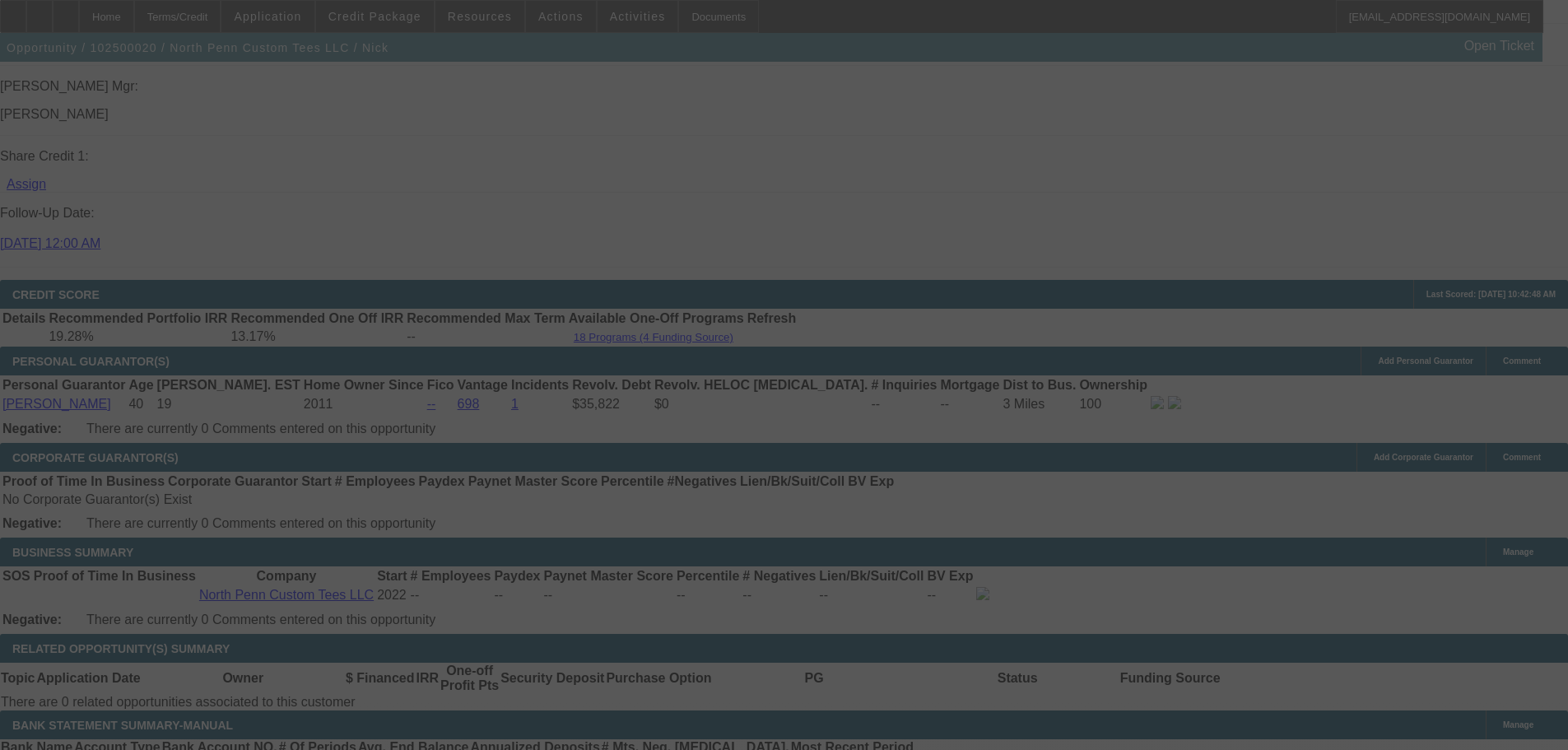
scroll to position [2387, 0]
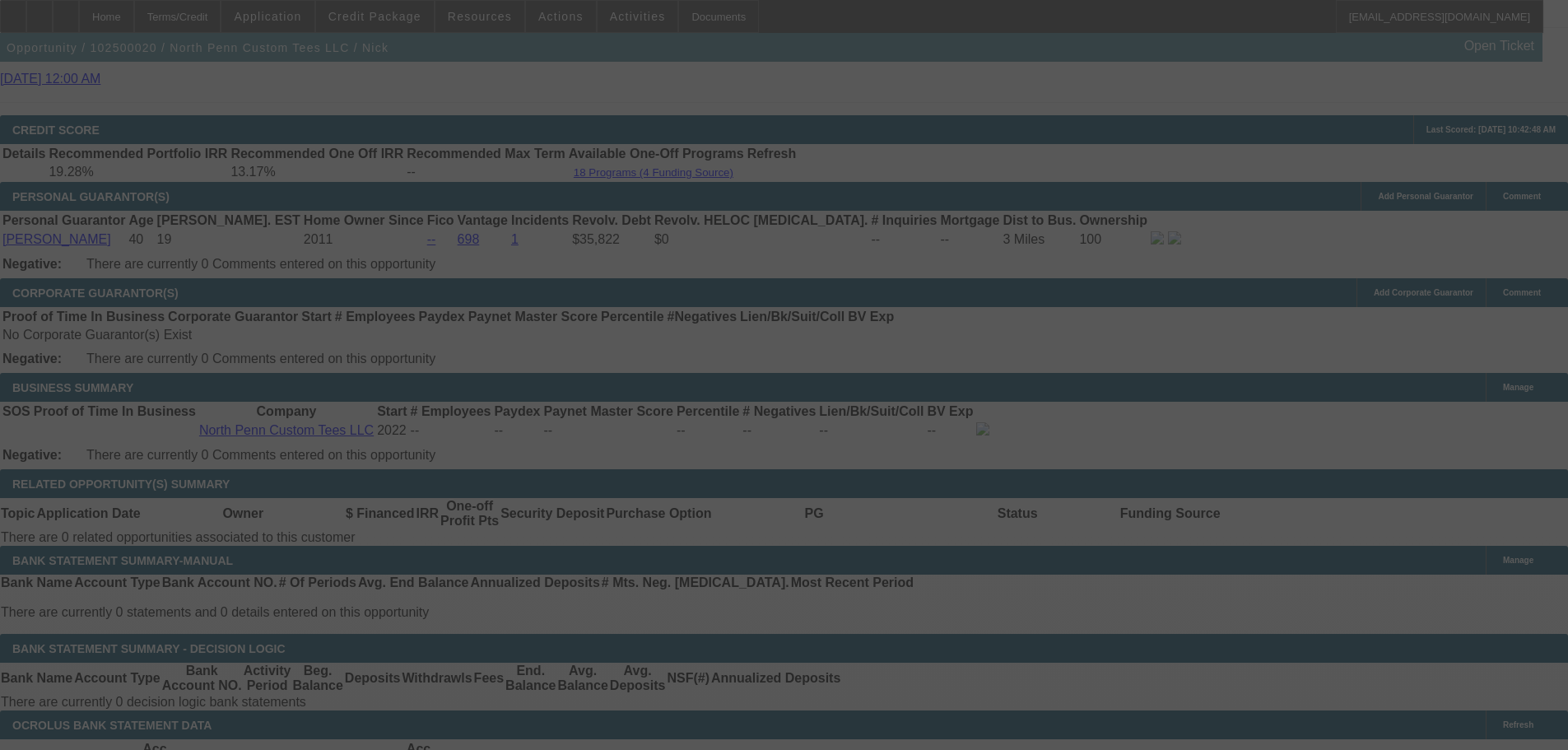
select select "0.1"
select select "2"
select select "0.1"
select select "4"
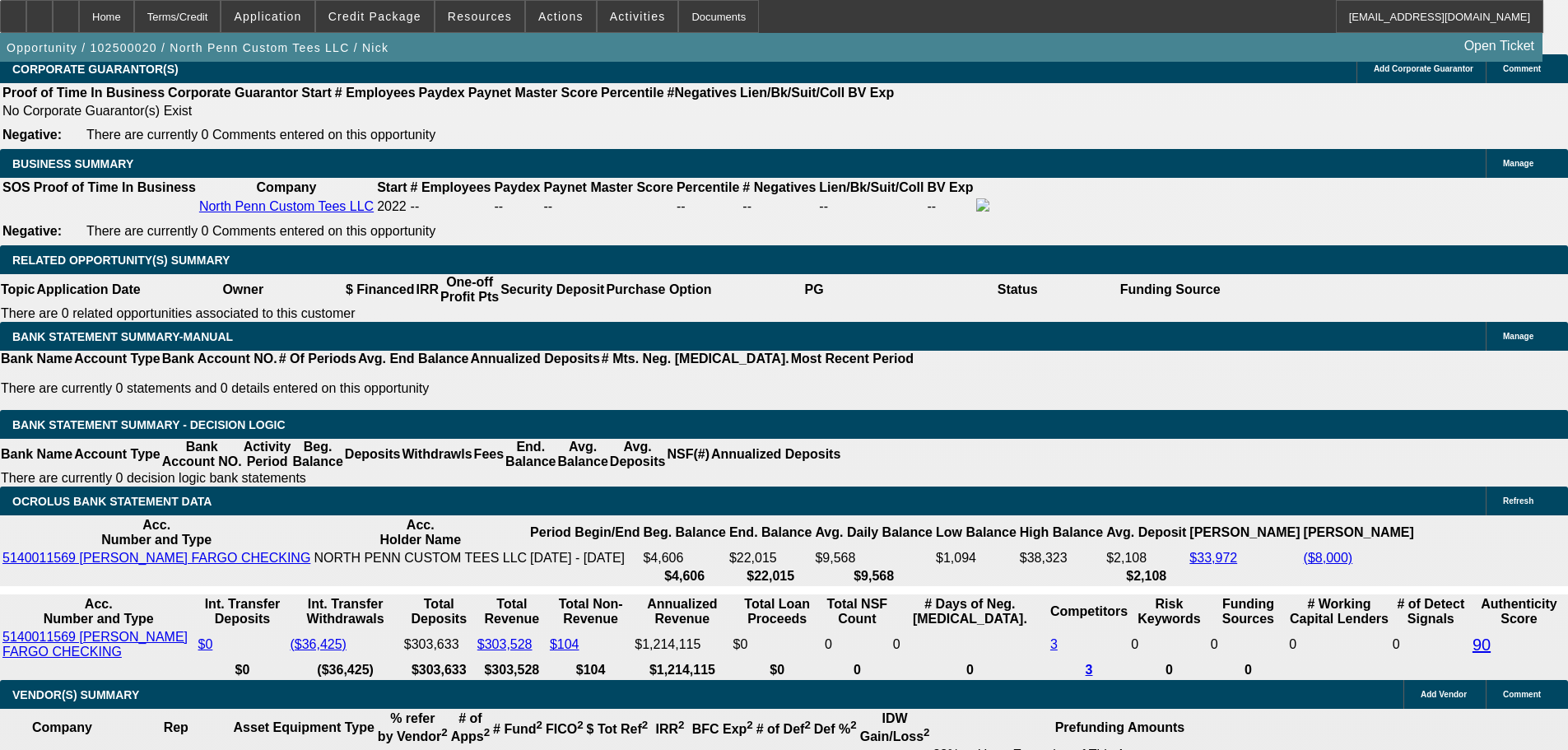
scroll to position [2634, 0]
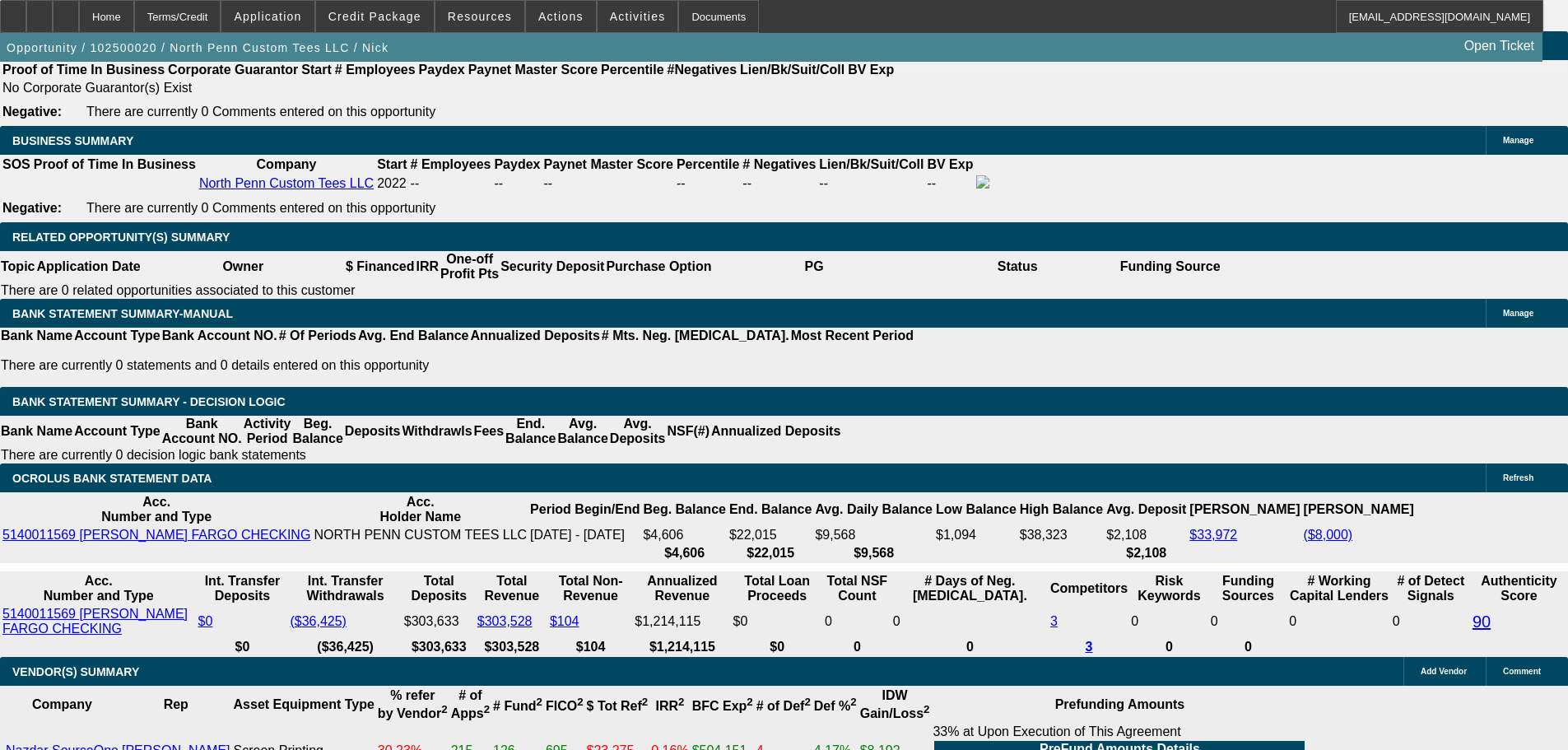
drag, startPoint x: 355, startPoint y: 269, endPoint x: 452, endPoint y: 230, distance: 104.5
type input "UNKNOWN"
type input "17"
type input "$2,360.62"
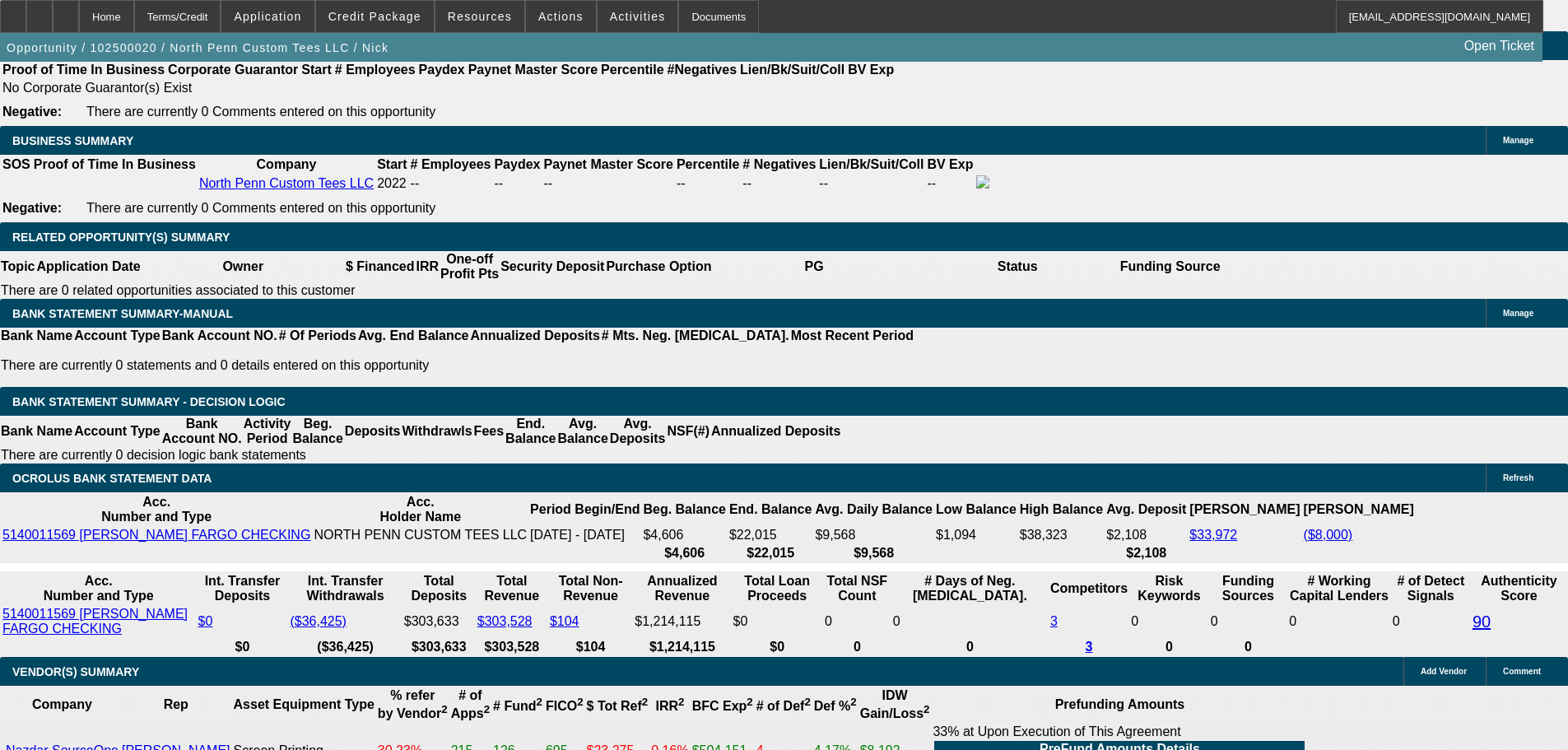
type input "$1,180.31"
type input "$3,549.30"
type input "$1,774.65"
type input "17"
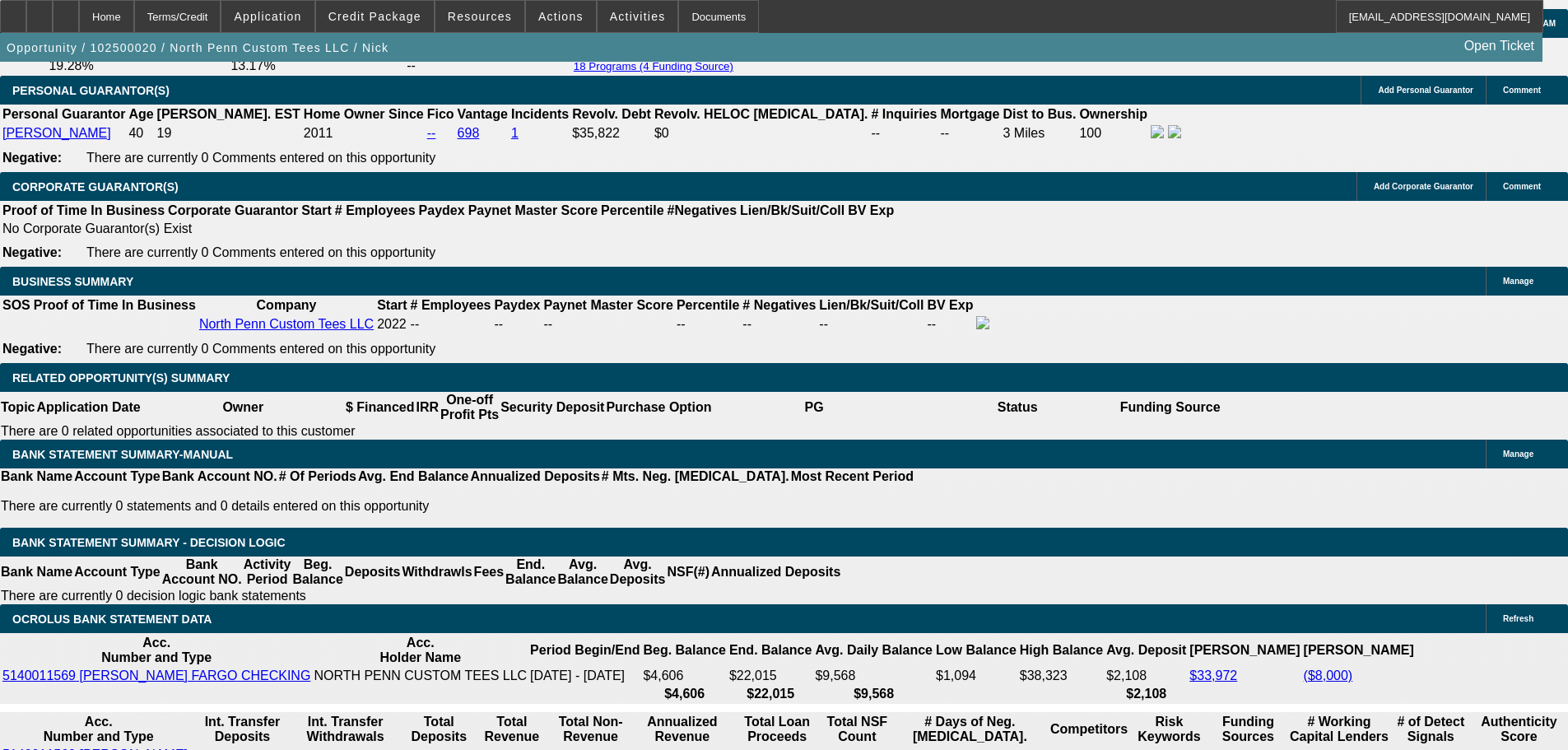
scroll to position [2223, 0]
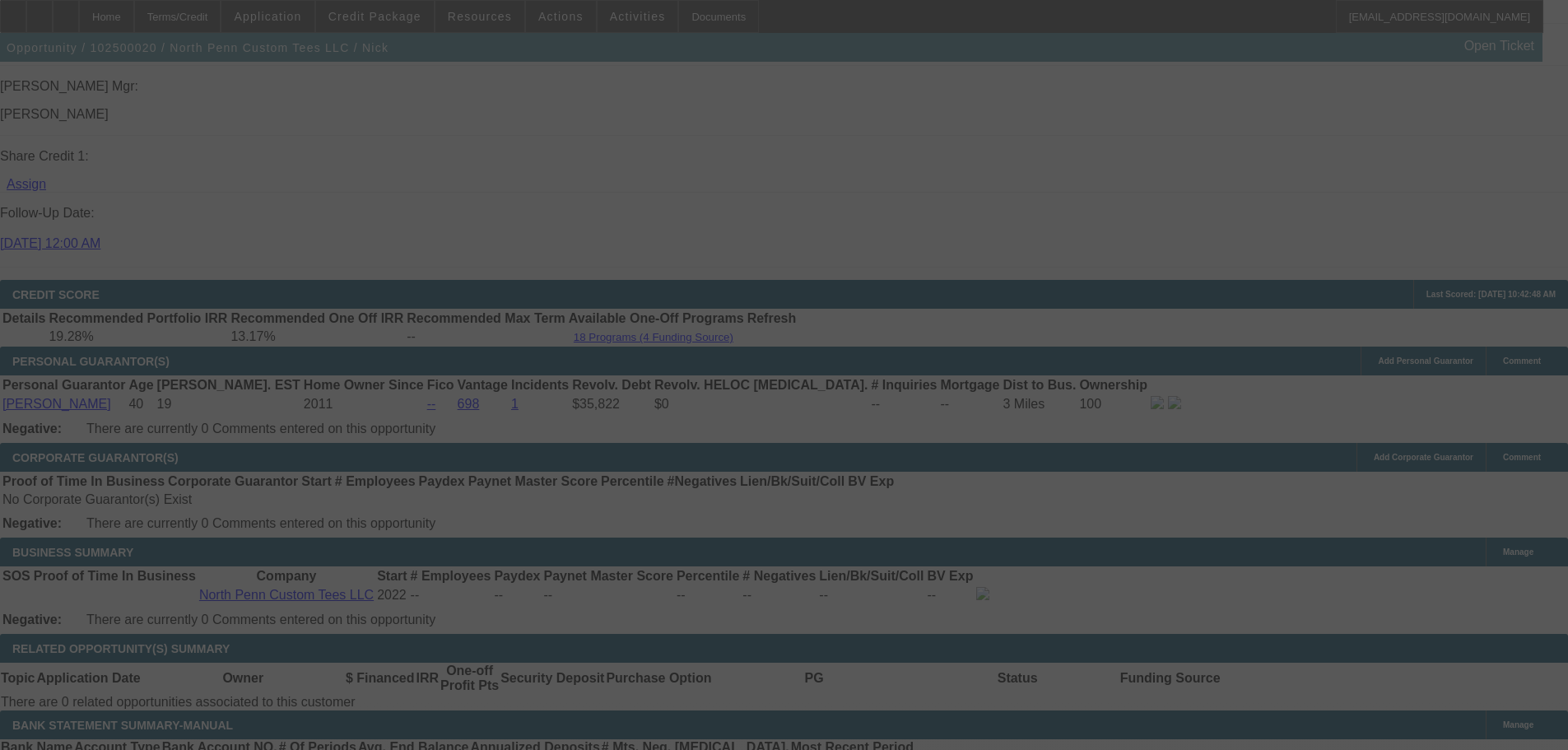
select select "0.1"
select select "2"
select select "0.1"
select select "4"
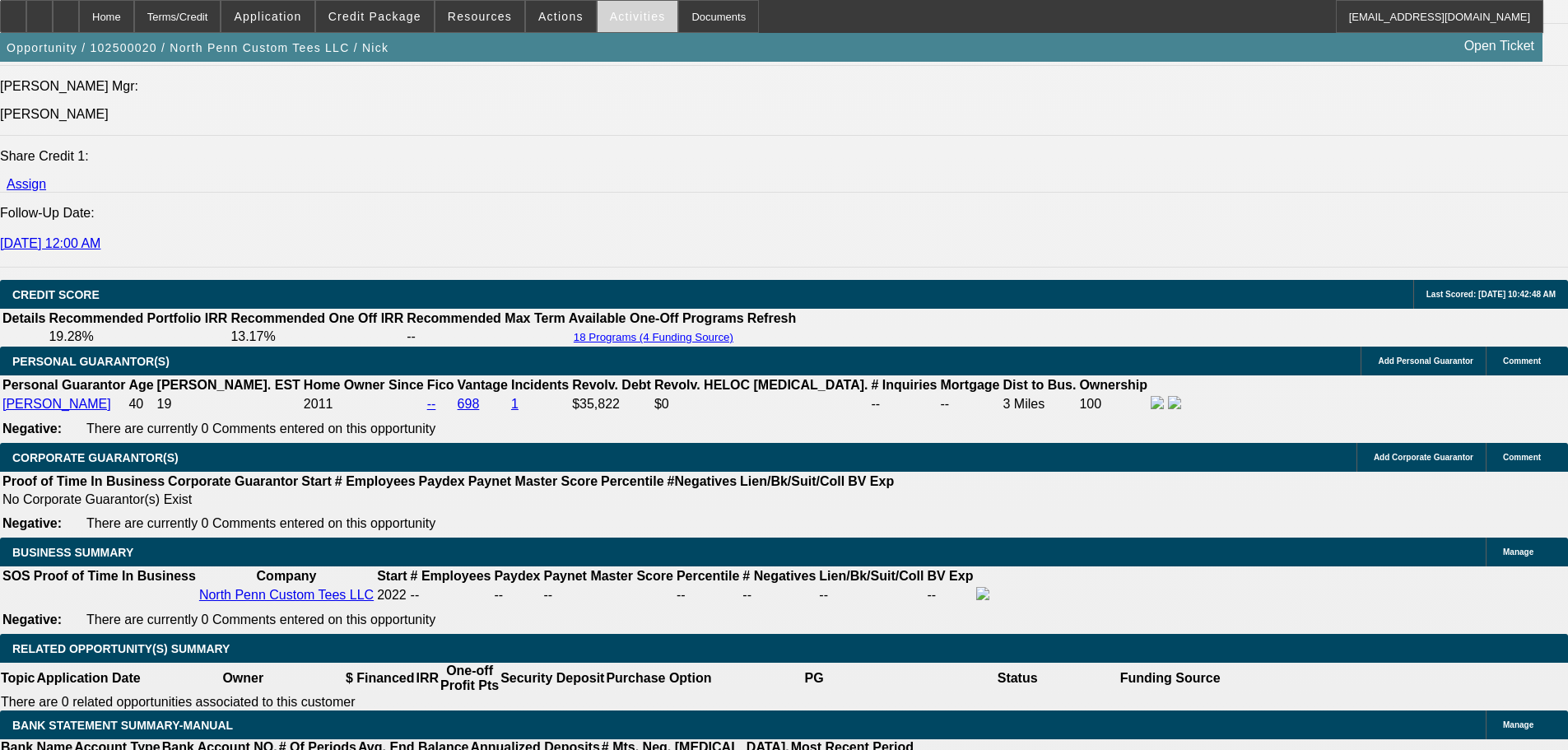
click at [622, 10] on span "Activities" at bounding box center [637, 16] width 56 height 13
click at [599, 118] on div at bounding box center [784, 375] width 1568 height 750
click at [615, 16] on span "Activities" at bounding box center [637, 16] width 56 height 13
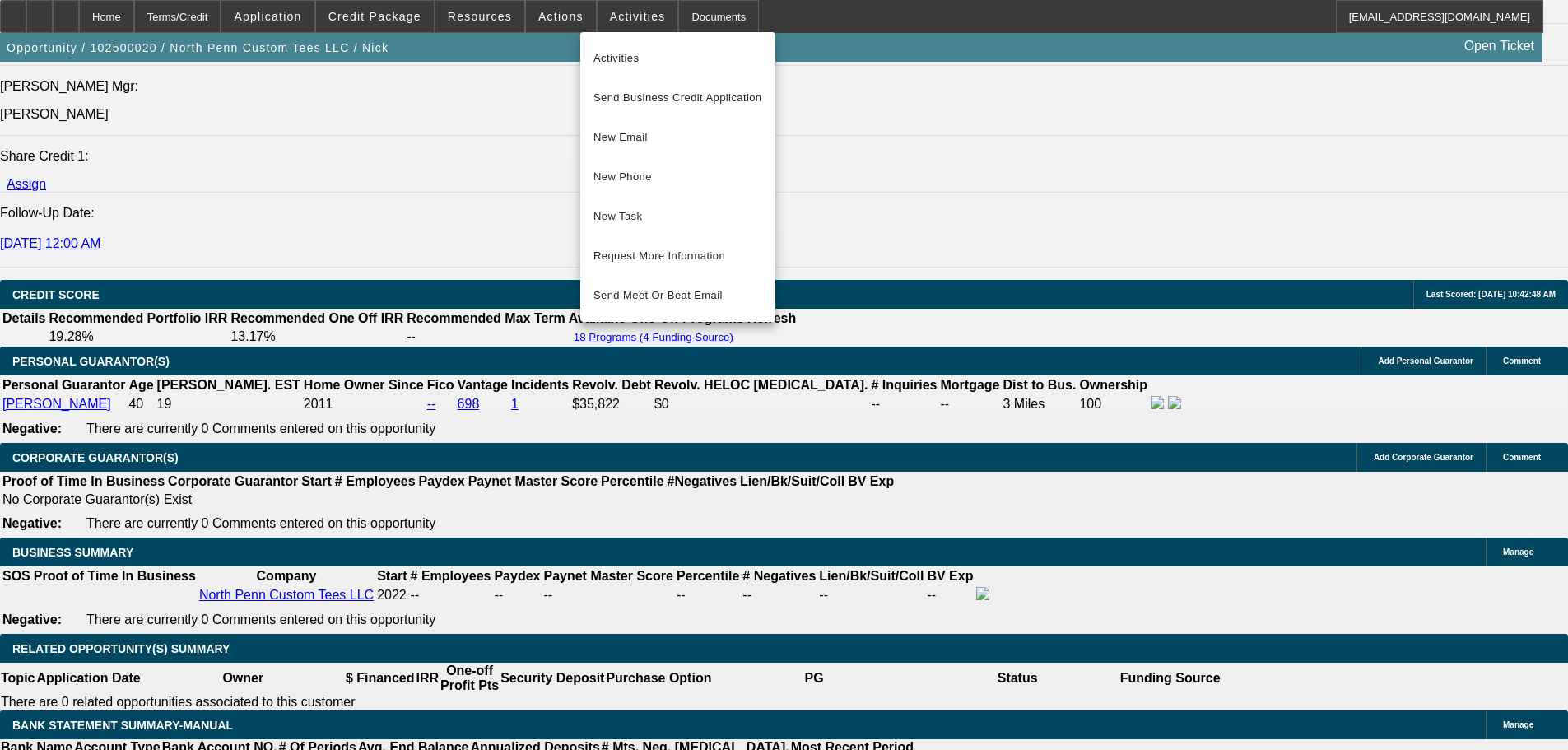
click at [549, 19] on div at bounding box center [784, 375] width 1568 height 750
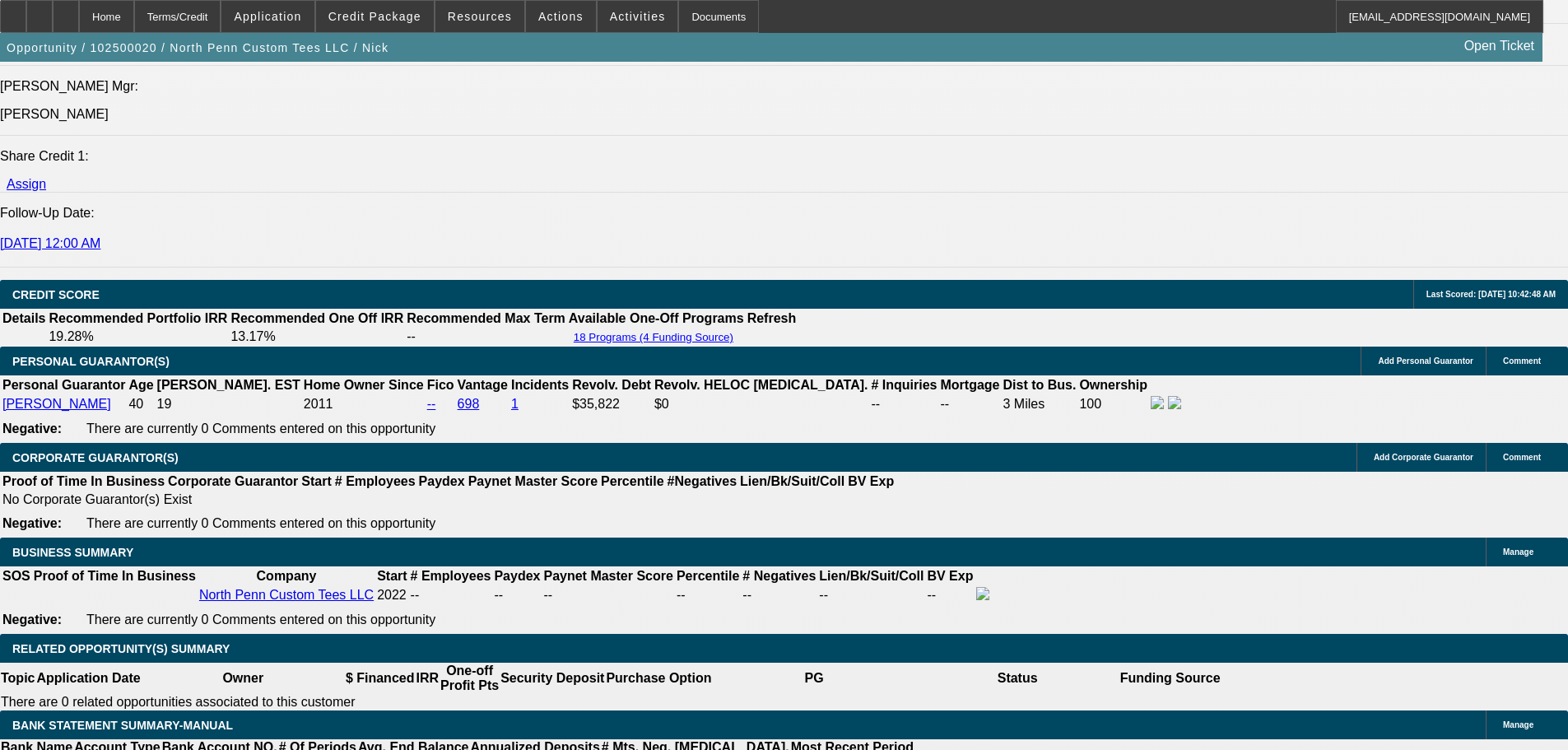
click at [549, 19] on span "Actions" at bounding box center [560, 16] width 45 height 13
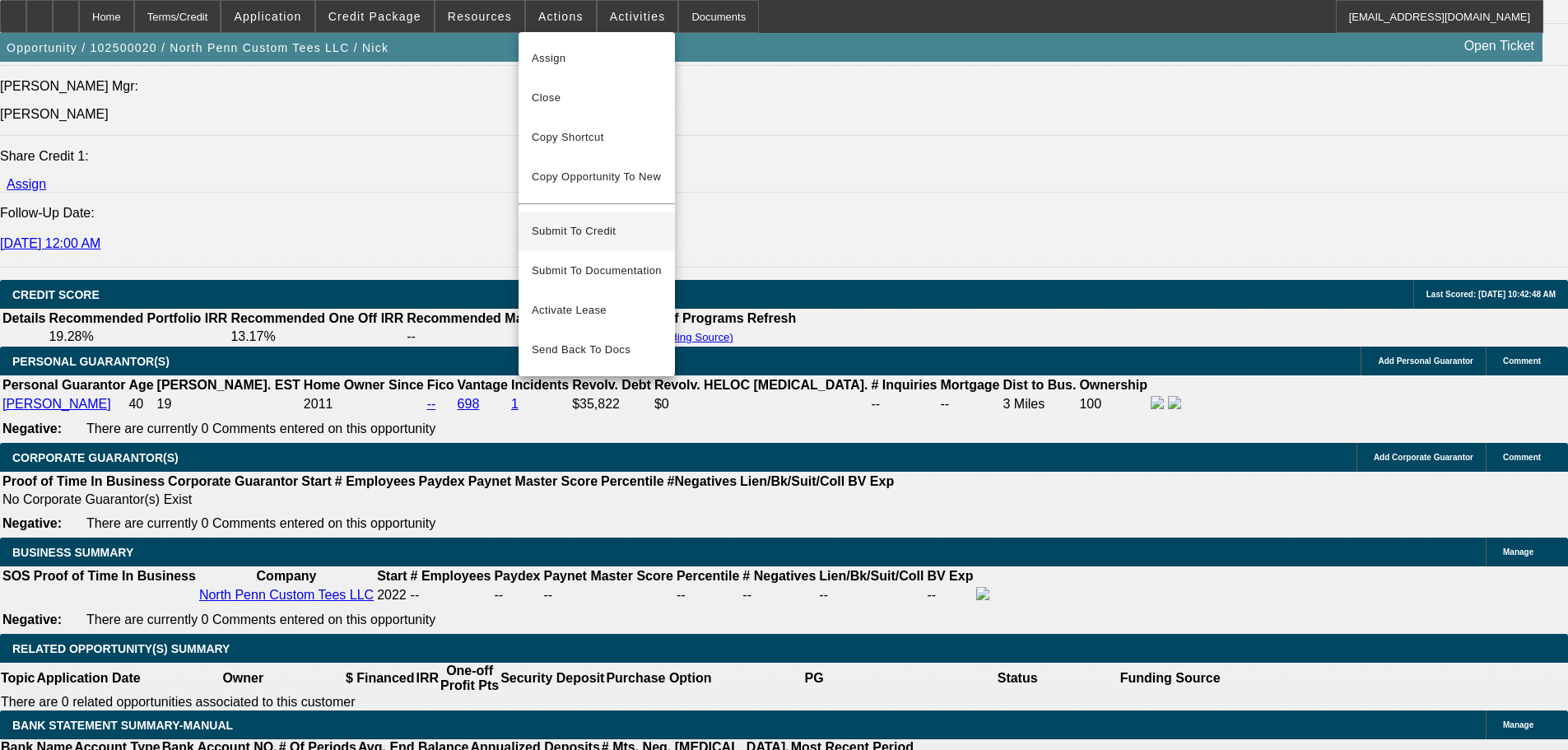
click at [598, 222] on span "Submit To Credit" at bounding box center [596, 231] width 130 height 19
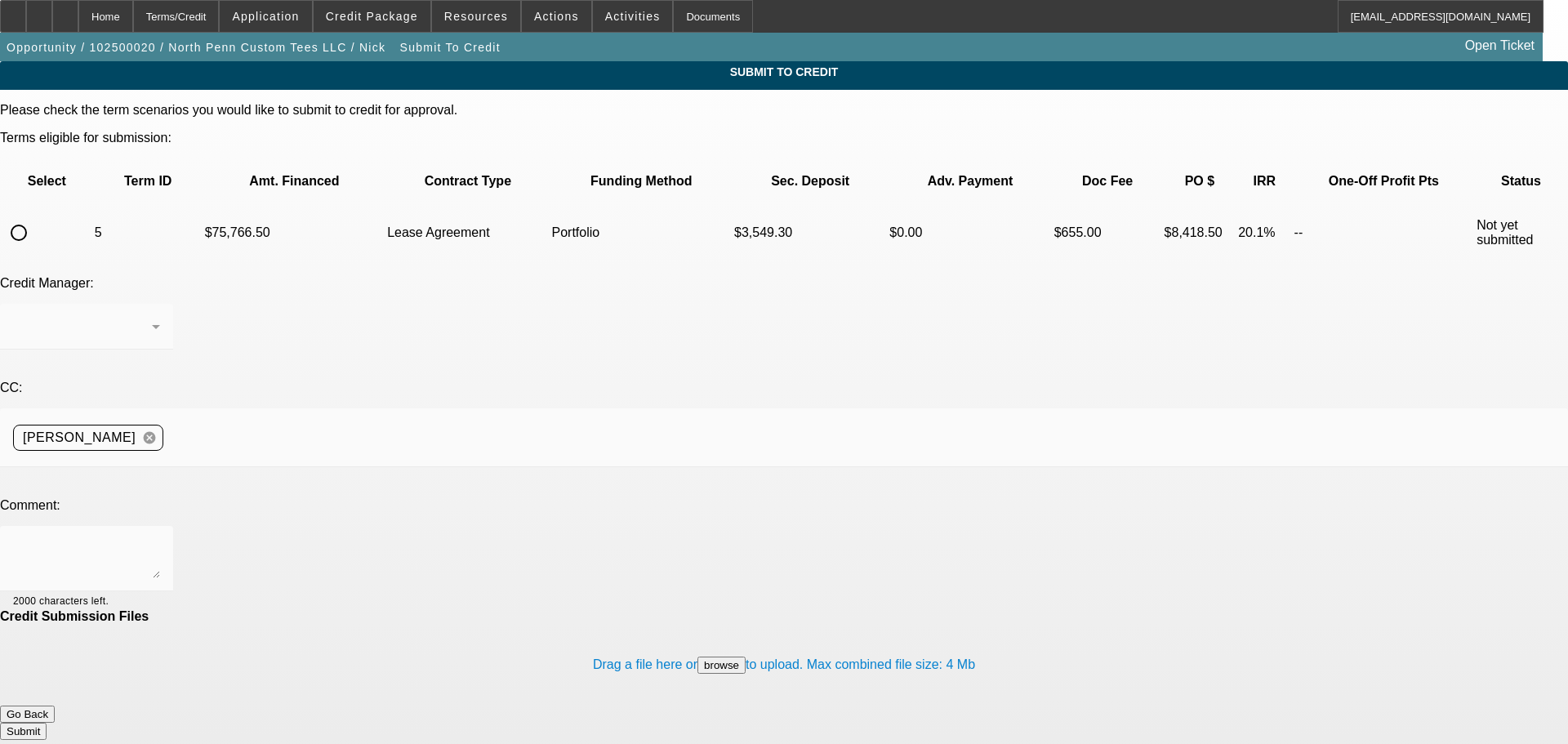
click at [35, 216] on input "radio" at bounding box center [18, 232] width 32 height 32
radio input "true"
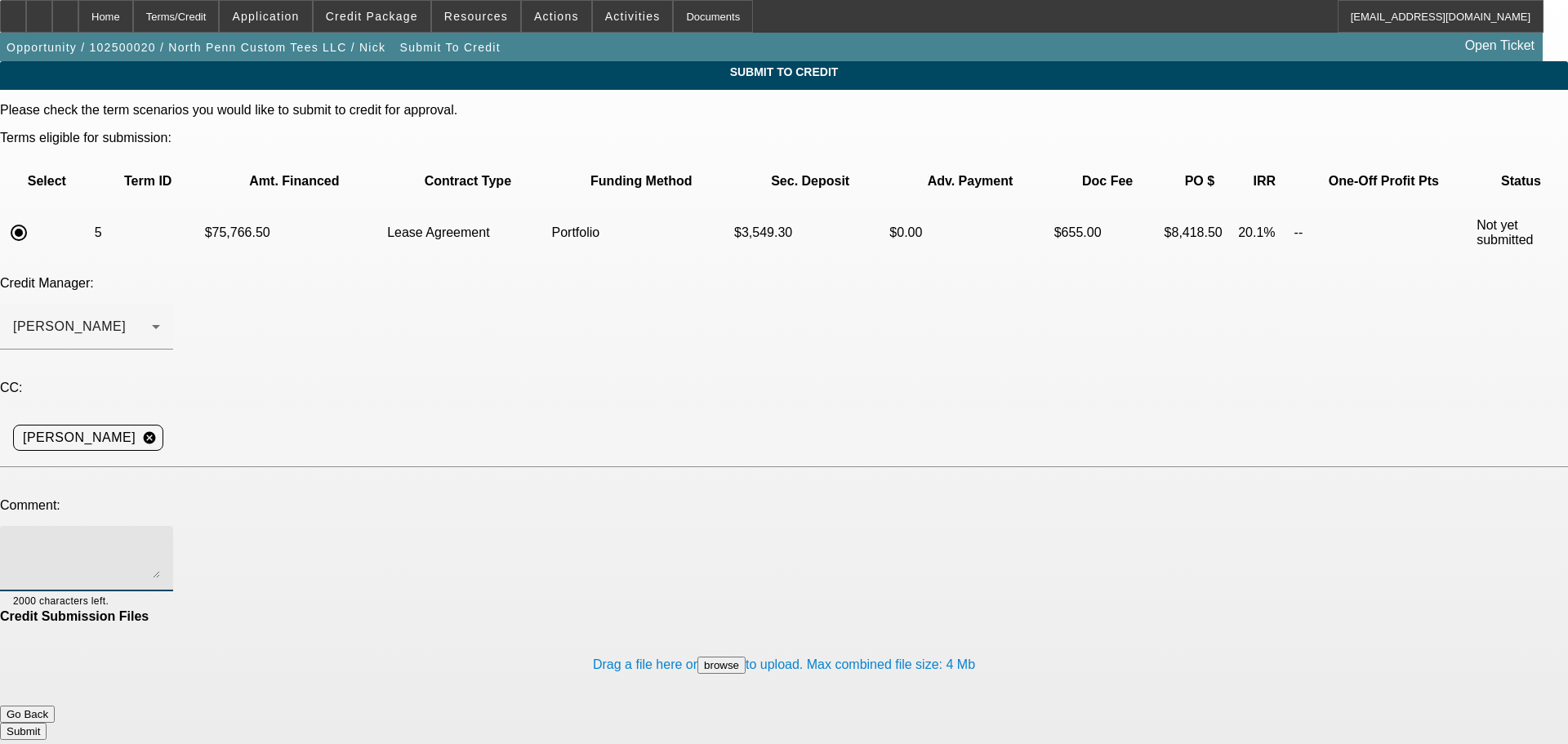
click at [160, 539] on textarea at bounding box center [87, 558] width 147 height 39
type textarea "George, this customer is looking to get his payment closer to $1700, not really…"
click at [46, 723] on button "Submit" at bounding box center [23, 732] width 46 height 18
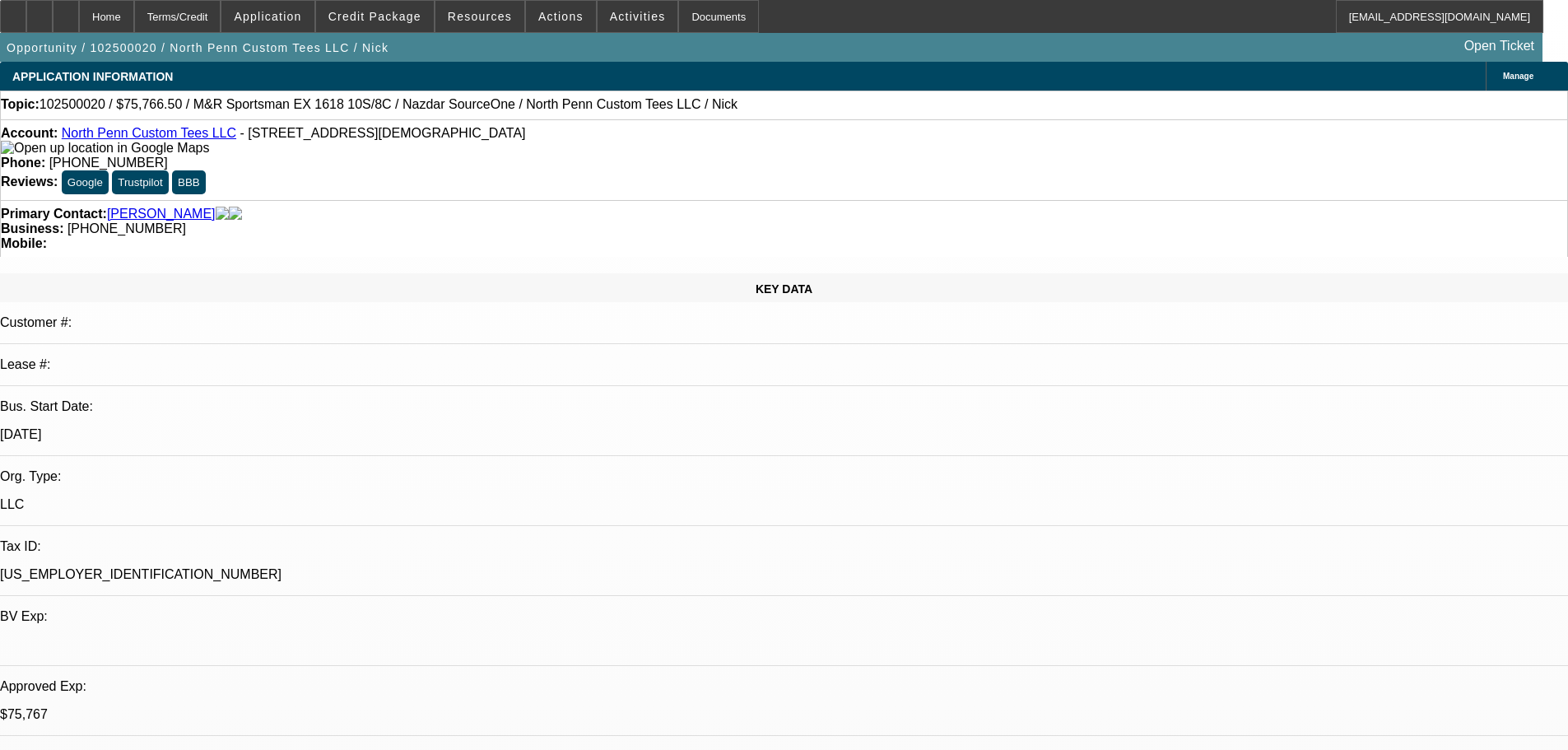
select select "0.1"
select select "2"
select select "0.1"
select select "4"
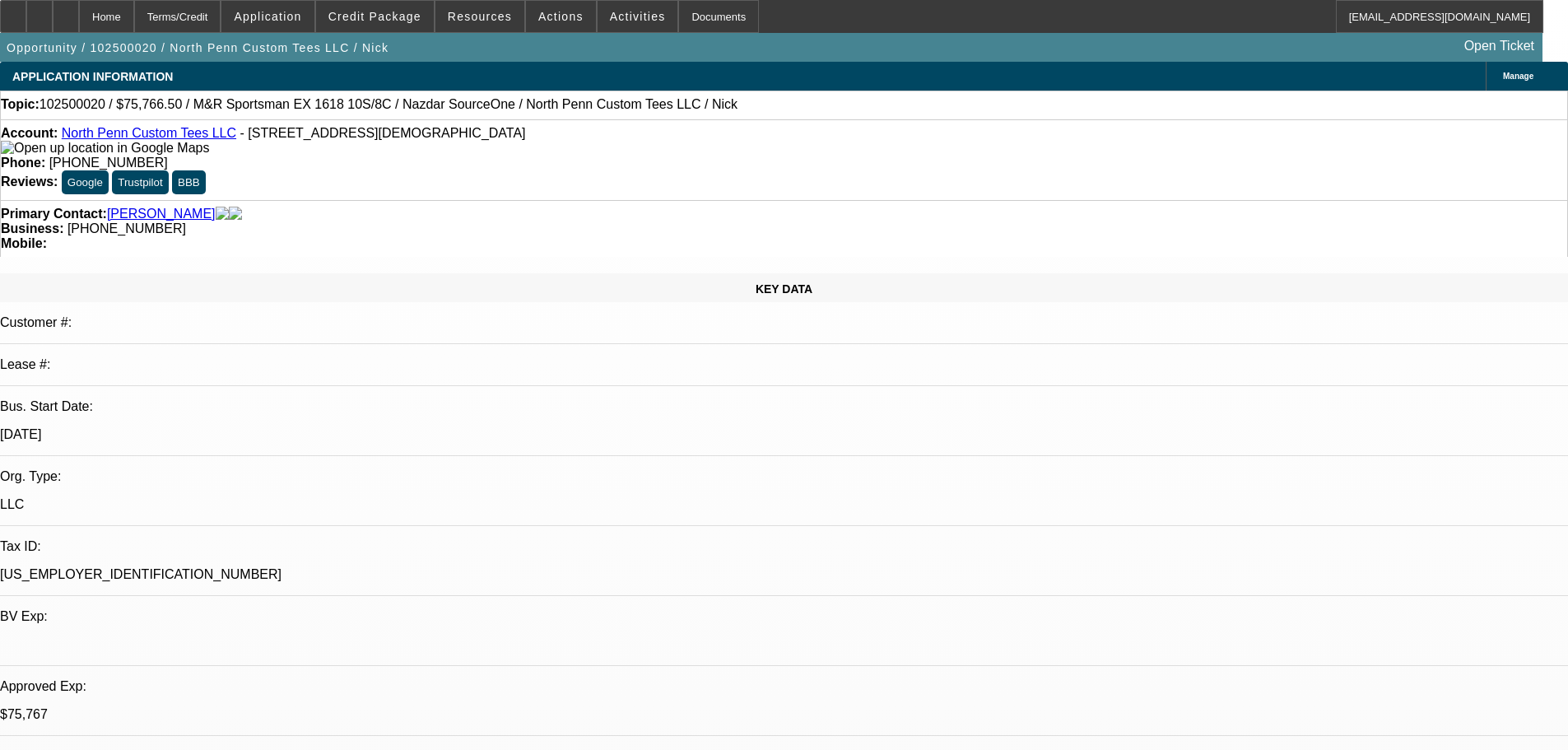
select select "0.1"
select select "2"
select select "0.1"
select select "4"
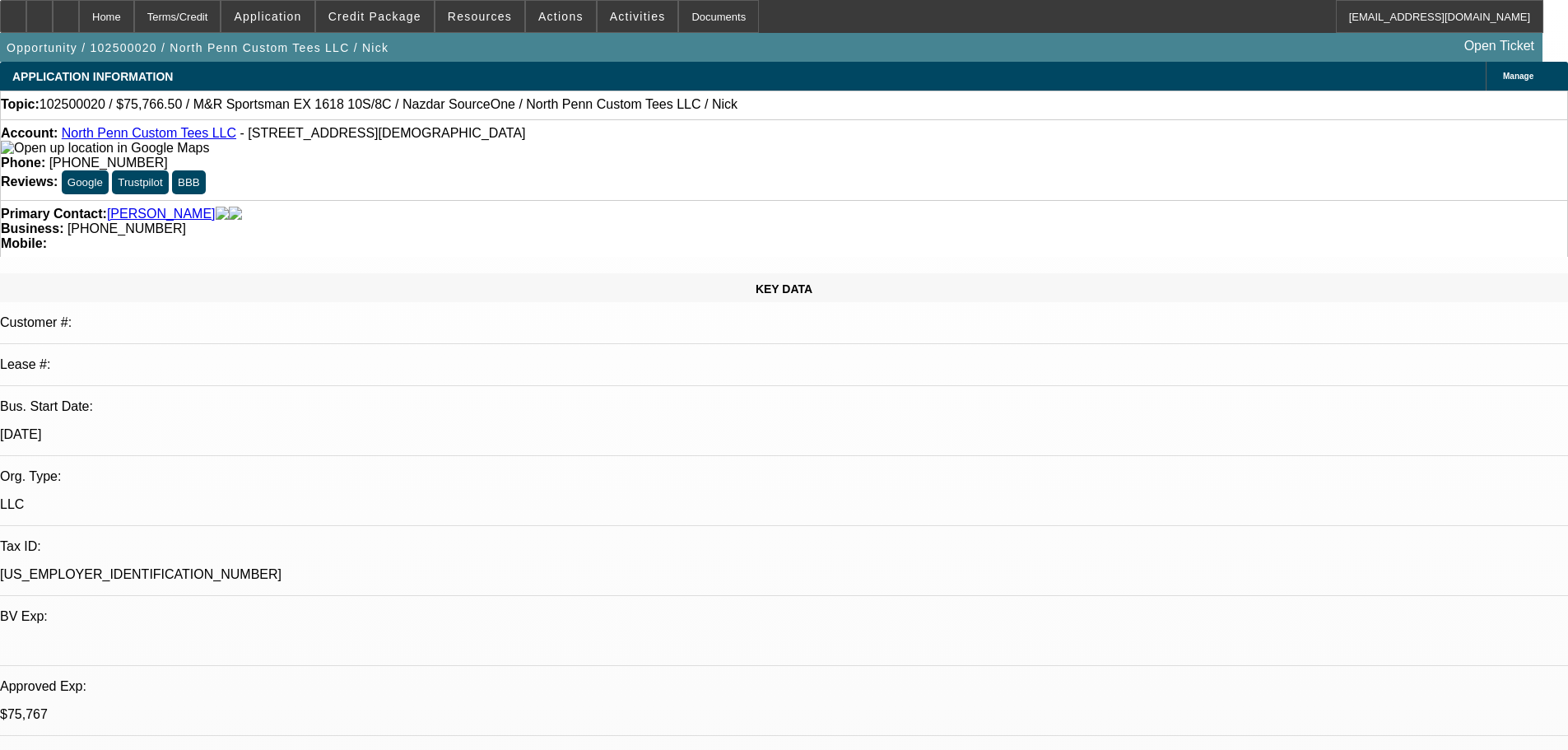
select select "0"
select select "0.1"
select select "4"
select select "0"
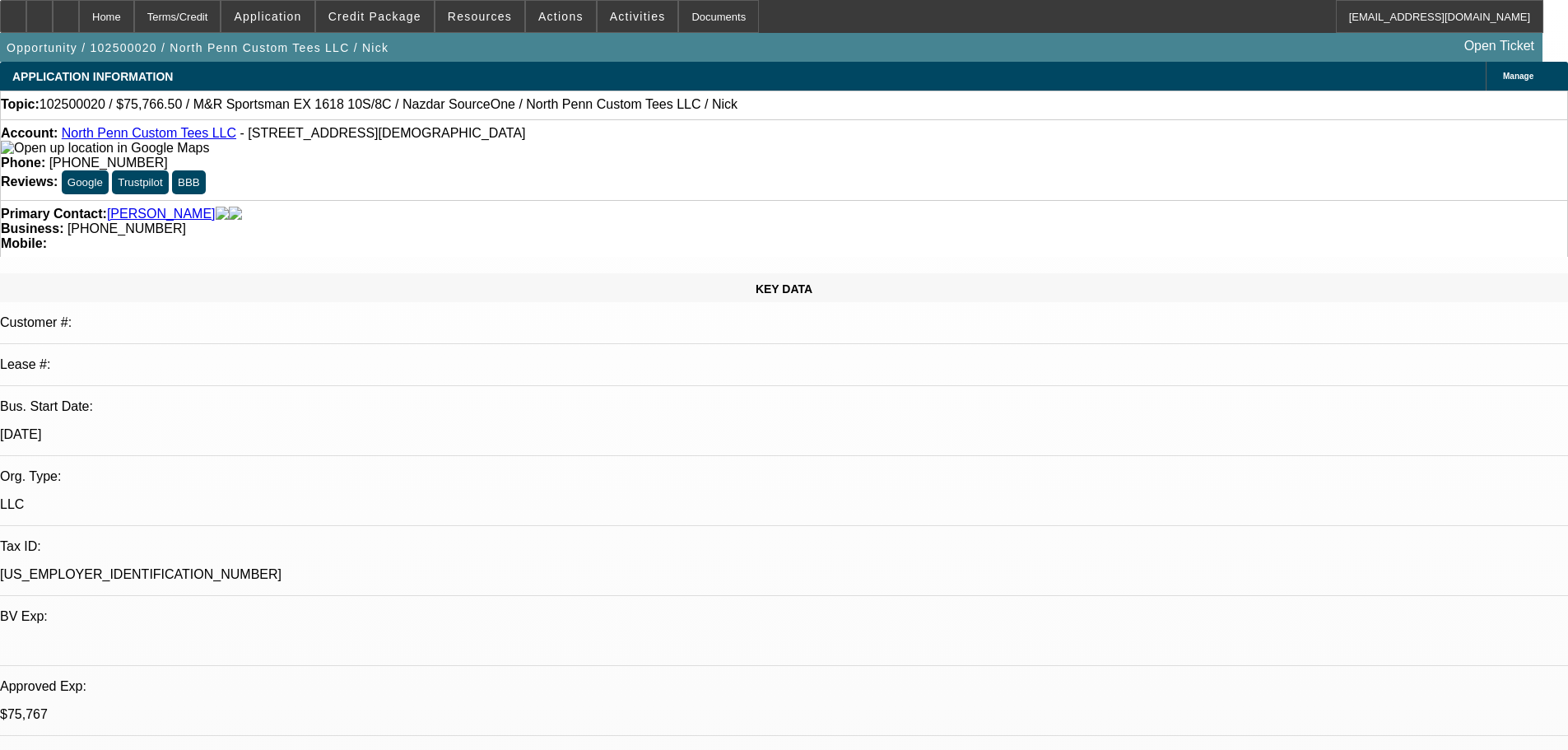
select select "0"
select select "0.1"
select select "4"
